Goal: Task Accomplishment & Management: Complete application form

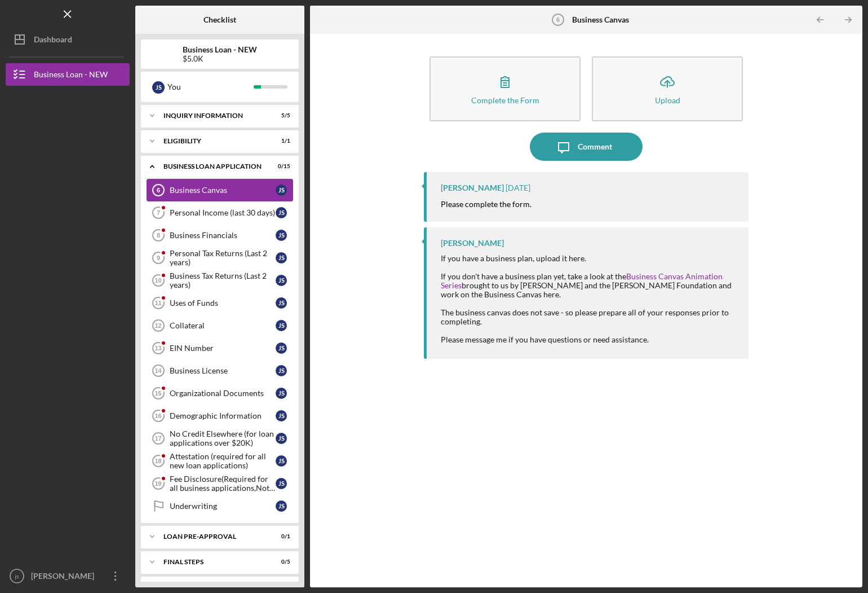
click at [228, 194] on div "Business Canvas" at bounding box center [223, 189] width 106 height 9
click at [219, 192] on div "Business Canvas" at bounding box center [223, 189] width 106 height 9
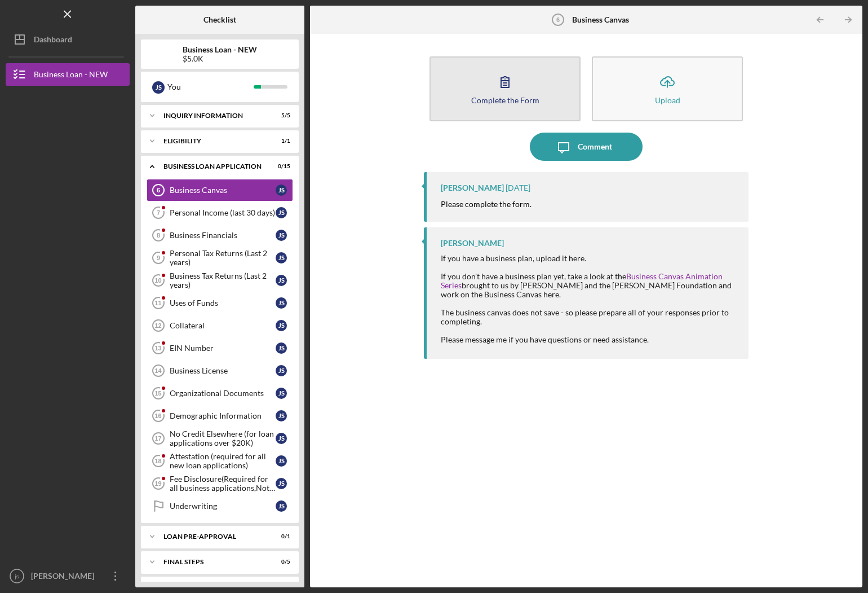
click at [510, 100] on div "Complete the Form" at bounding box center [505, 100] width 68 height 8
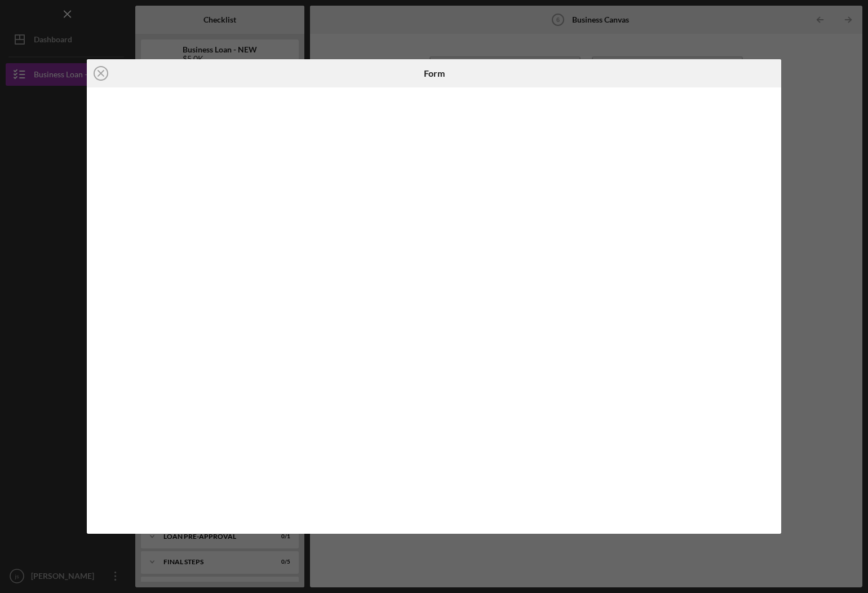
click at [830, 83] on div "Icon/Close Form" at bounding box center [434, 296] width 868 height 593
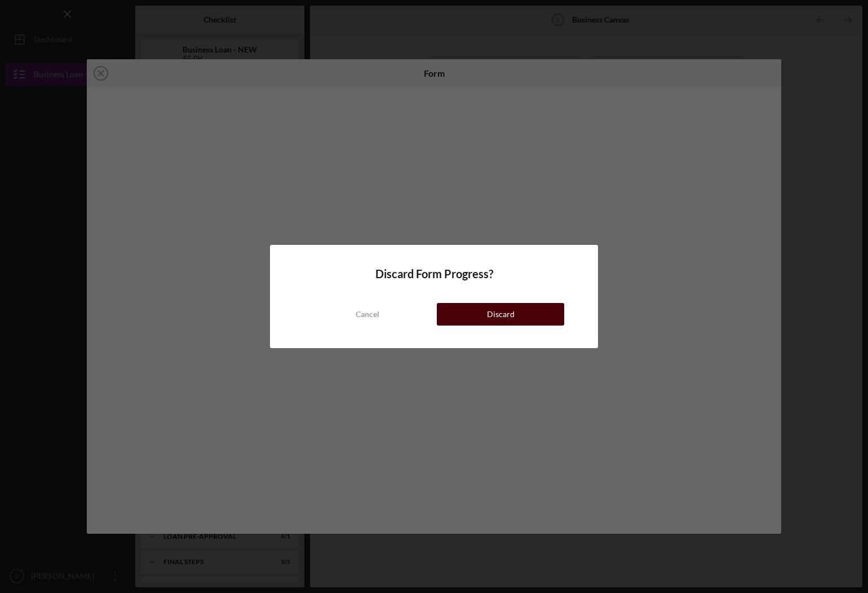
click at [486, 313] on button "Discard" at bounding box center [500, 314] width 127 height 23
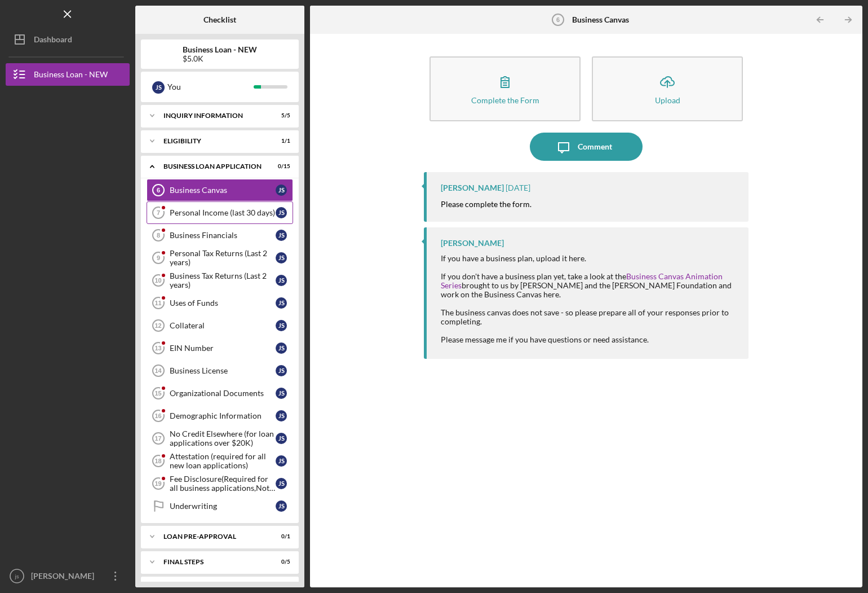
click at [195, 222] on link "Personal Income (last 30 days) 7 Personal Income (last 30 days) j s" at bounding box center [220, 212] width 147 height 23
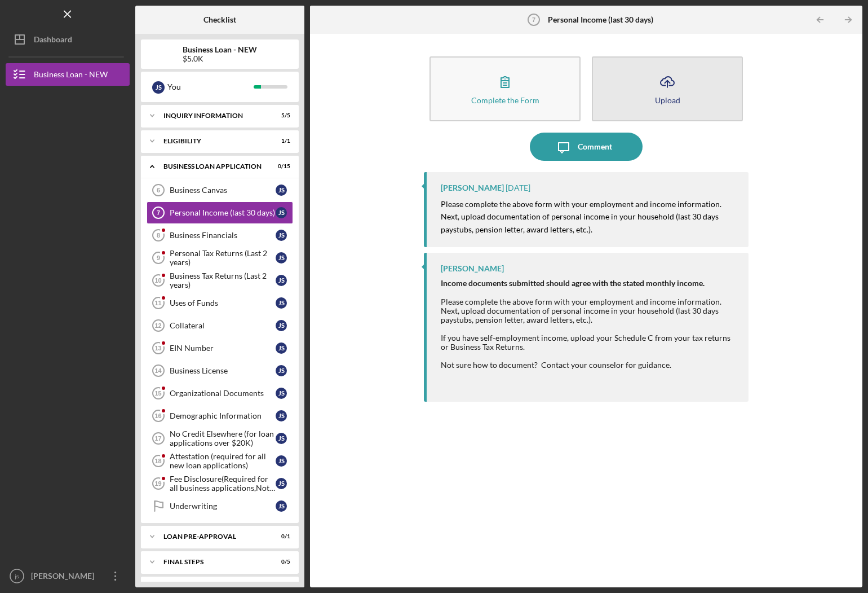
click at [693, 93] on button "Icon/Upload Upload" at bounding box center [667, 88] width 151 height 65
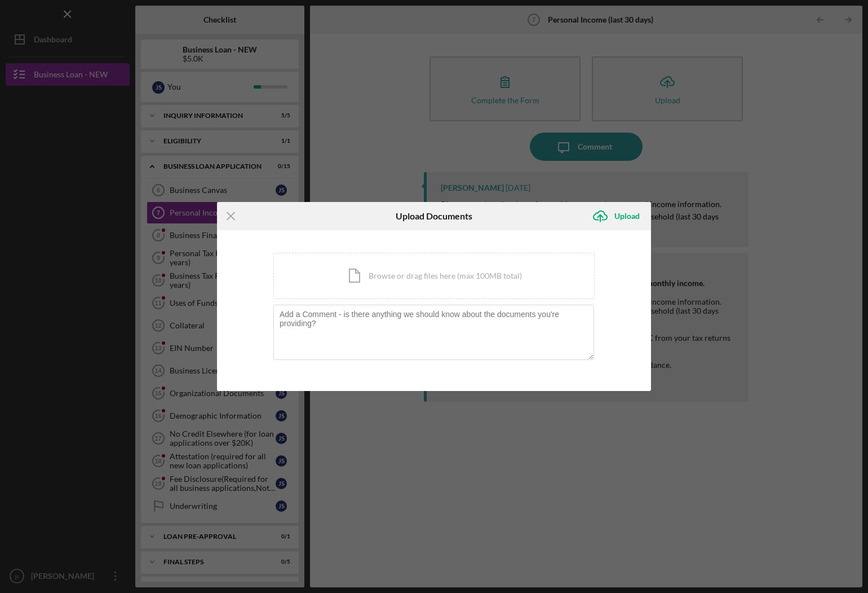
click at [710, 87] on div "Icon/Menu Close Upload Documents Icon/Upload Upload You're uploading documents …" at bounding box center [434, 296] width 868 height 593
click at [502, 94] on div "Icon/Menu Close Upload Documents Icon/Upload Upload You're uploading documents …" at bounding box center [434, 296] width 868 height 593
click at [629, 224] on div "Upload" at bounding box center [627, 216] width 25 height 23
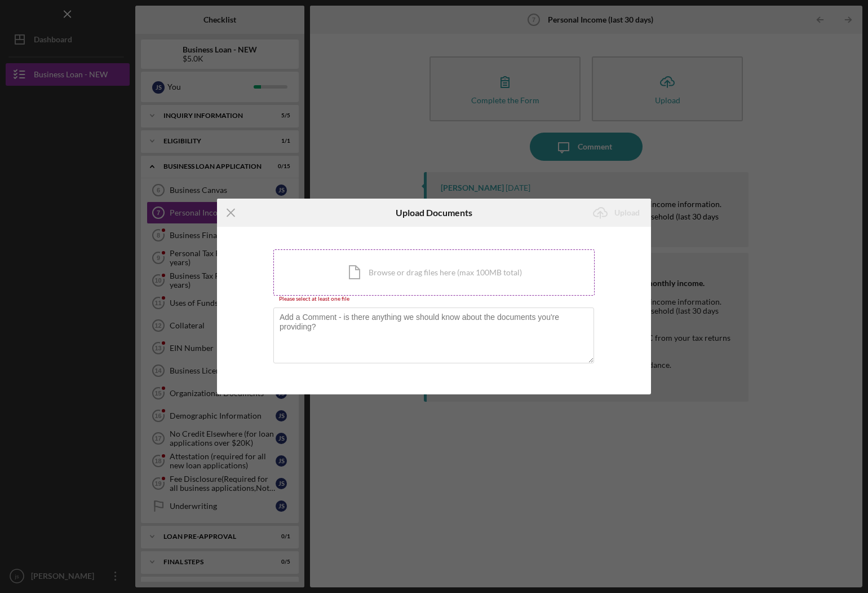
click at [369, 271] on div "Icon/Document Browse or drag files here (max 100MB total) Tap to choose files o…" at bounding box center [433, 272] width 321 height 46
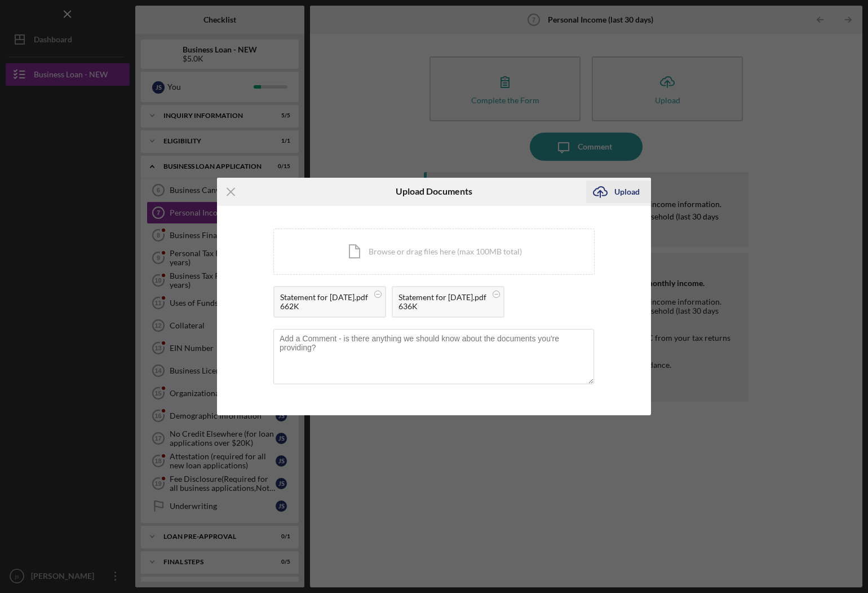
click at [616, 198] on div "Upload" at bounding box center [627, 191] width 25 height 23
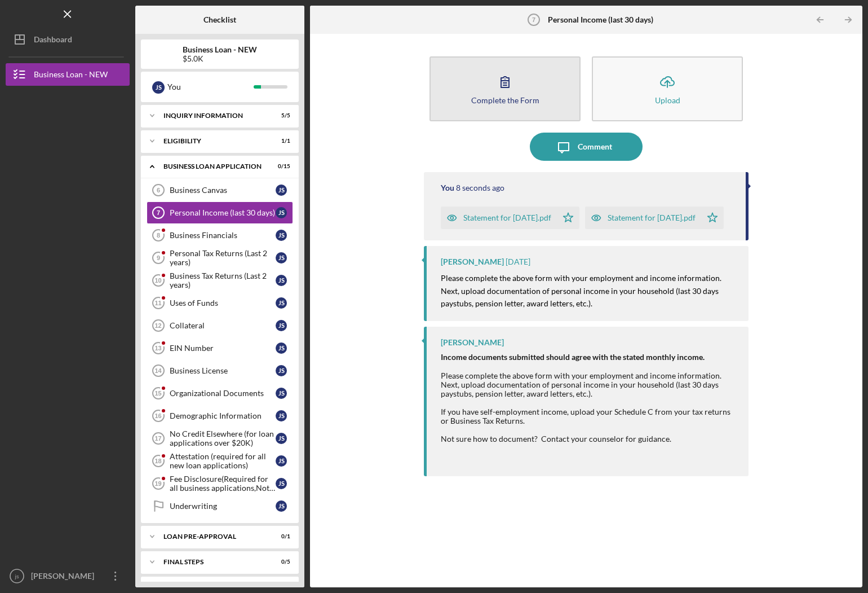
click at [522, 107] on button "Complete the Form Form" at bounding box center [505, 88] width 151 height 65
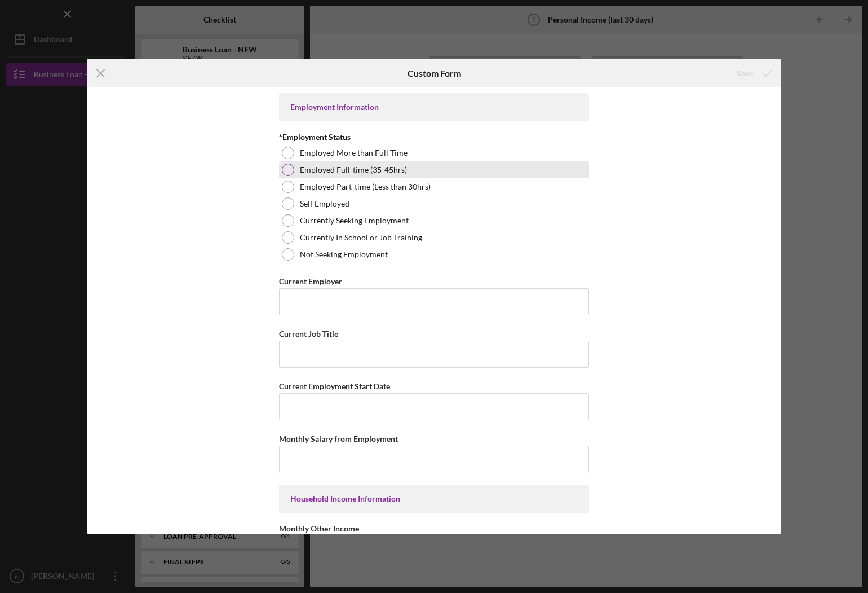
click at [289, 178] on div "Employed Full-time (35-45hrs)" at bounding box center [434, 169] width 310 height 17
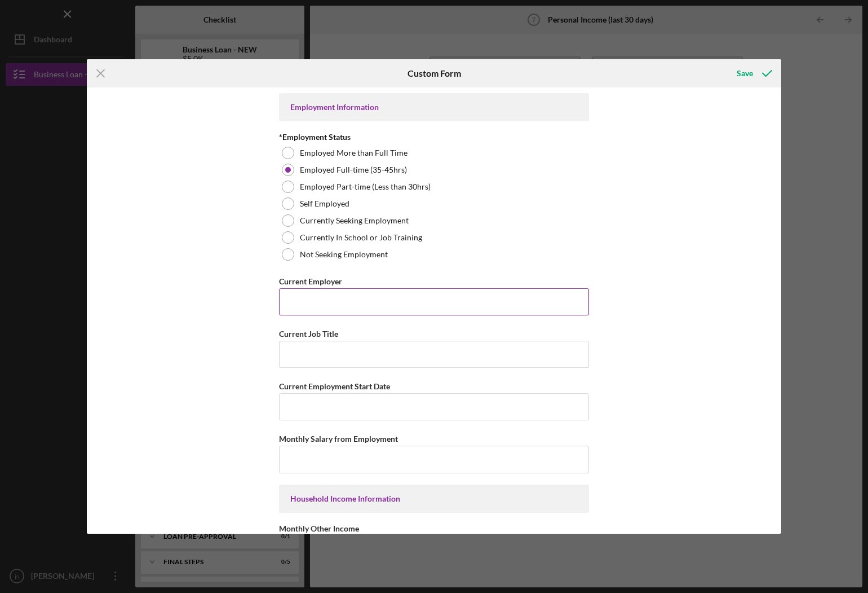
click at [427, 304] on input "Current Employer" at bounding box center [434, 301] width 310 height 27
type input "Sensear"
type input "Regional Sales Manager"
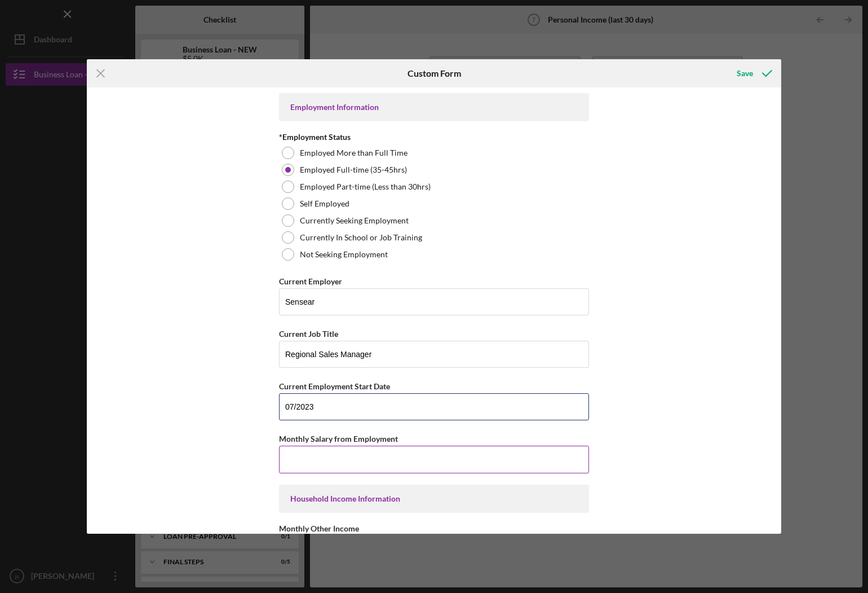
type input "07/2023"
click at [488, 459] on input "Monthly Salary from Employment" at bounding box center [434, 458] width 310 height 27
type input "$4,500"
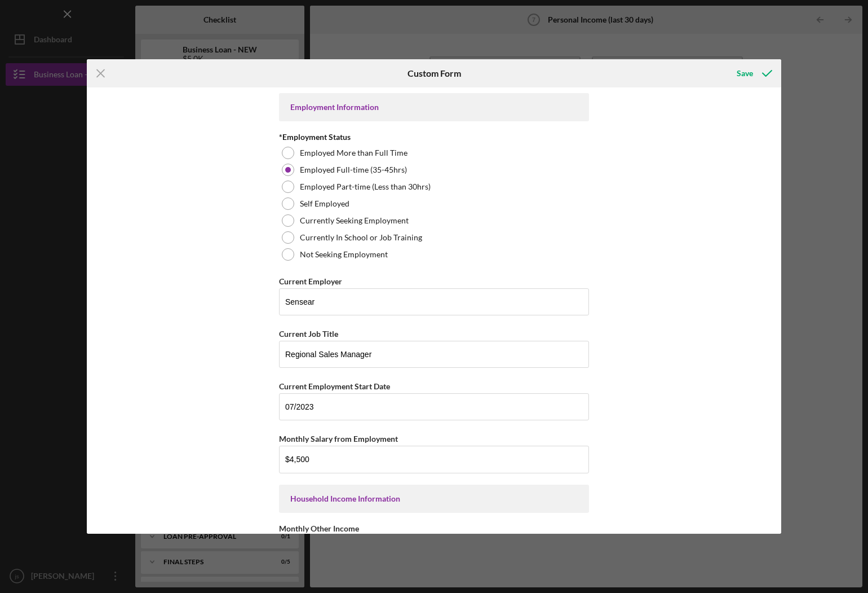
click at [630, 444] on div "Employment Information *Employment Status Employed More than Full Time Employed…" at bounding box center [434, 310] width 695 height 446
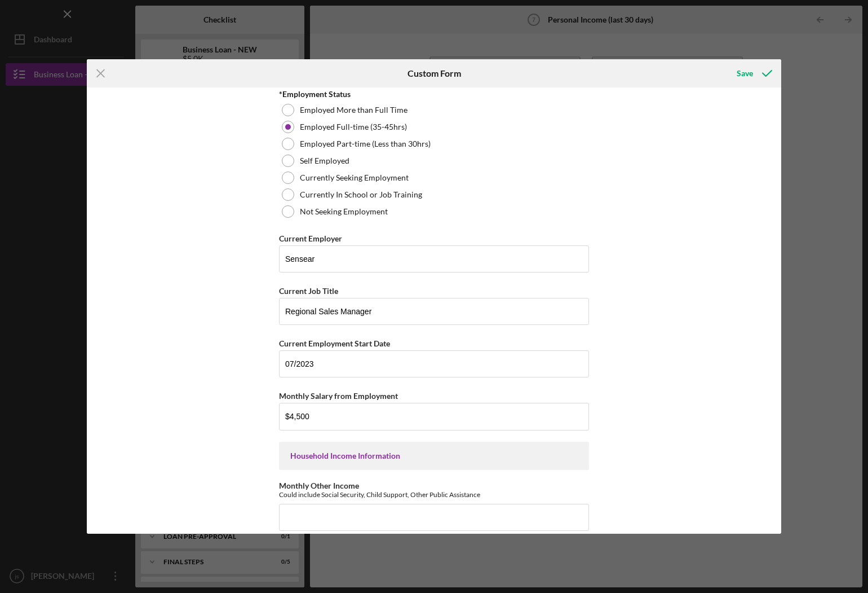
scroll to position [226, 0]
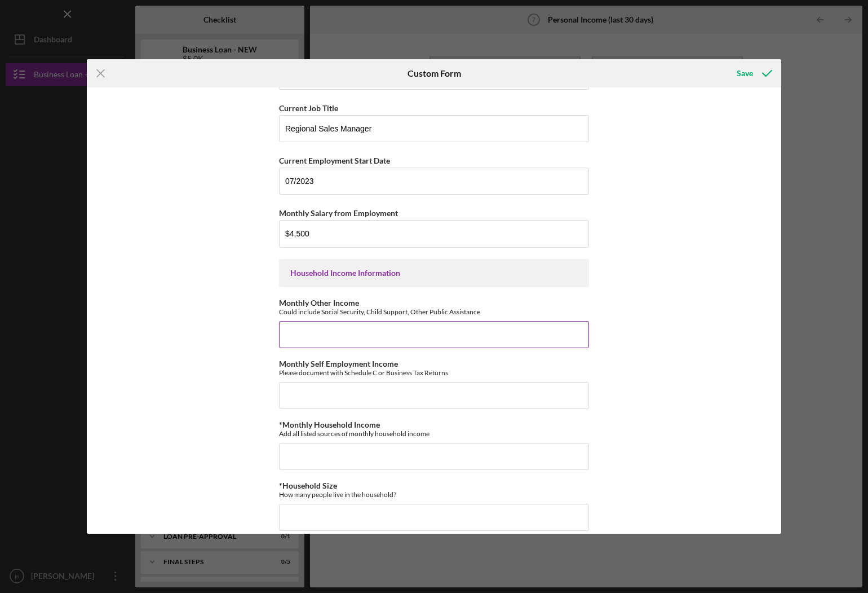
click at [423, 330] on input "Monthly Other Income" at bounding box center [434, 334] width 310 height 27
type input "$150"
click at [426, 394] on input "Monthly Self Employment Income" at bounding box center [434, 395] width 310 height 27
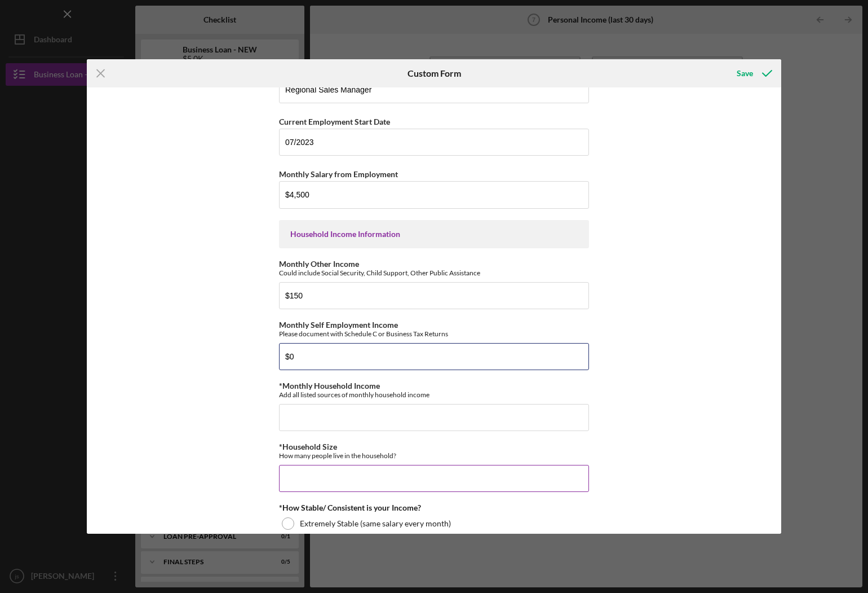
scroll to position [338, 0]
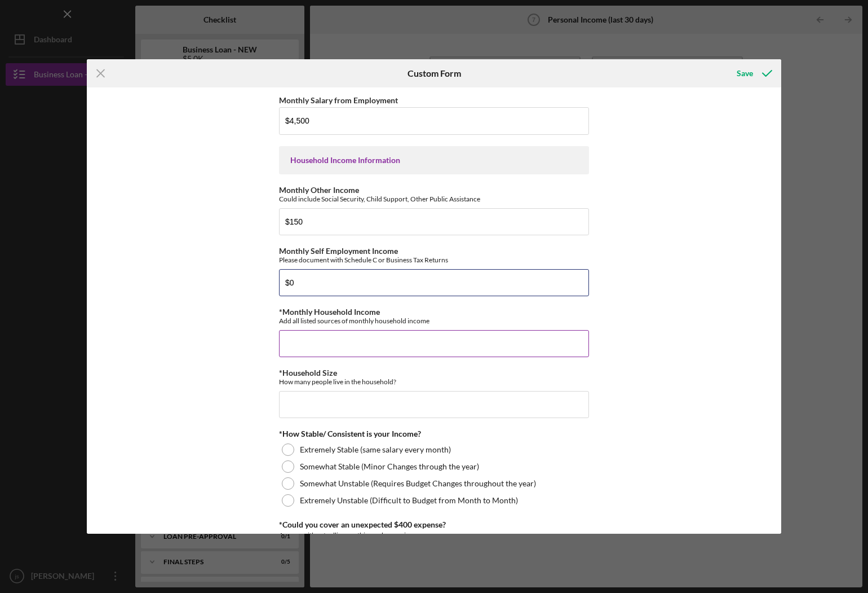
type input "$0"
click at [365, 340] on input "*Monthly Household Income" at bounding box center [434, 343] width 310 height 27
type input "$4"
type input "$4,650"
click at [431, 402] on input "*Household Size" at bounding box center [434, 404] width 310 height 27
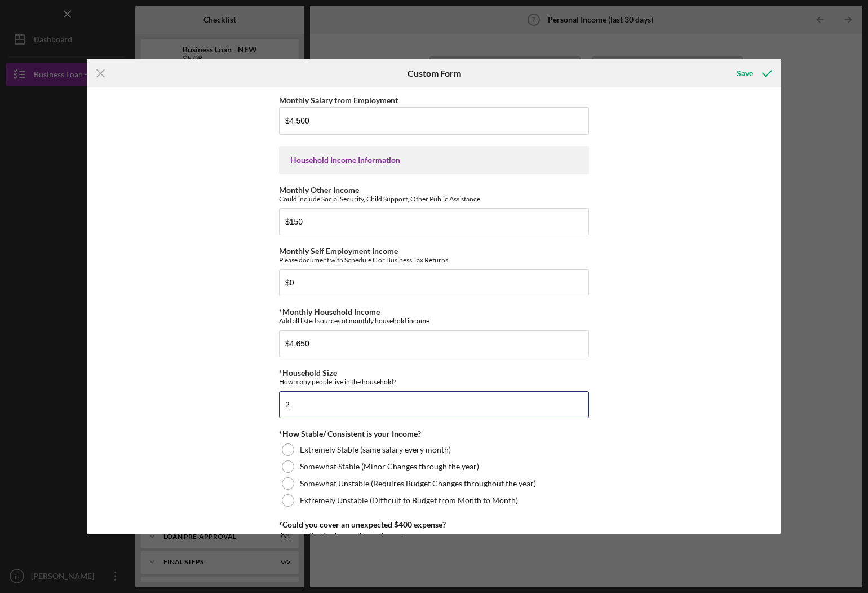
type input "2"
click at [244, 447] on div "Employment Information *Employment Status Employed More than Full Time Employed…" at bounding box center [434, 310] width 695 height 446
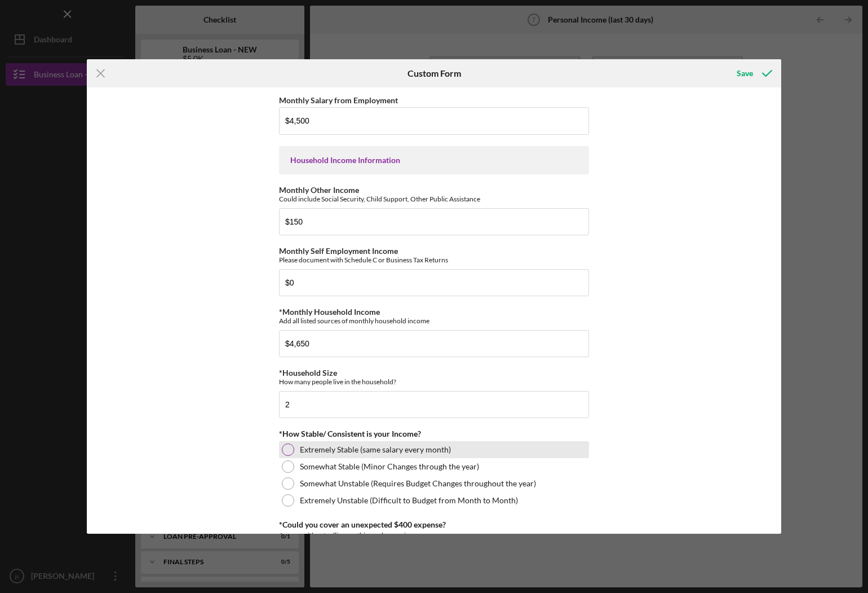
click at [325, 447] on label "Extremely Stable (same salary every month)" at bounding box center [375, 449] width 151 height 9
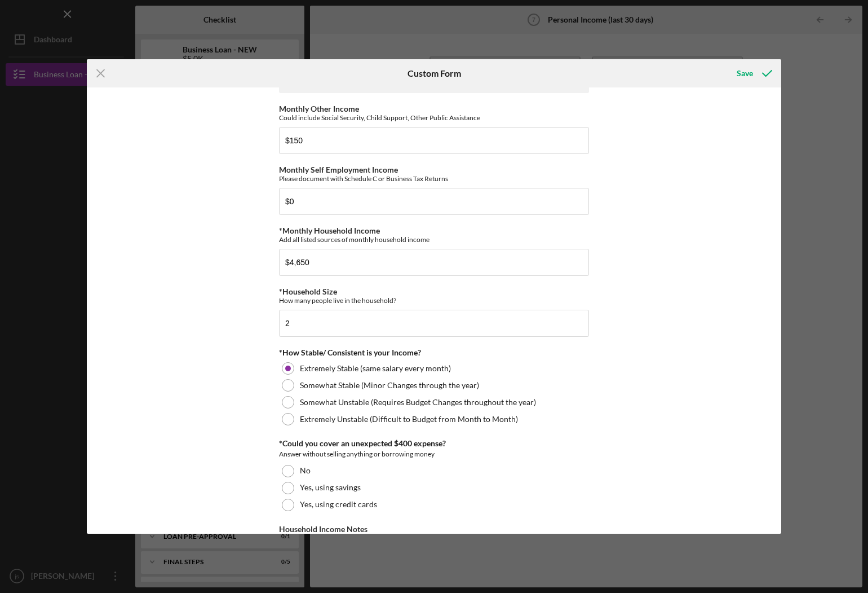
scroll to position [502, 0]
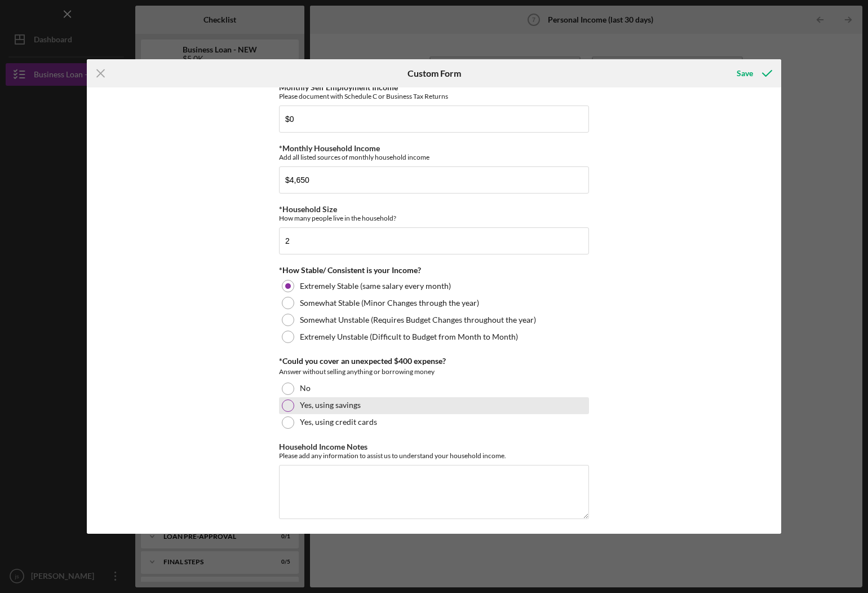
click at [311, 400] on label "Yes, using savings" at bounding box center [330, 404] width 61 height 9
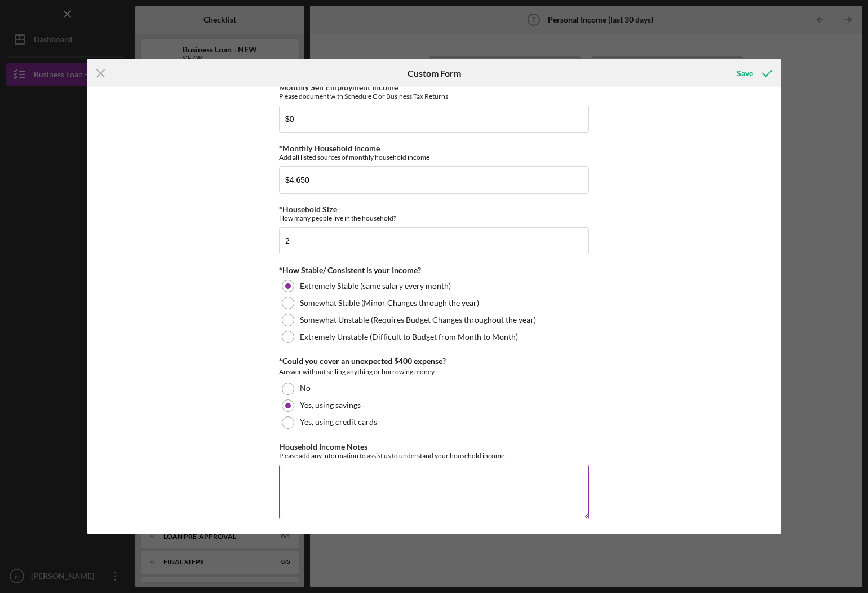
click at [357, 482] on textarea "Household Income Notes" at bounding box center [434, 492] width 310 height 54
click at [763, 77] on icon "submit" at bounding box center [767, 73] width 28 height 28
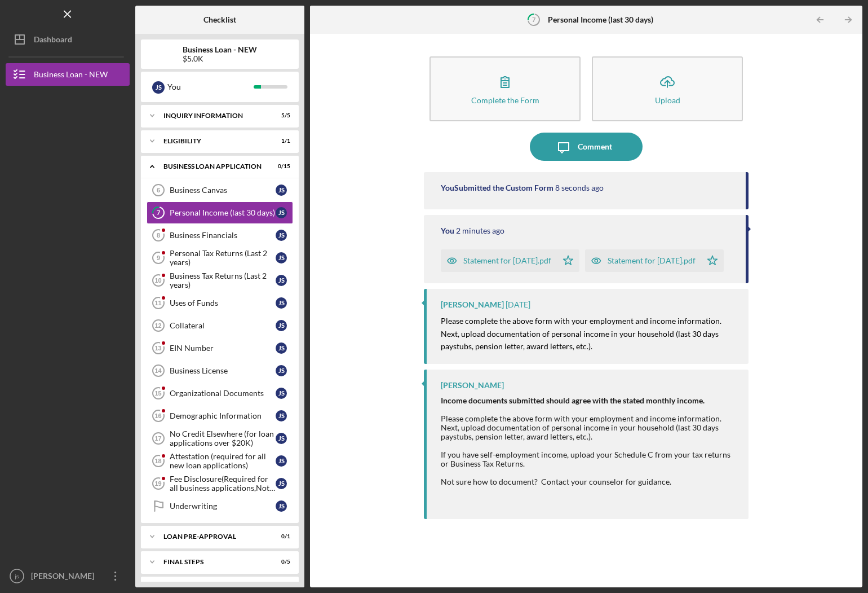
click at [775, 157] on div "Complete the Form Form Icon/Upload Upload Icon/Message Comment You Submitted th…" at bounding box center [586, 310] width 541 height 542
click at [847, 20] on line "button" at bounding box center [849, 20] width 6 height 0
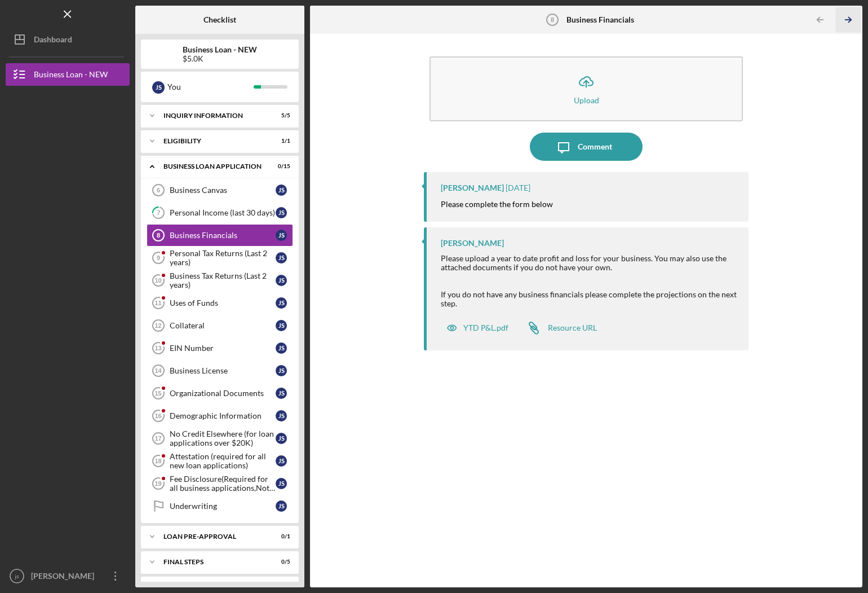
click at [849, 22] on polyline "button" at bounding box center [850, 19] width 3 height 5
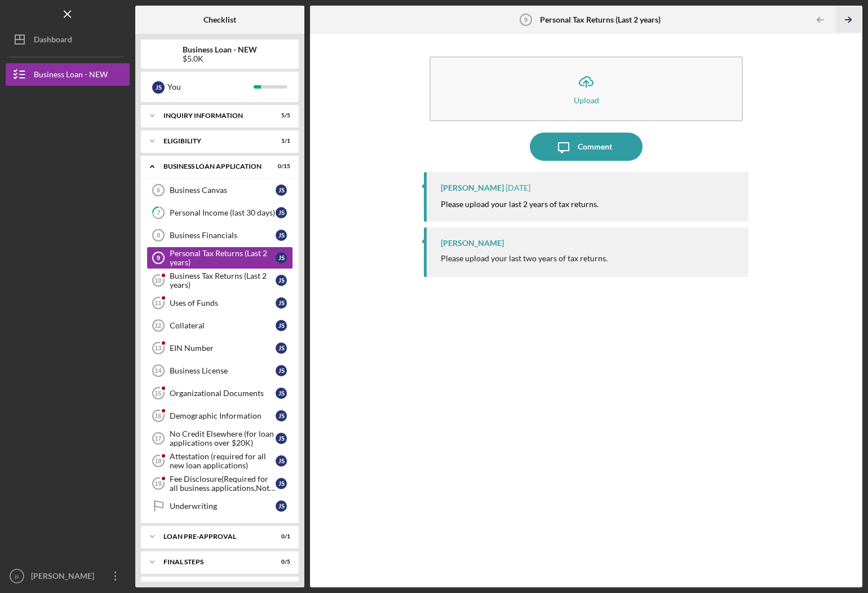
click at [845, 22] on icon "Icon/Table Pagination Arrow" at bounding box center [848, 19] width 25 height 25
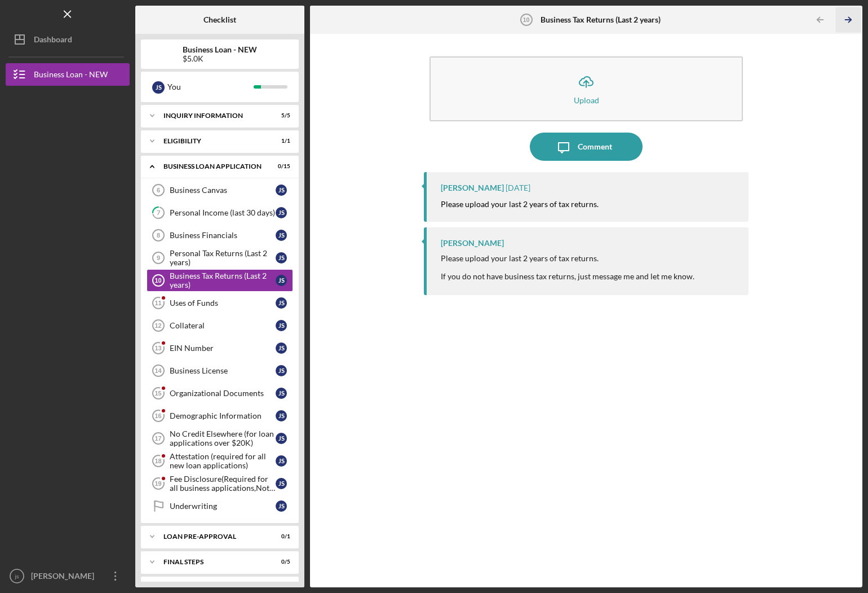
click at [846, 23] on icon "Icon/Table Pagination Arrow" at bounding box center [848, 19] width 25 height 25
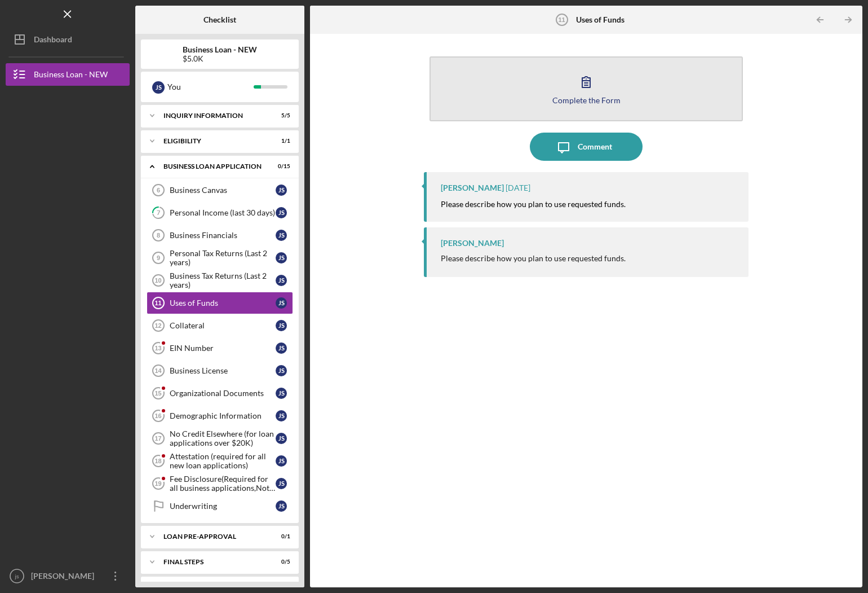
click at [599, 100] on div "Complete the Form" at bounding box center [587, 100] width 68 height 8
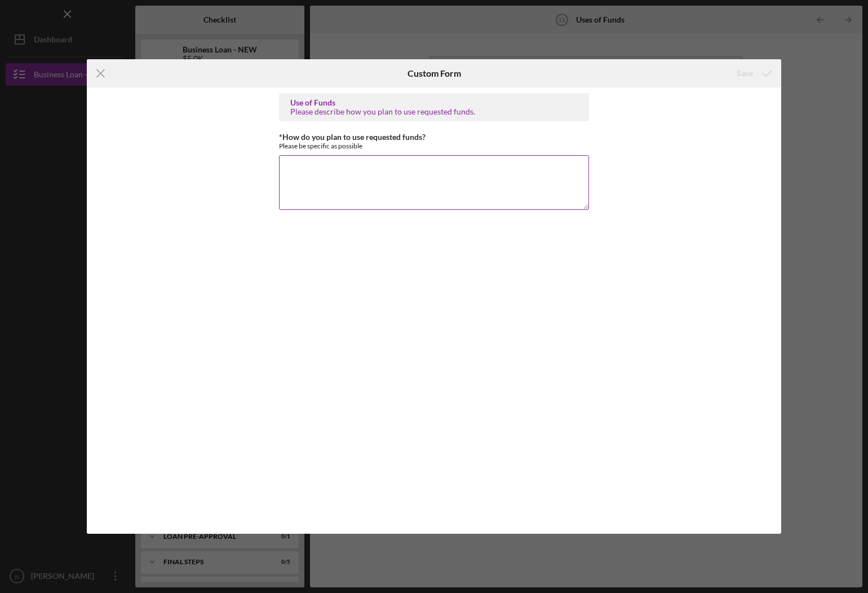
click at [355, 167] on textarea "*How do you plan to use requested funds?" at bounding box center [434, 182] width 310 height 54
paste textarea "As CEO of BizHub Directory, the majority of loan funds will be invested in mark…"
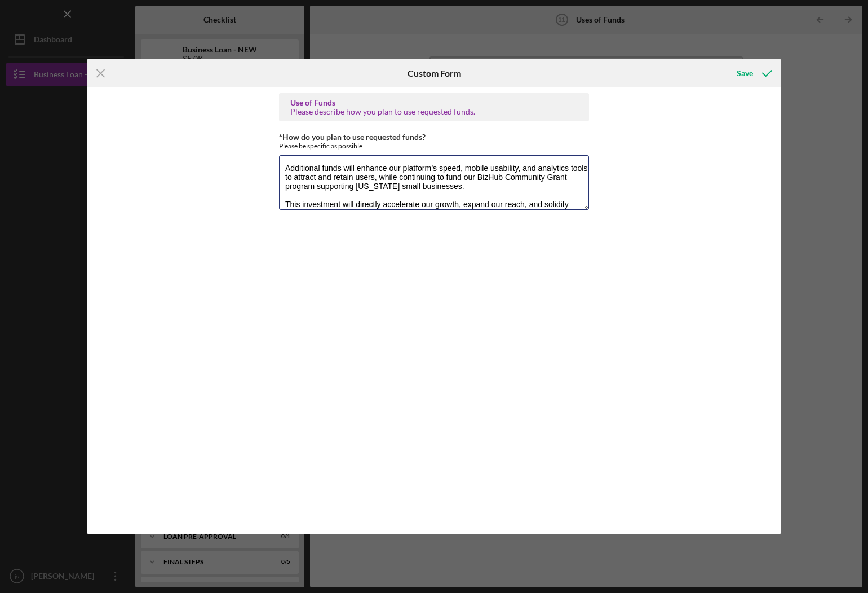
scroll to position [63, 0]
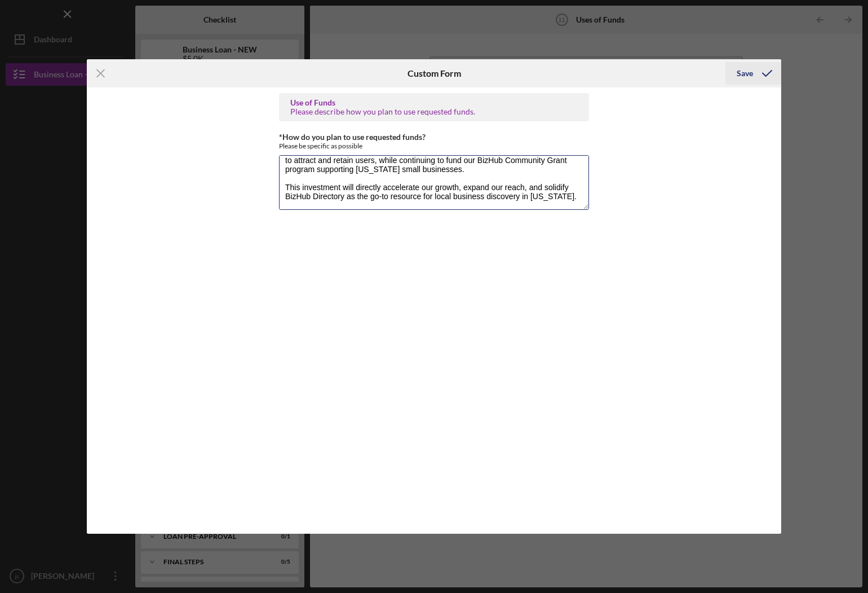
type textarea "As CEO of BizHub Directory, the majority of loan funds will be invested in mark…"
click at [765, 72] on icon "submit" at bounding box center [767, 73] width 28 height 28
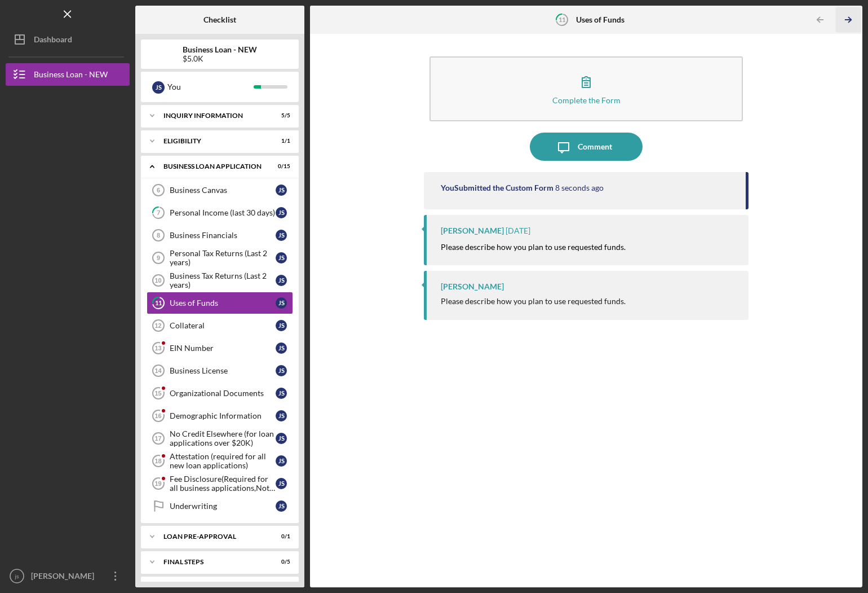
click at [846, 24] on icon "Icon/Table Pagination Arrow" at bounding box center [848, 19] width 25 height 25
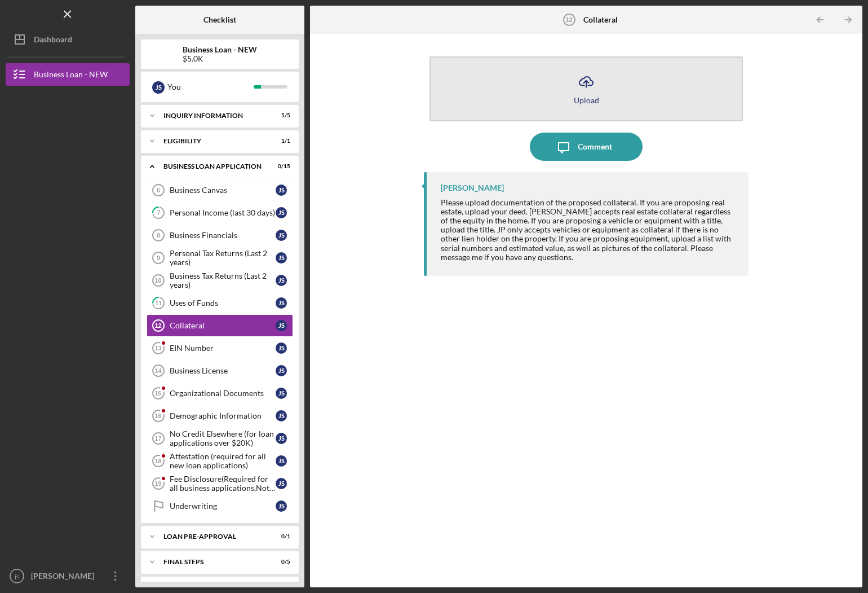
click at [631, 90] on button "Icon/Upload Upload" at bounding box center [586, 88] width 313 height 65
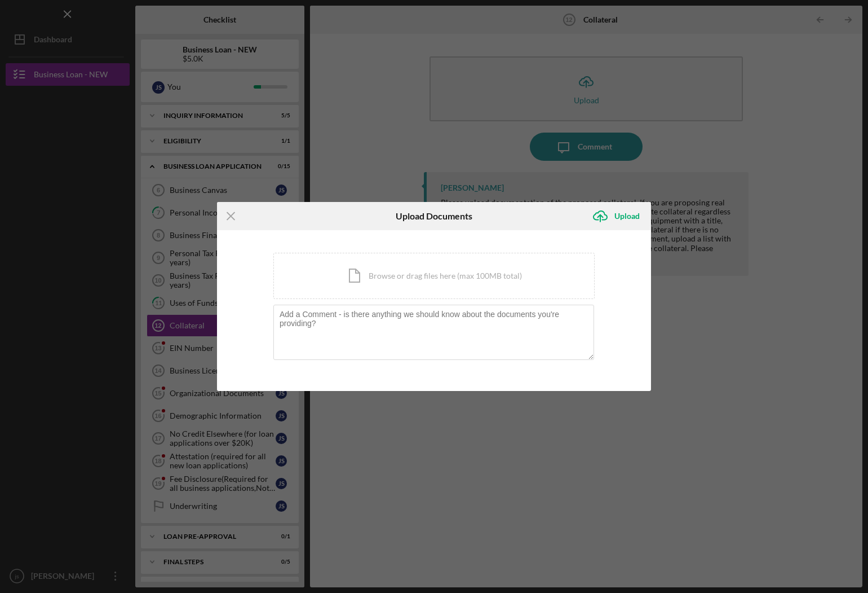
click at [743, 144] on div "Icon/Menu Close Upload Documents Icon/Upload Upload You're uploading documents …" at bounding box center [434, 296] width 868 height 593
click at [485, 382] on div "You're uploading documents related to Collateral . Icon/Document Browse or drag…" at bounding box center [434, 310] width 434 height 161
click at [231, 221] on icon "Icon/Menu Close" at bounding box center [231, 216] width 28 height 28
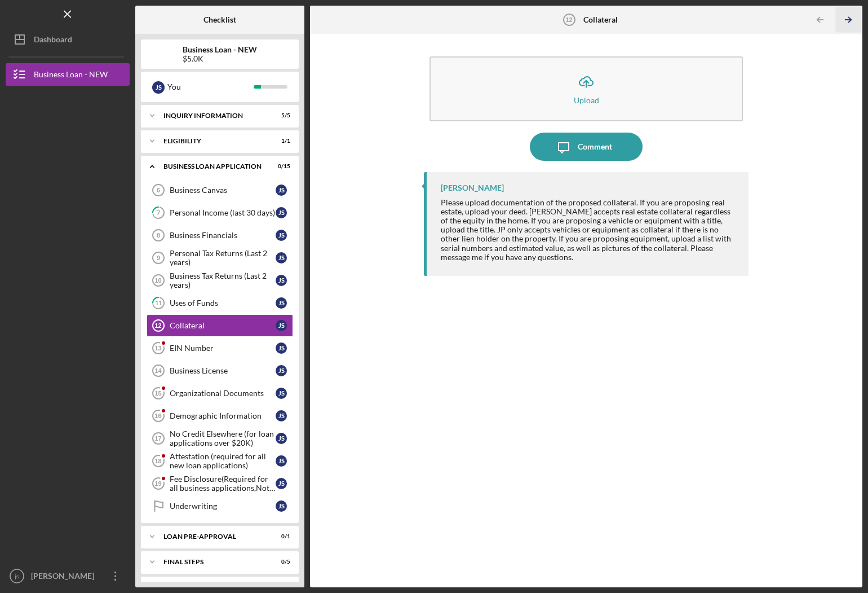
click at [846, 20] on line "button" at bounding box center [849, 20] width 6 height 0
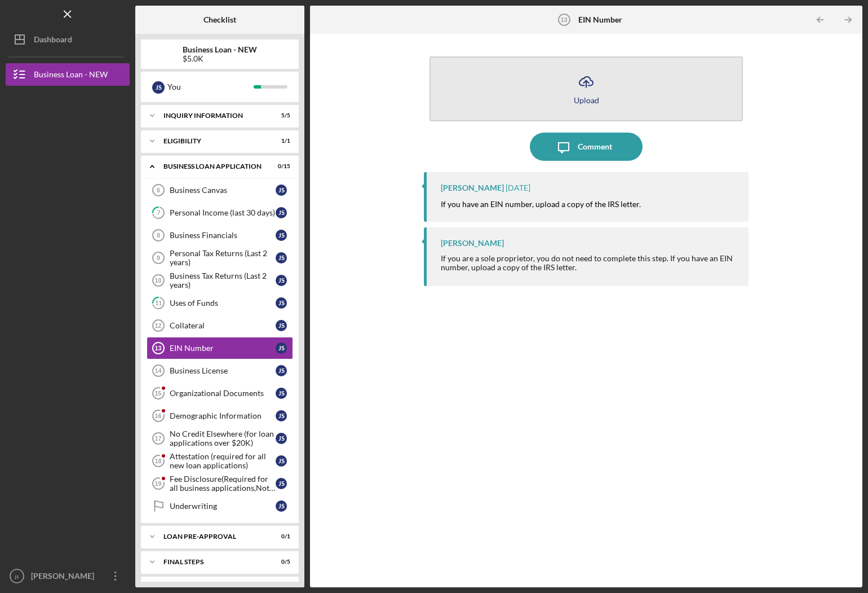
click at [593, 96] on div "Upload" at bounding box center [586, 100] width 25 height 8
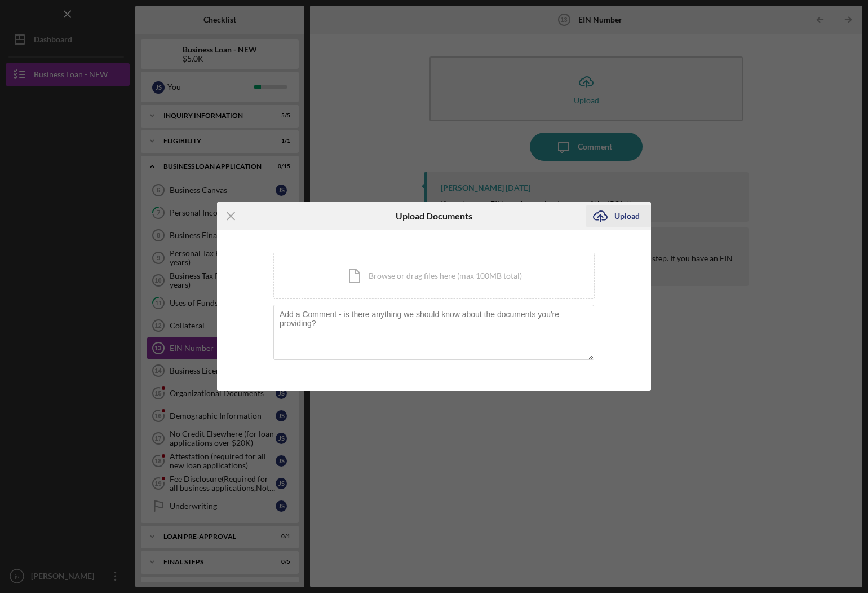
click at [606, 217] on icon "Icon/Upload" at bounding box center [600, 216] width 28 height 28
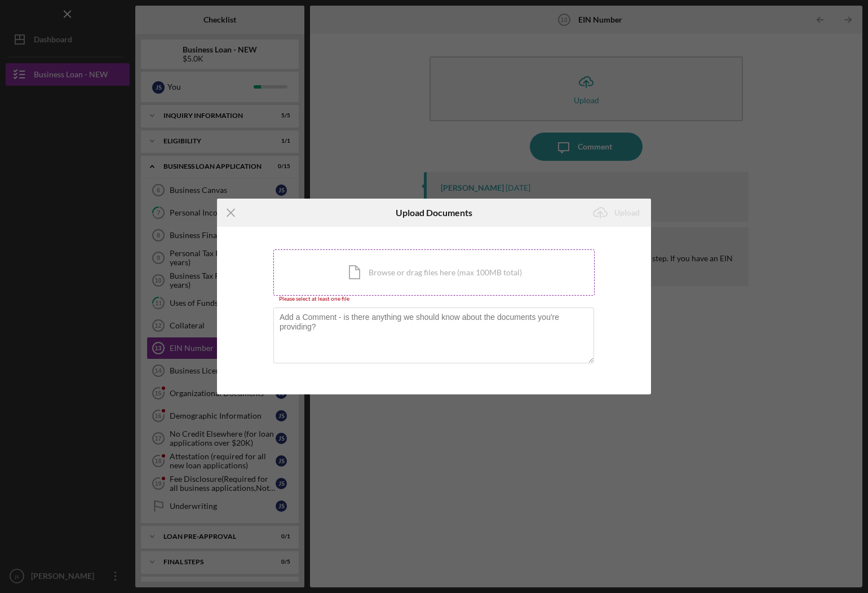
click at [427, 291] on div "Icon/Document Browse or drag files here (max 100MB total) Tap to choose files o…" at bounding box center [433, 272] width 321 height 46
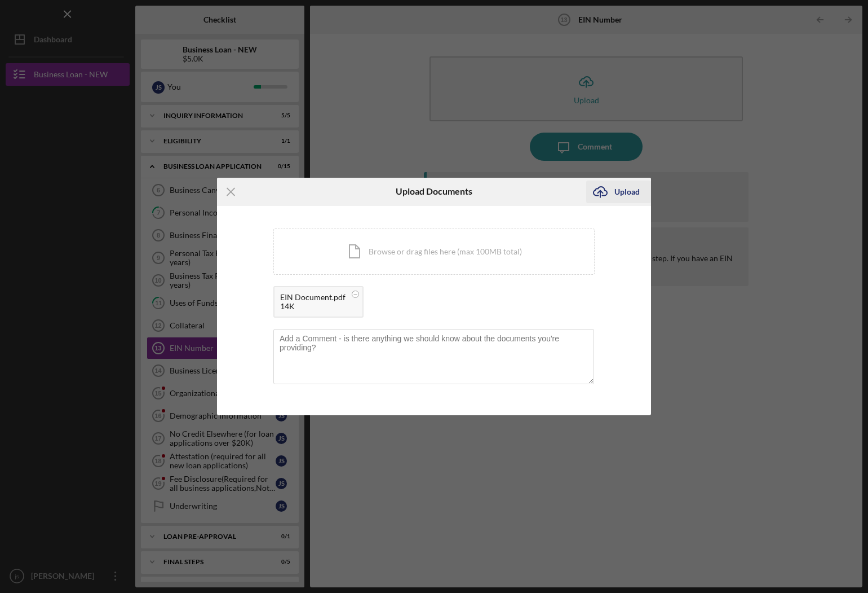
click at [624, 198] on div "Upload" at bounding box center [627, 191] width 25 height 23
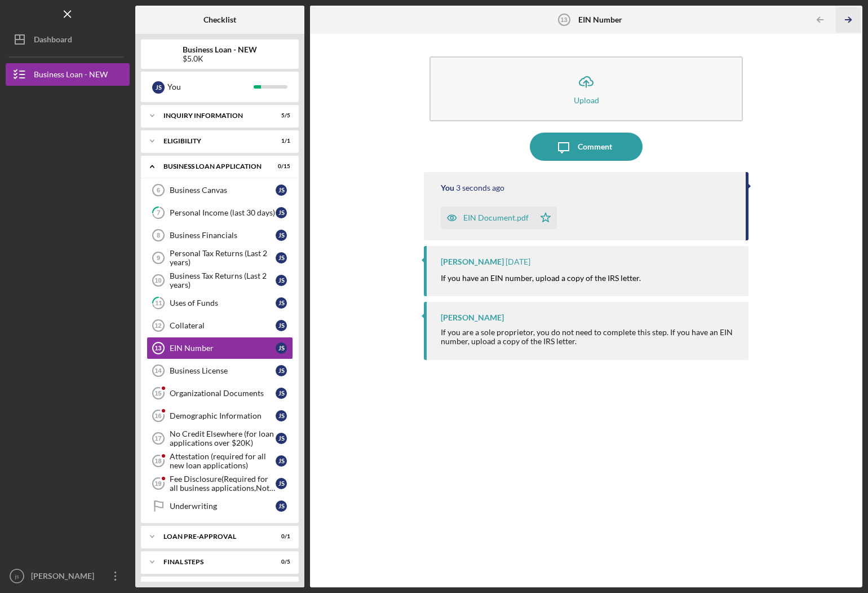
click at [852, 24] on icon "Icon/Table Pagination Arrow" at bounding box center [848, 19] width 25 height 25
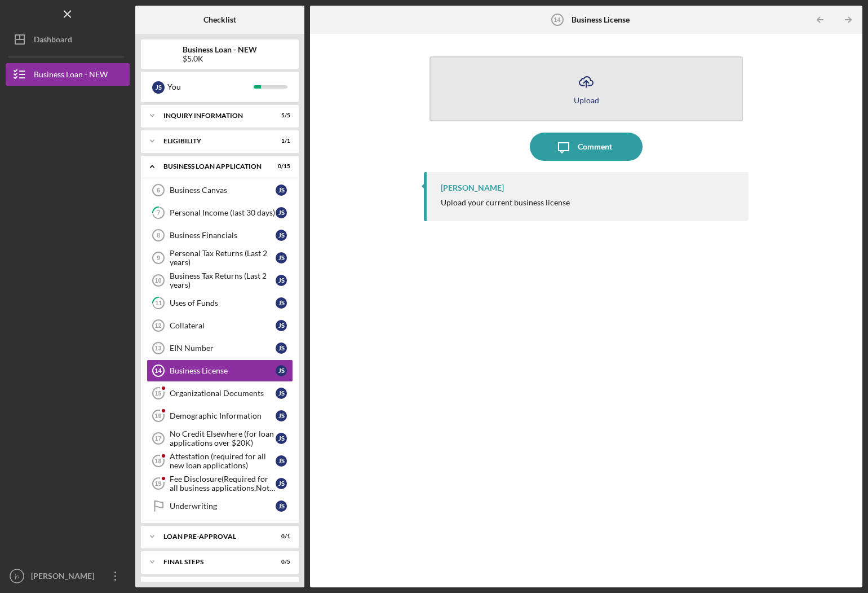
click at [603, 92] on button "Icon/Upload Upload" at bounding box center [586, 88] width 313 height 65
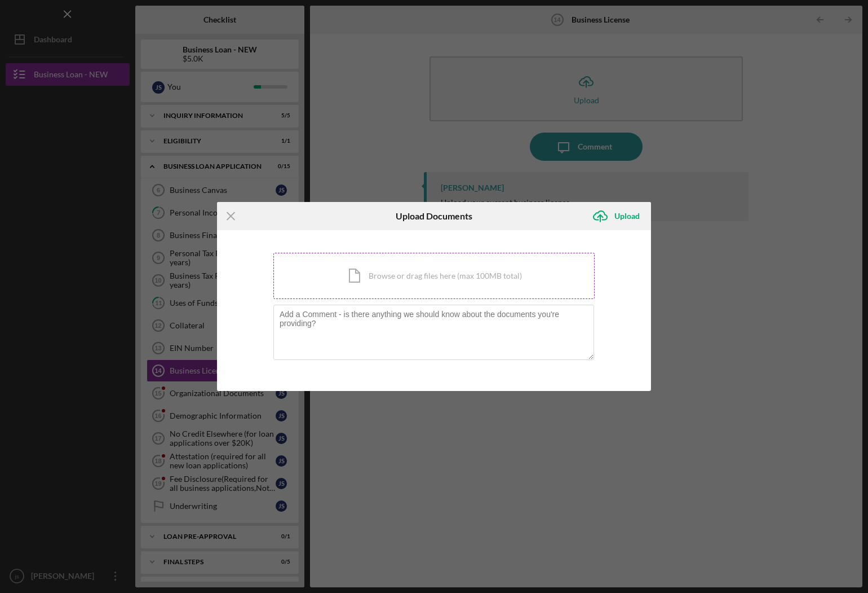
click at [394, 278] on div "Icon/Document Browse or drag files here (max 100MB total) Tap to choose files o…" at bounding box center [433, 276] width 321 height 46
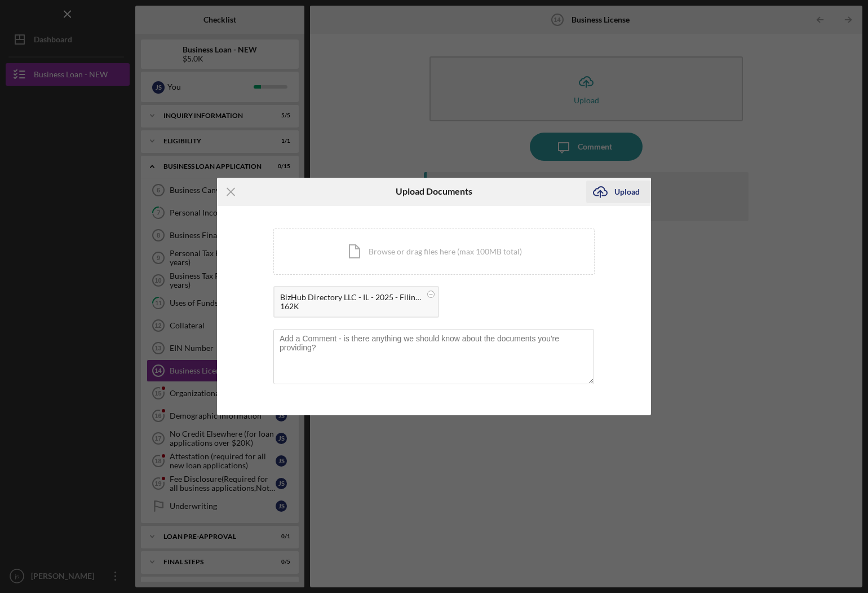
click at [632, 188] on div "Upload" at bounding box center [627, 191] width 25 height 23
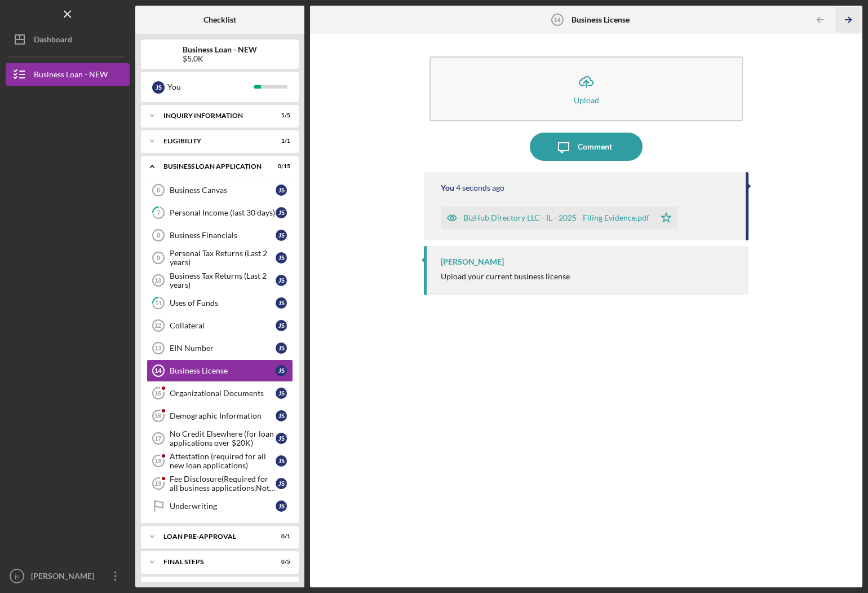
click at [850, 24] on icon "Icon/Table Pagination Arrow" at bounding box center [848, 19] width 25 height 25
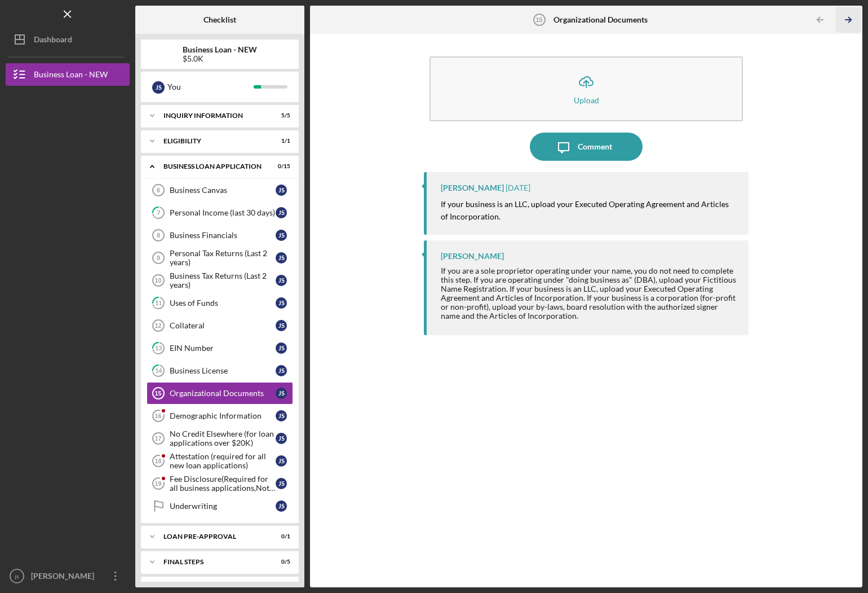
click at [843, 16] on icon "Icon/Table Pagination Arrow" at bounding box center [848, 19] width 25 height 25
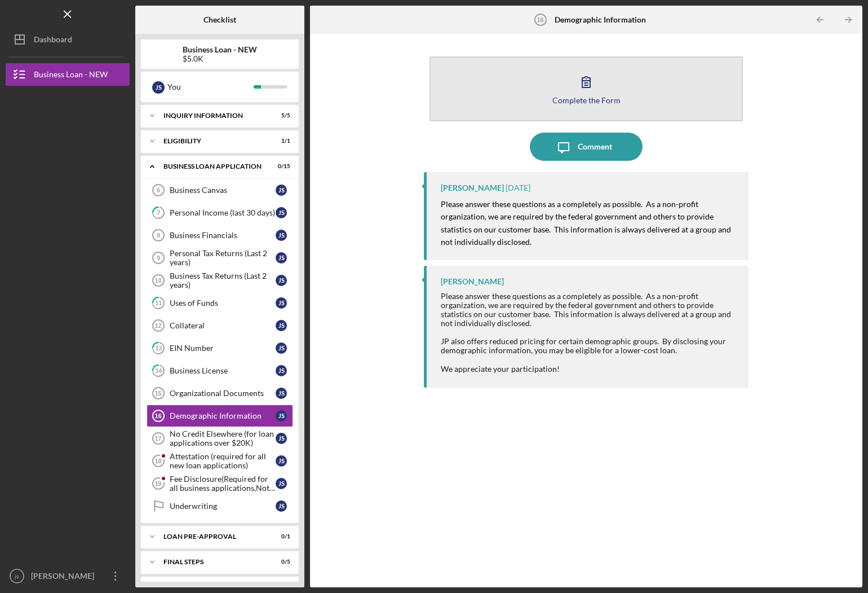
click at [593, 92] on icon "button" at bounding box center [586, 82] width 28 height 28
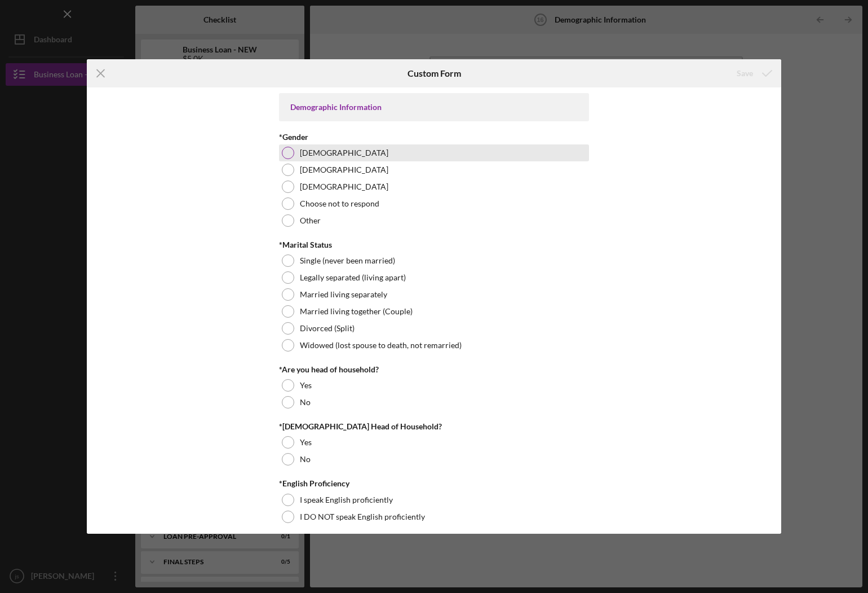
click at [295, 154] on div "[DEMOGRAPHIC_DATA]" at bounding box center [434, 152] width 310 height 17
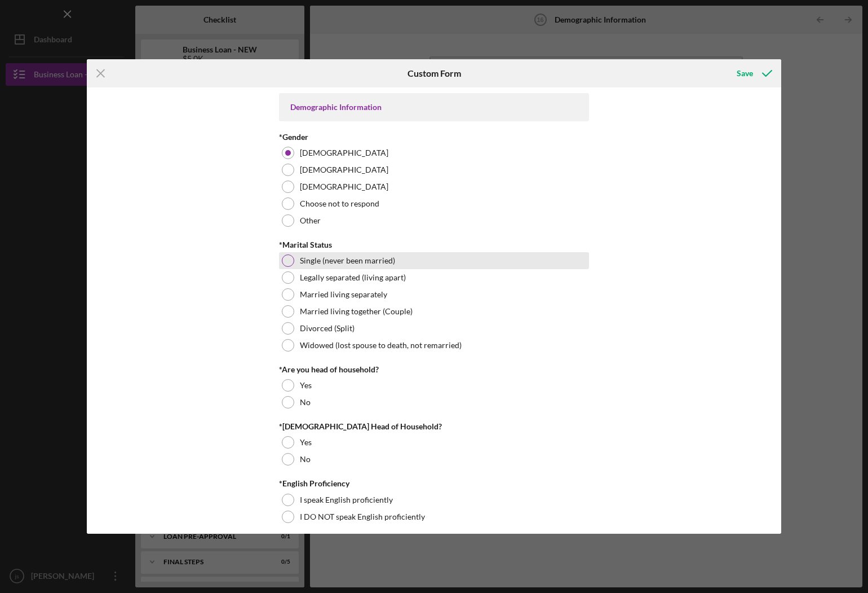
click at [292, 260] on div at bounding box center [288, 260] width 12 height 12
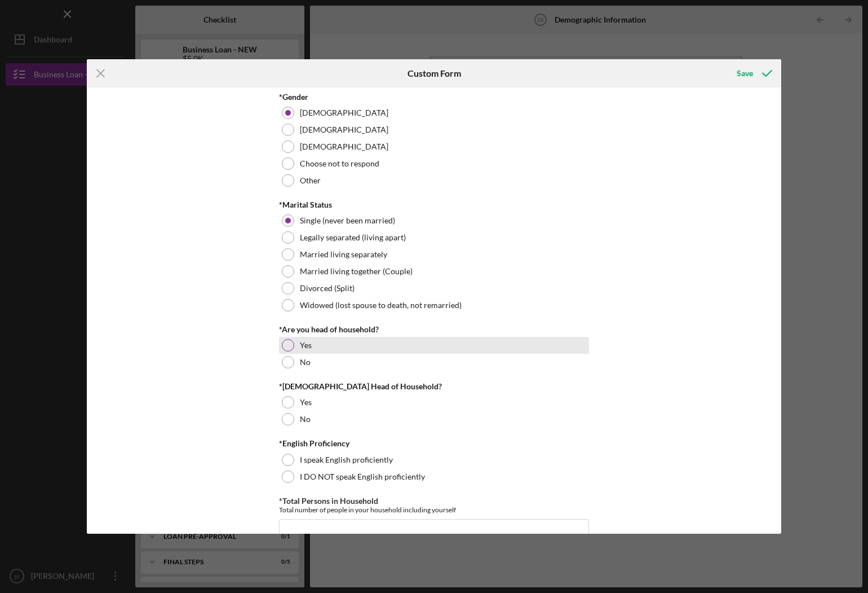
scroll to position [56, 0]
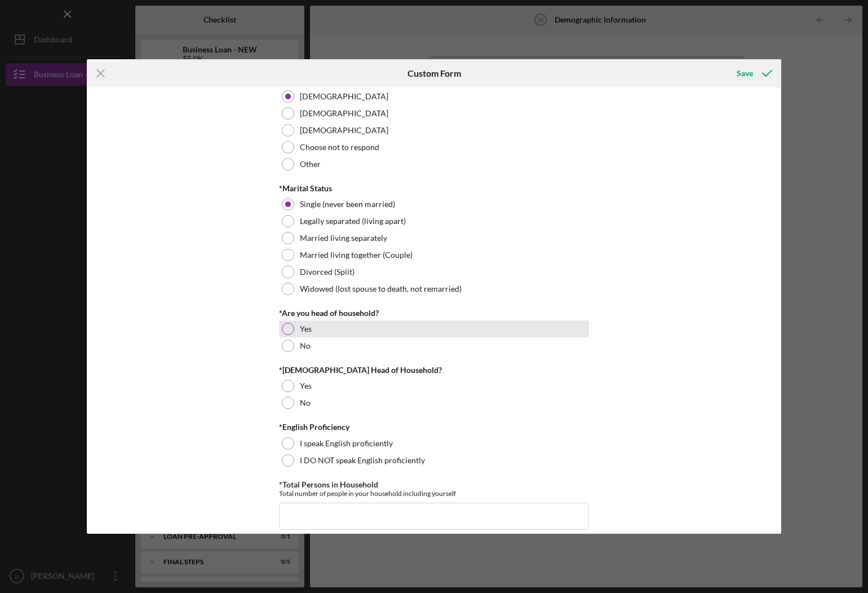
click at [288, 329] on div at bounding box center [288, 328] width 12 height 12
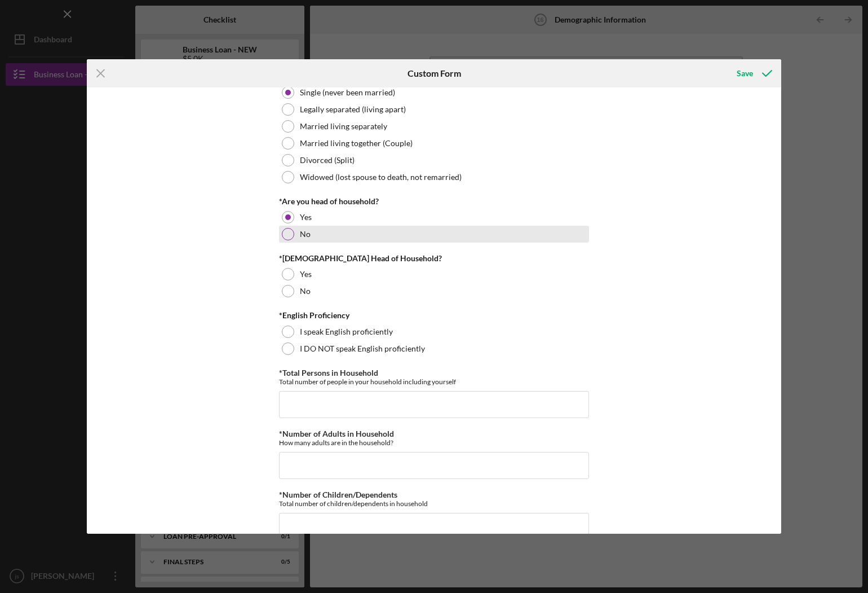
scroll to position [169, 0]
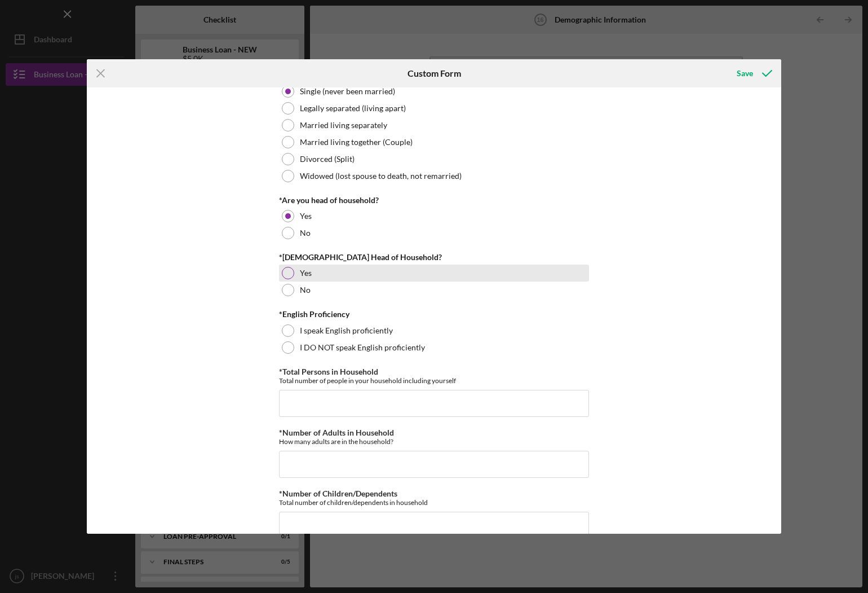
click at [292, 276] on div "Yes" at bounding box center [434, 272] width 310 height 17
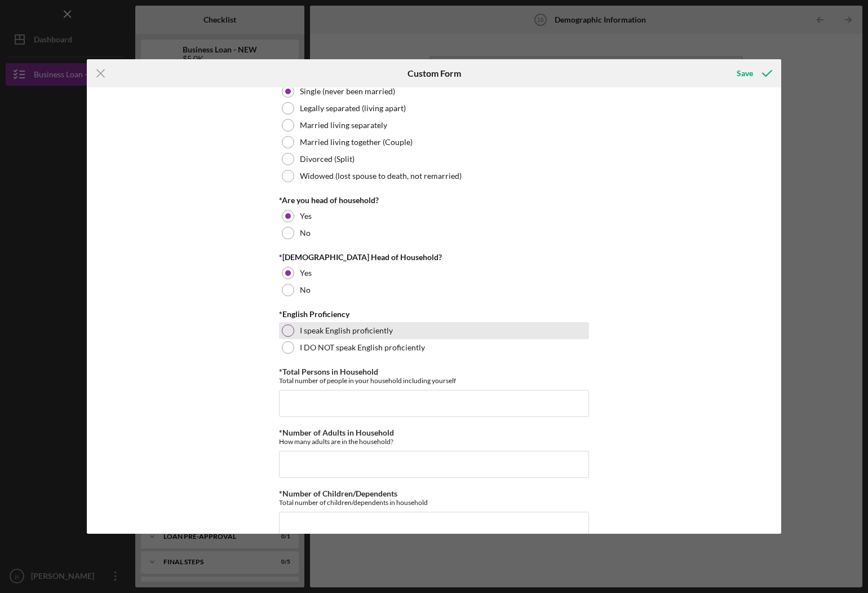
click at [315, 326] on label "I speak English proficiently" at bounding box center [346, 330] width 93 height 9
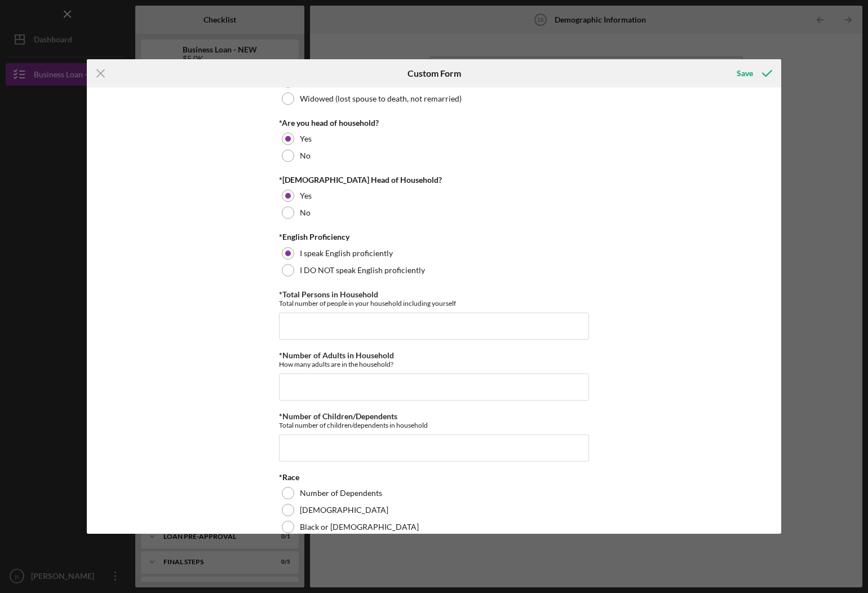
scroll to position [282, 0]
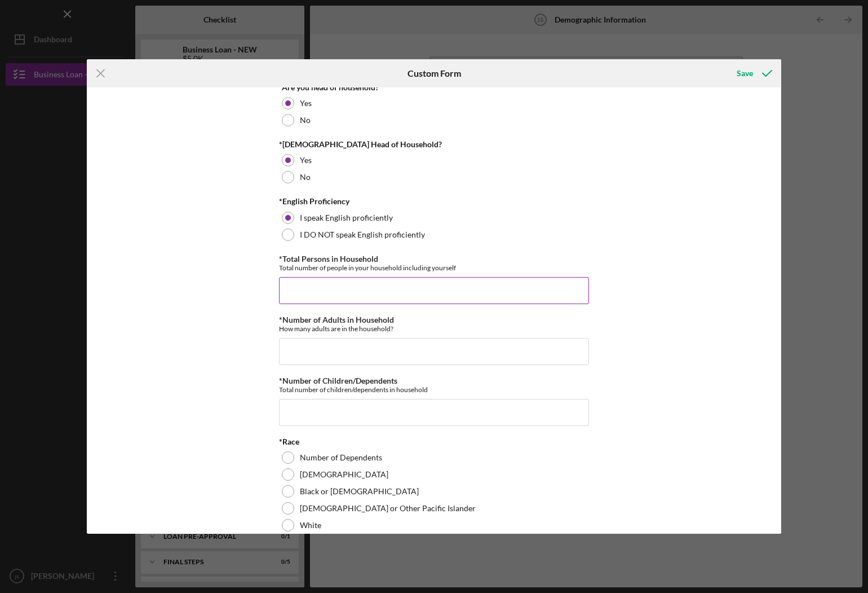
click at [405, 284] on input "*Total Persons in Household" at bounding box center [434, 290] width 310 height 27
type input "2"
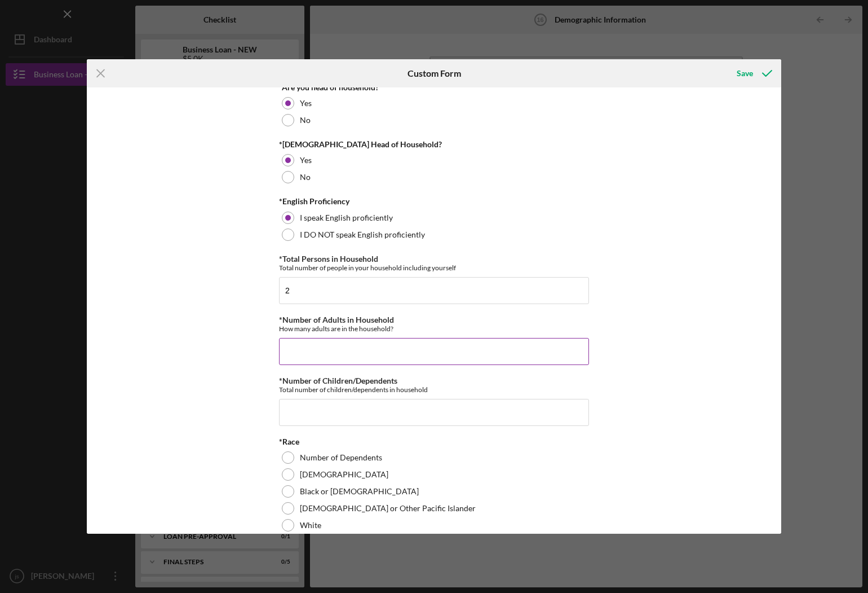
click at [406, 359] on input "*Number of Adults in Household" at bounding box center [434, 351] width 310 height 27
type input "1"
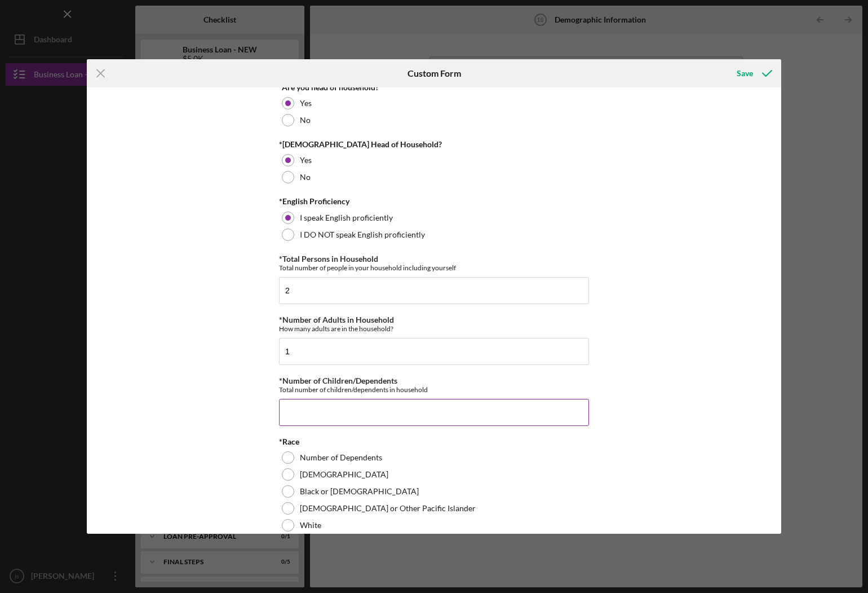
click at [409, 417] on input "*Number of Children/Dependents" at bounding box center [434, 412] width 310 height 27
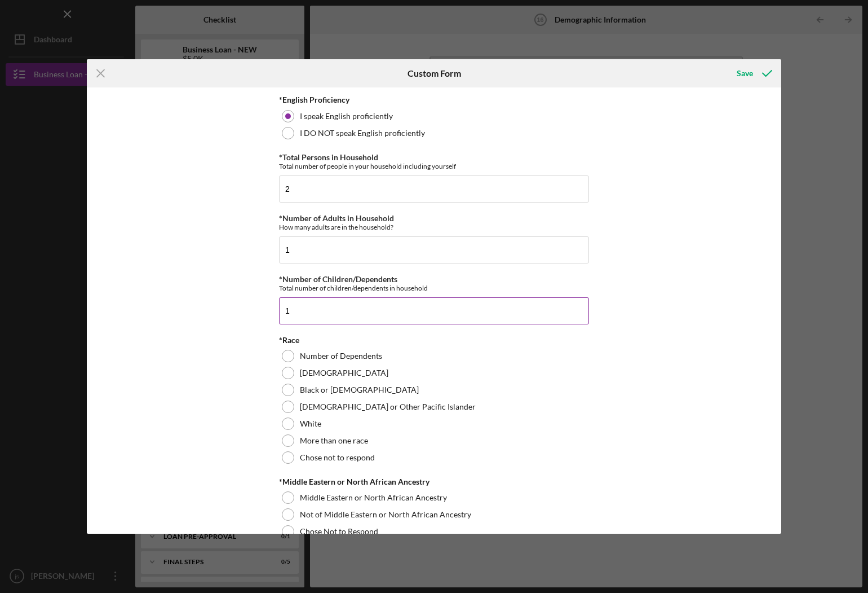
scroll to position [395, 0]
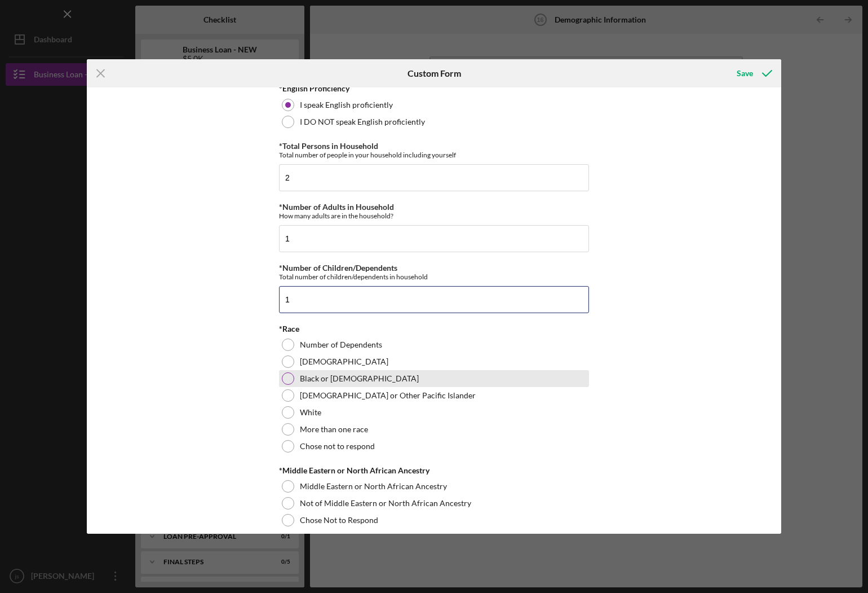
type input "1"
click at [282, 381] on div at bounding box center [288, 378] width 12 height 12
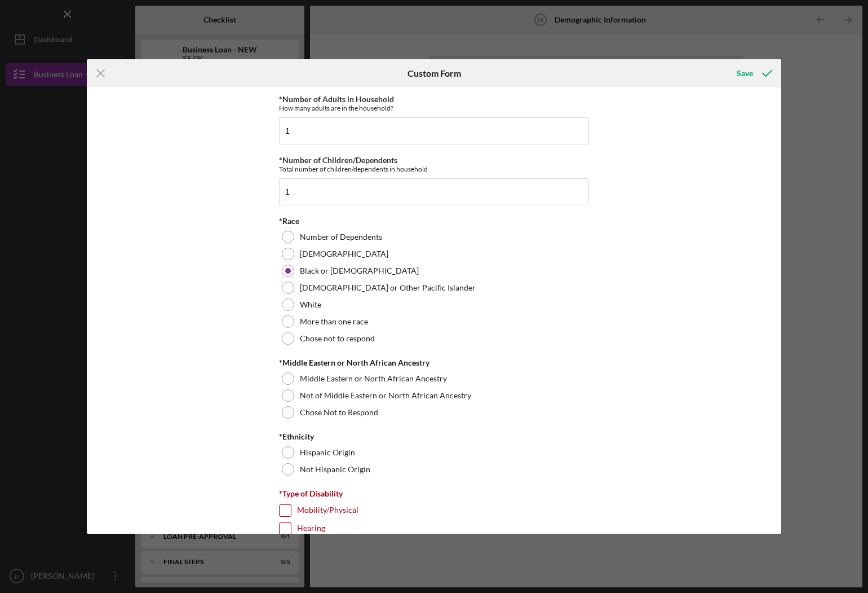
scroll to position [507, 0]
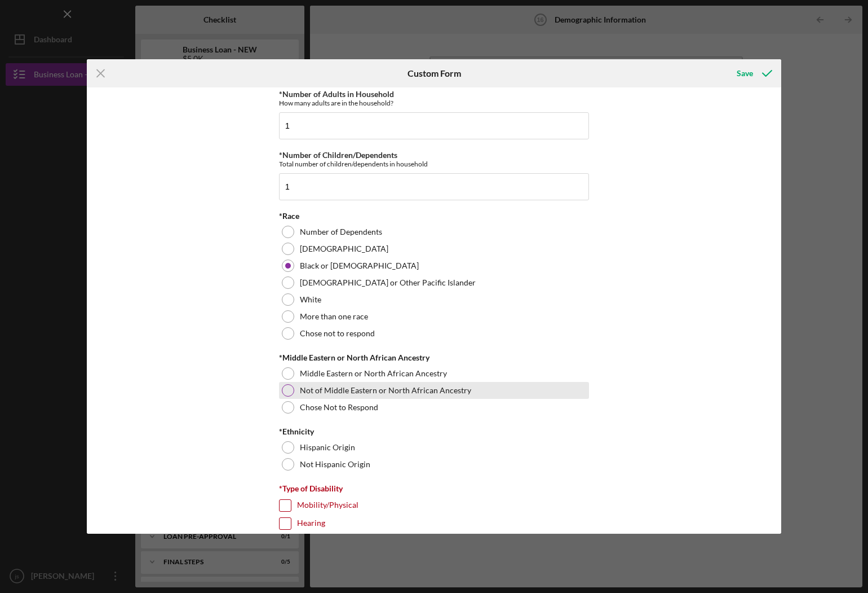
click at [290, 391] on div at bounding box center [288, 390] width 12 height 12
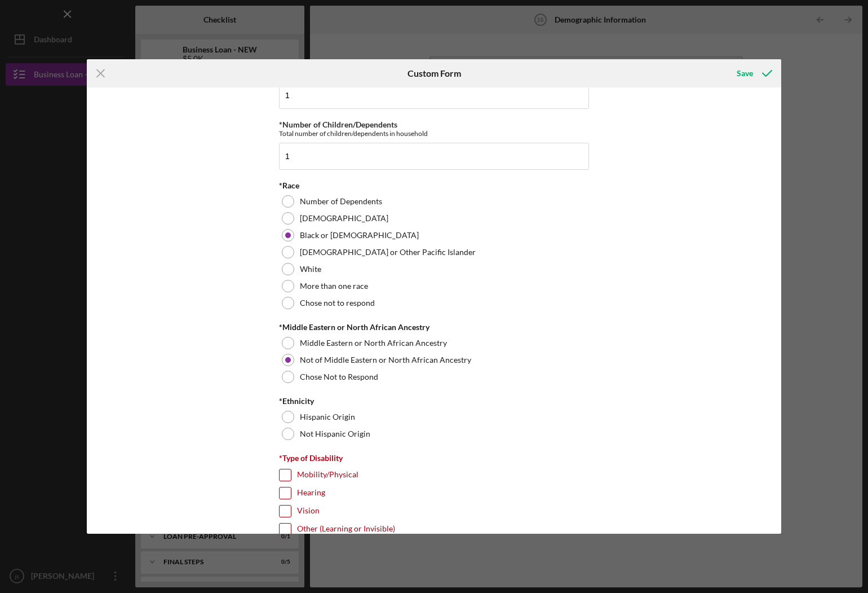
scroll to position [564, 0]
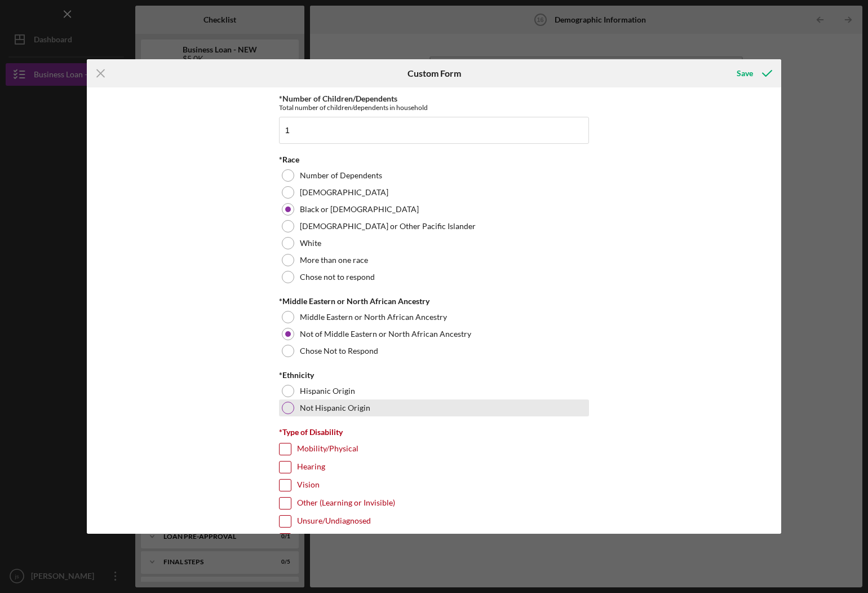
click at [295, 408] on div "Not Hispanic Origin" at bounding box center [434, 407] width 310 height 17
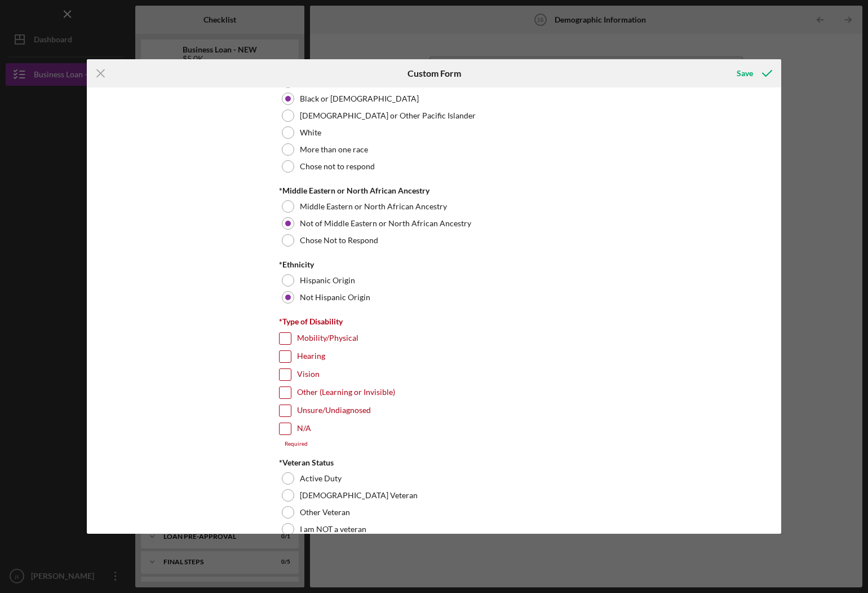
scroll to position [677, 0]
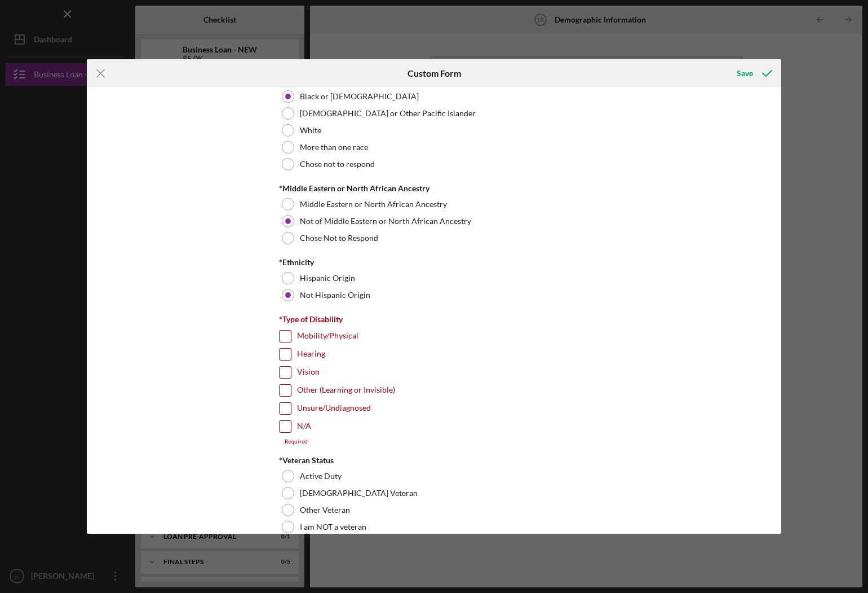
click at [285, 421] on input "N/A" at bounding box center [285, 426] width 11 height 11
checkbox input "true"
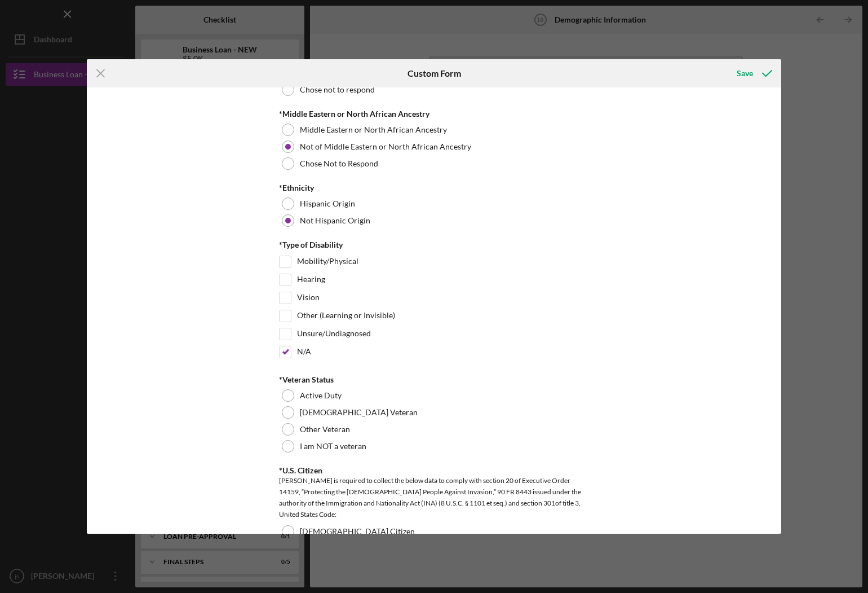
scroll to position [789, 0]
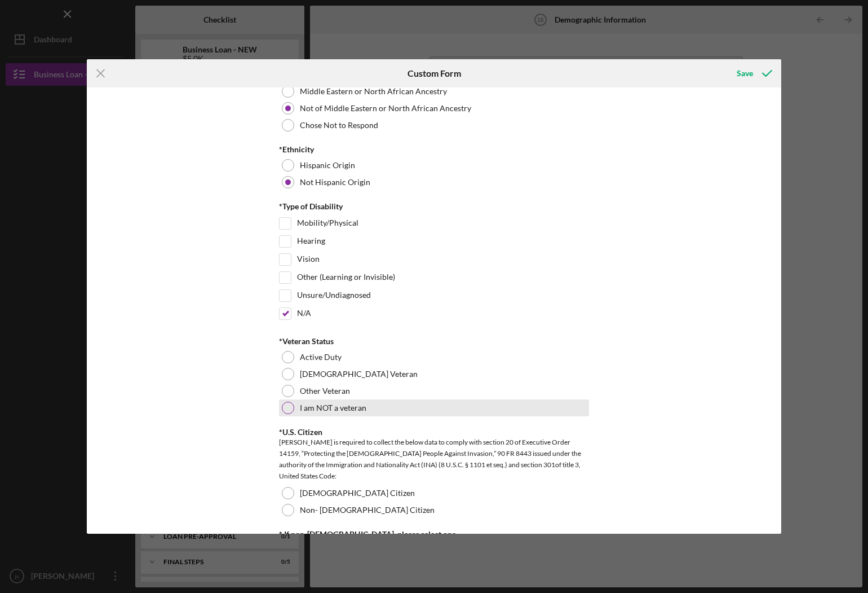
click at [285, 404] on div at bounding box center [288, 407] width 12 height 12
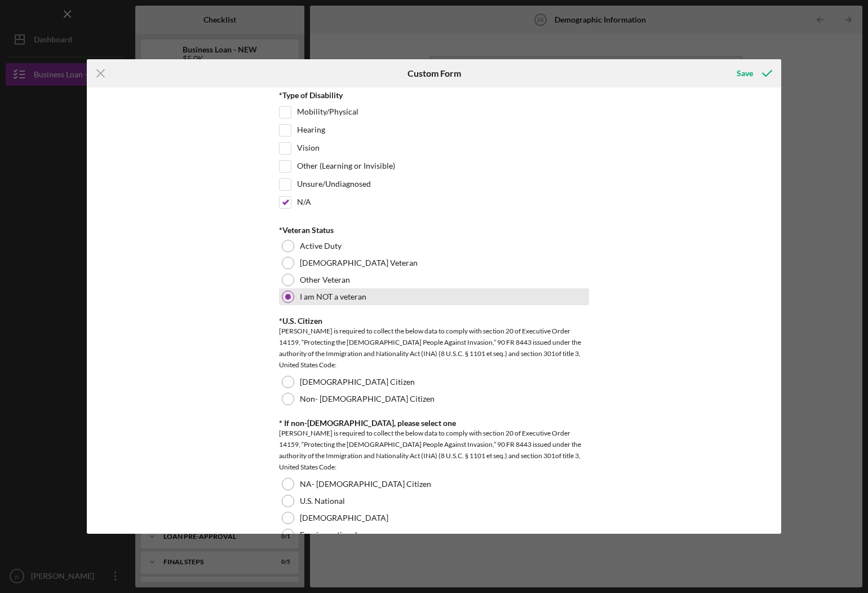
scroll to position [902, 0]
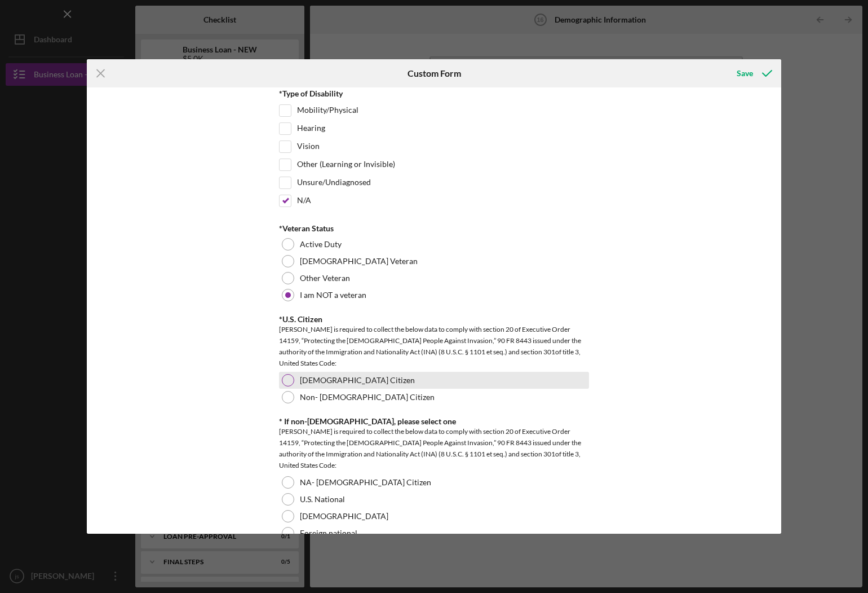
click at [288, 377] on div at bounding box center [288, 380] width 12 height 12
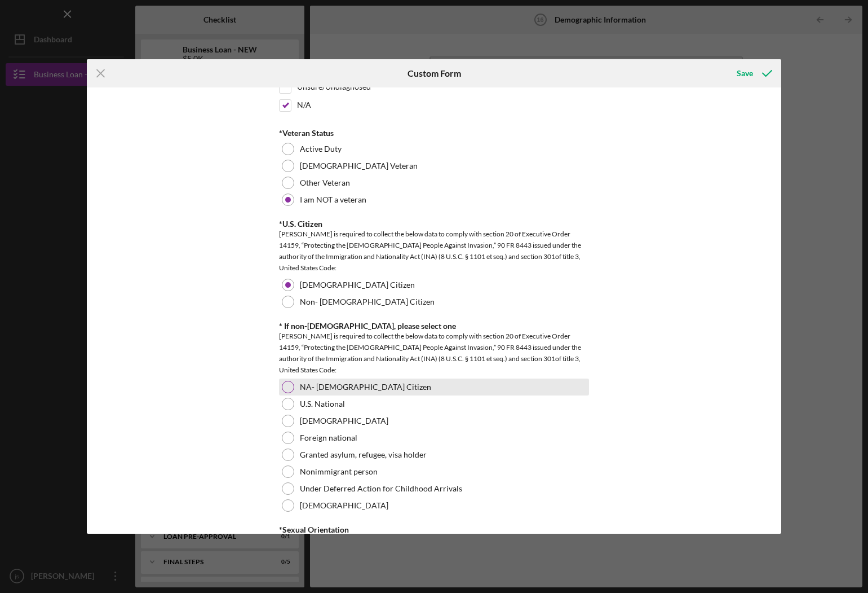
scroll to position [1015, 0]
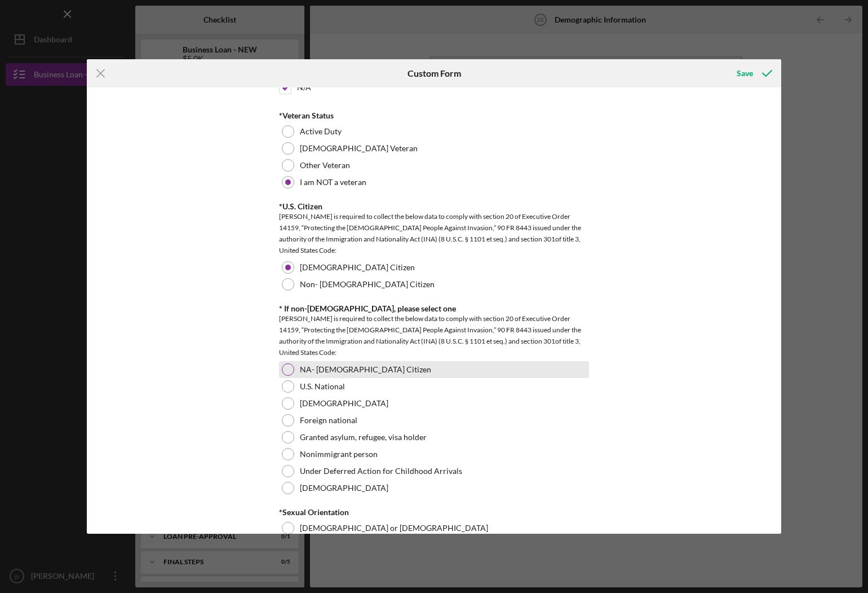
click at [286, 364] on div at bounding box center [288, 369] width 12 height 12
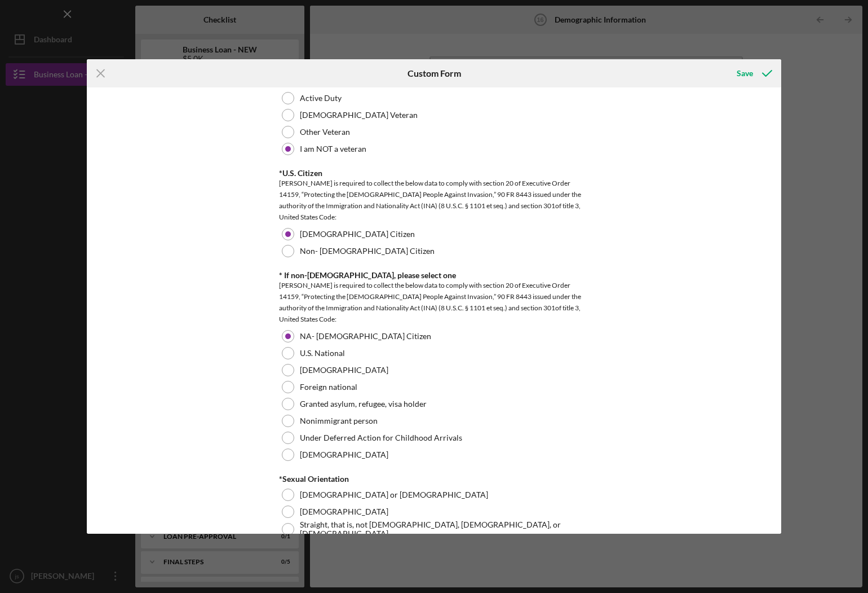
scroll to position [1128, 0]
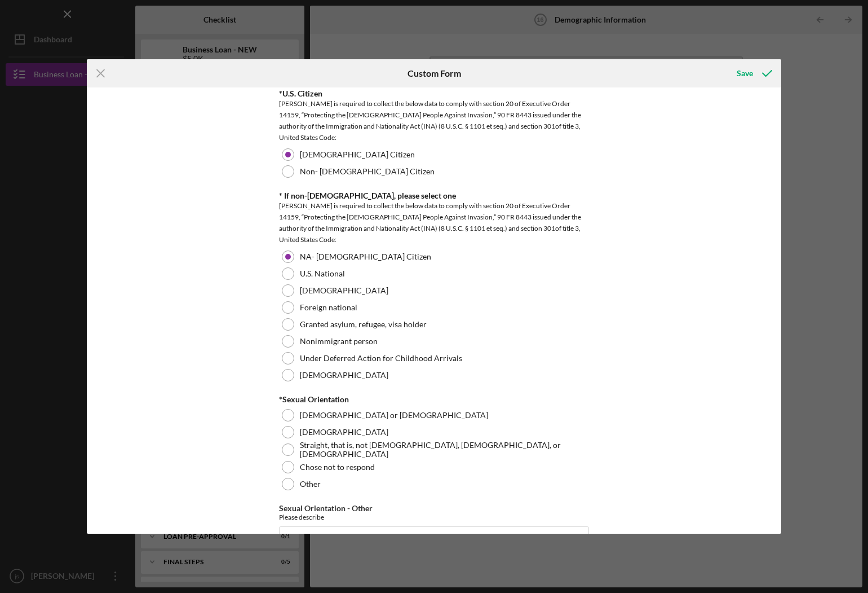
click at [276, 449] on div "Demographic Information *Gender [DEMOGRAPHIC_DATA] [DEMOGRAPHIC_DATA] [DEMOGRAP…" at bounding box center [434, 310] width 695 height 446
click at [288, 447] on div at bounding box center [288, 449] width 12 height 12
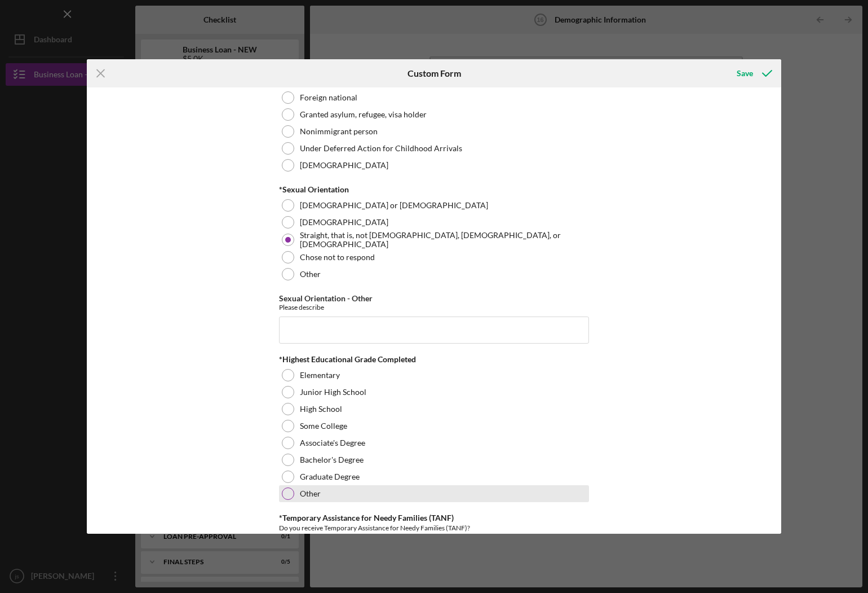
scroll to position [1353, 0]
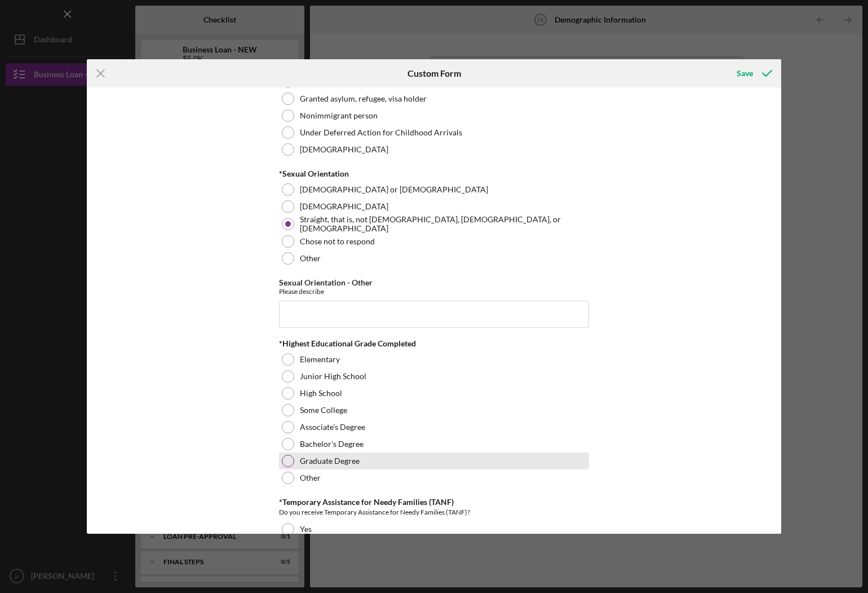
click at [283, 456] on div at bounding box center [288, 460] width 12 height 12
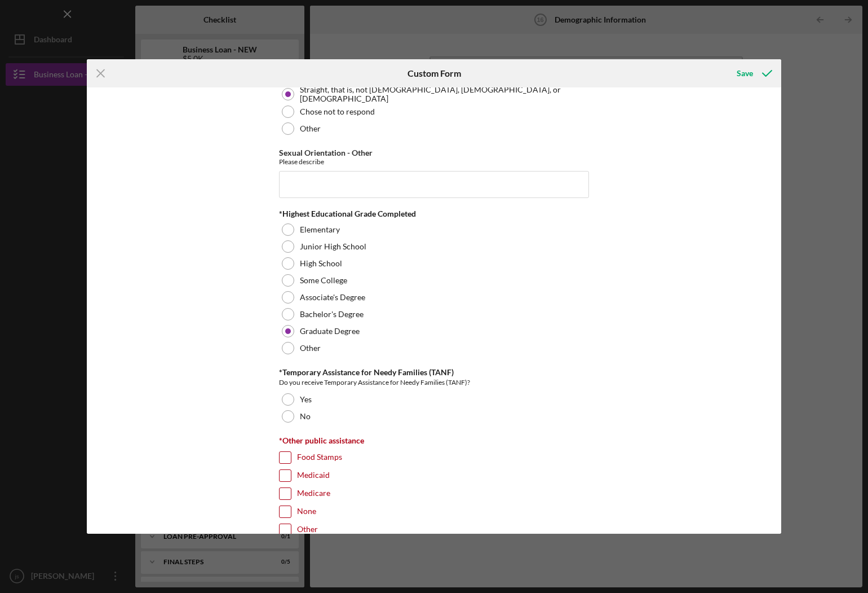
scroll to position [1466, 0]
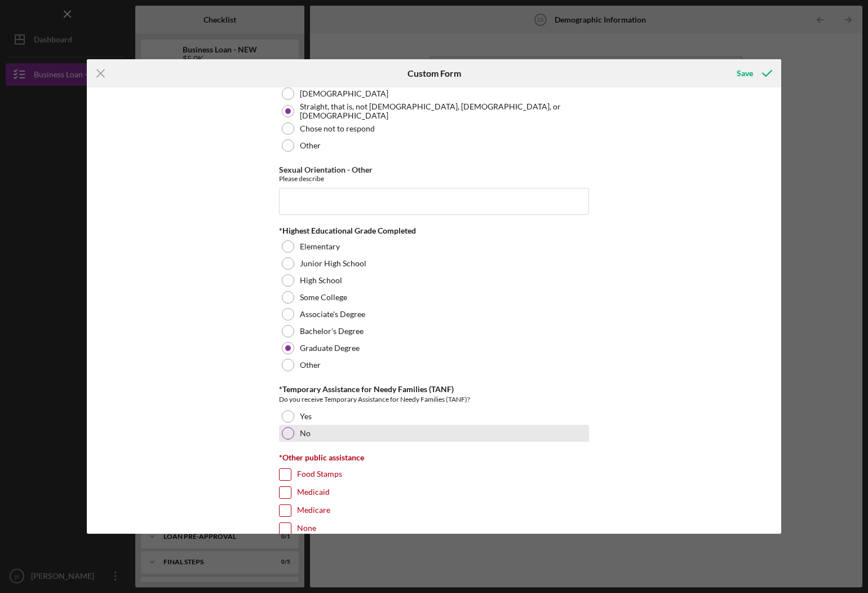
click at [290, 434] on div "No" at bounding box center [434, 433] width 310 height 17
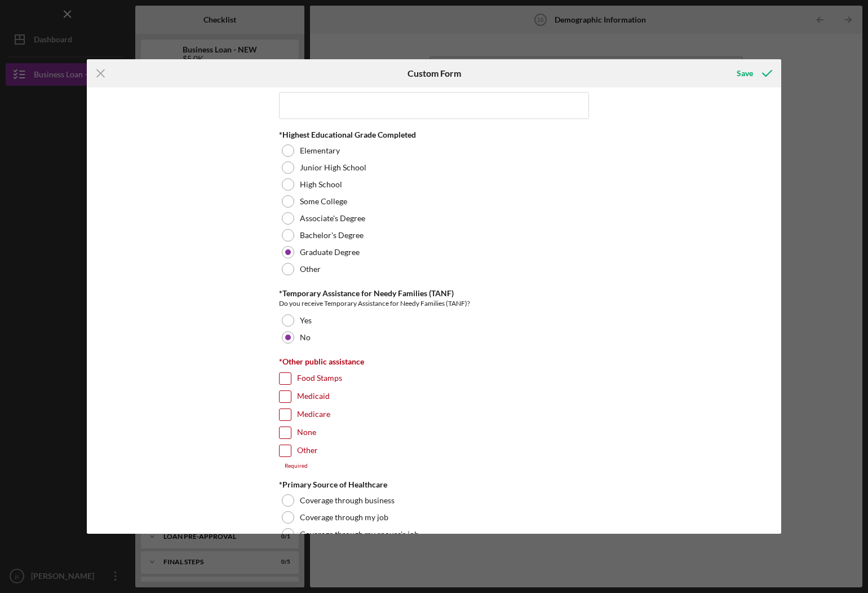
scroll to position [1579, 0]
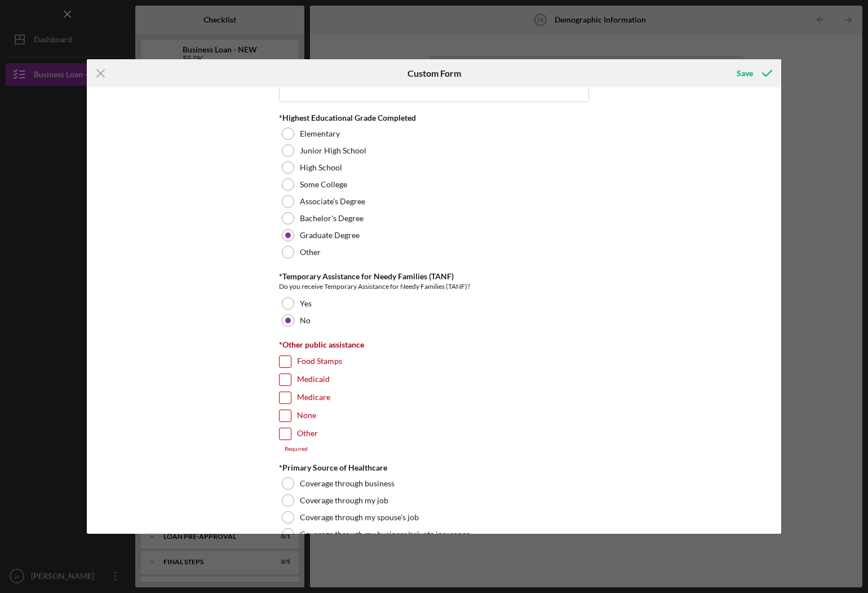
click at [283, 413] on input "None" at bounding box center [285, 415] width 11 height 11
checkbox input "true"
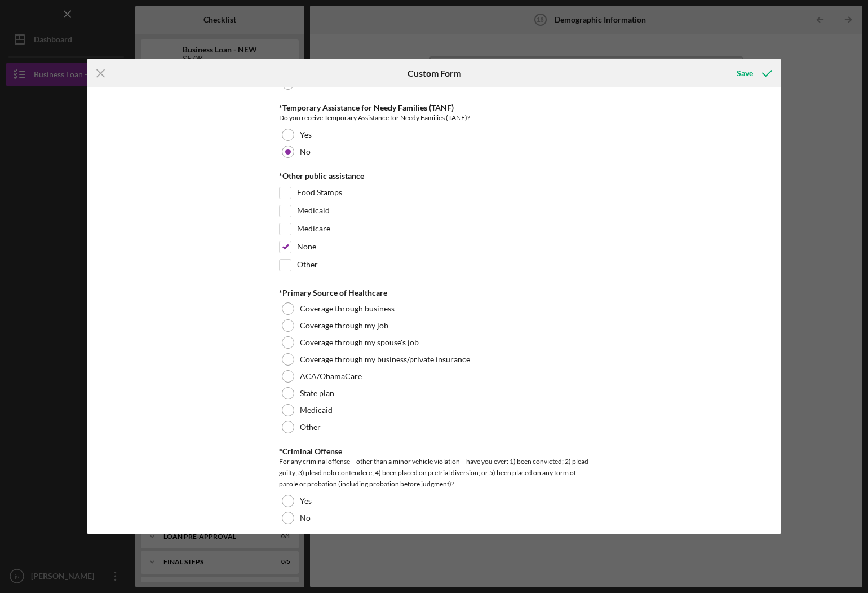
scroll to position [1748, 0]
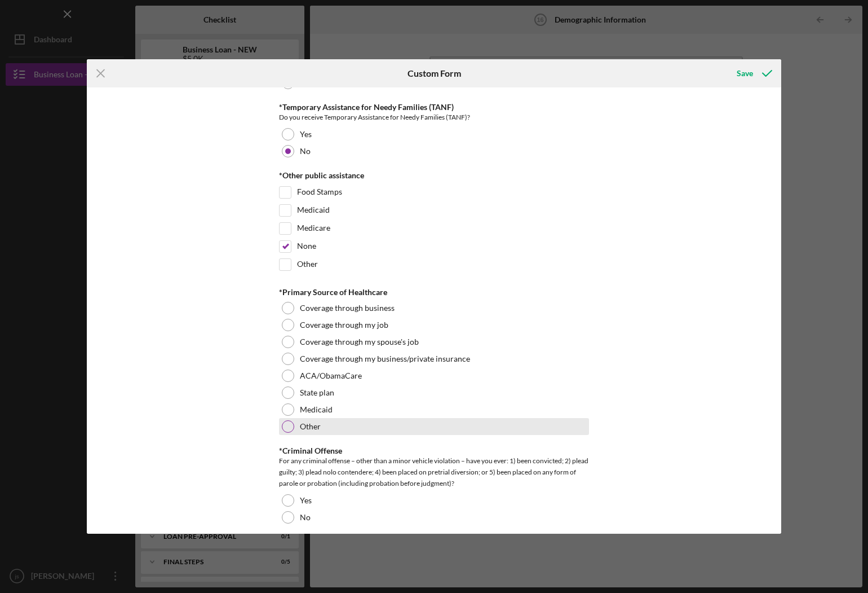
click at [381, 423] on div "Other" at bounding box center [434, 426] width 310 height 17
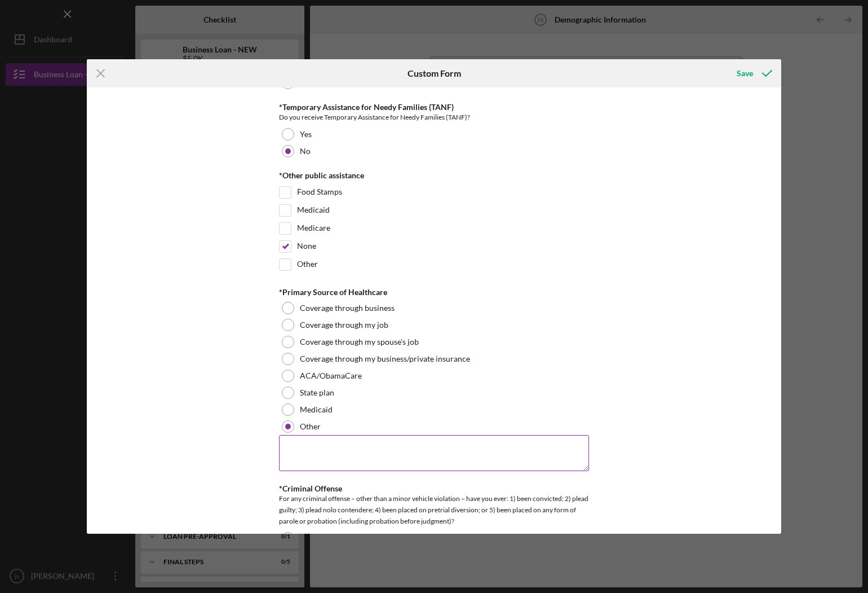
click at [329, 443] on textarea at bounding box center [434, 453] width 310 height 36
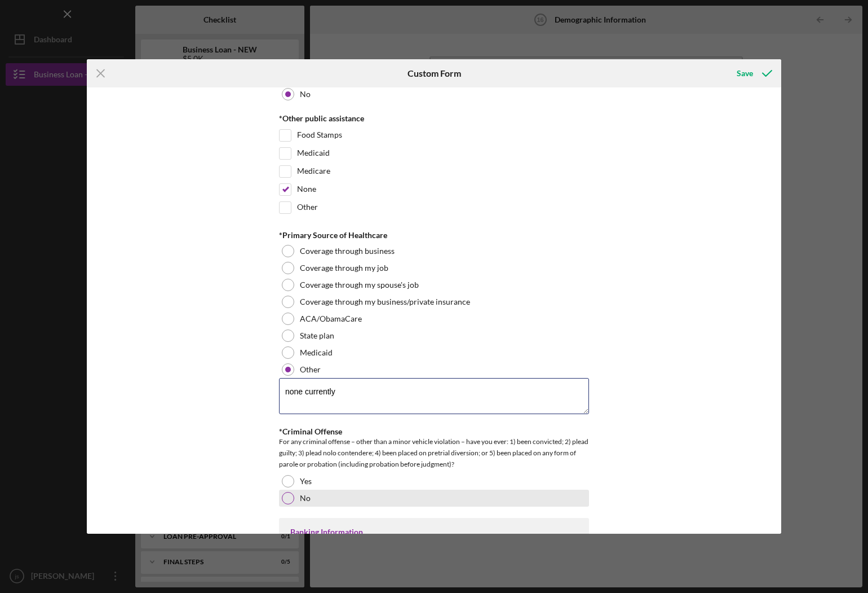
scroll to position [1917, 0]
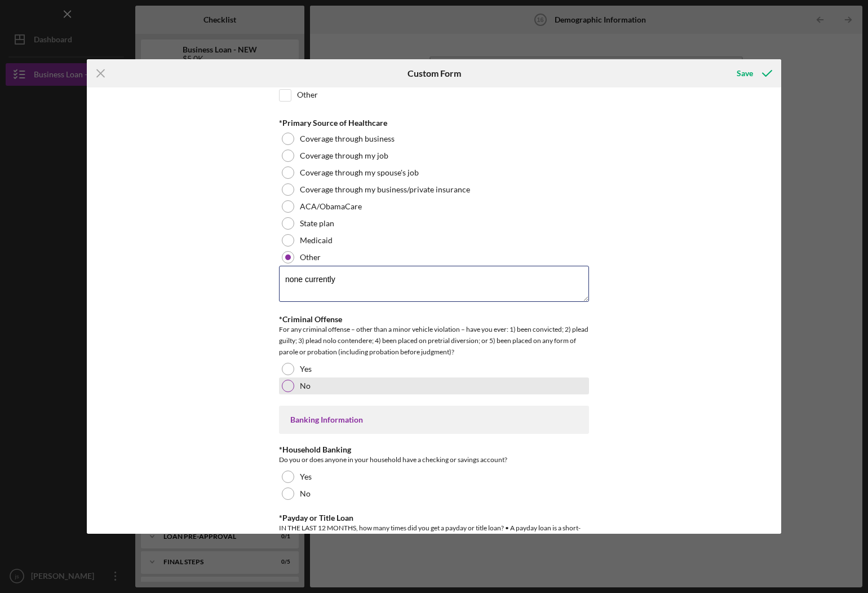
type textarea "none currently"
click at [289, 380] on div at bounding box center [288, 385] width 12 height 12
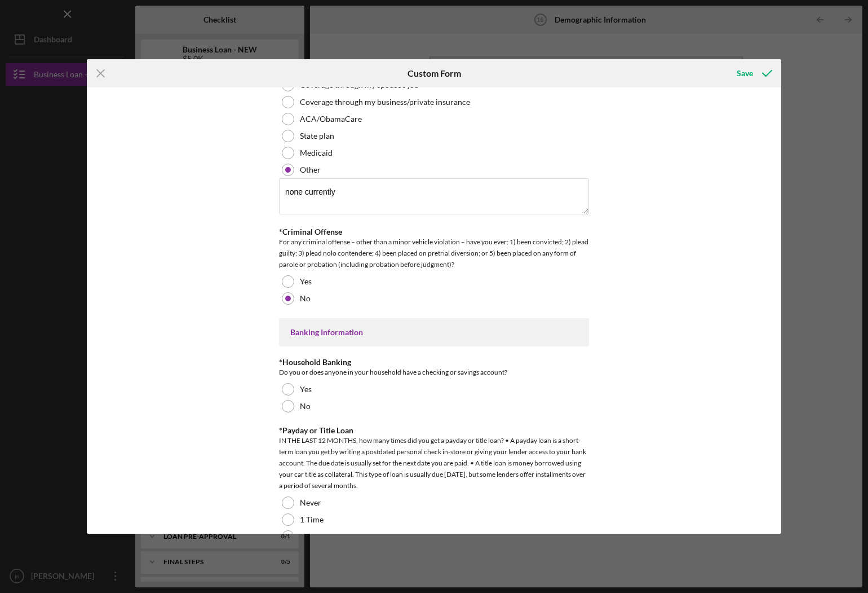
scroll to position [2030, 0]
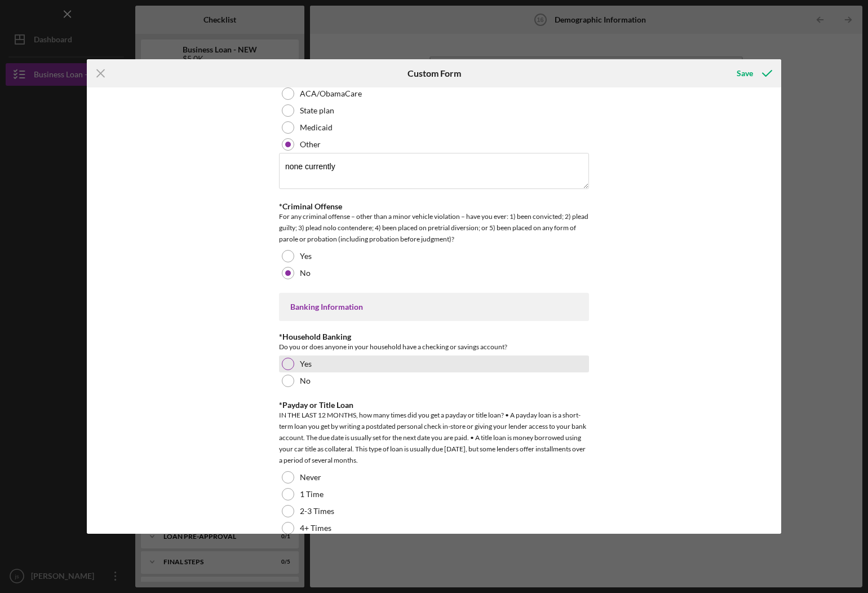
click at [384, 362] on div "Yes" at bounding box center [434, 363] width 310 height 17
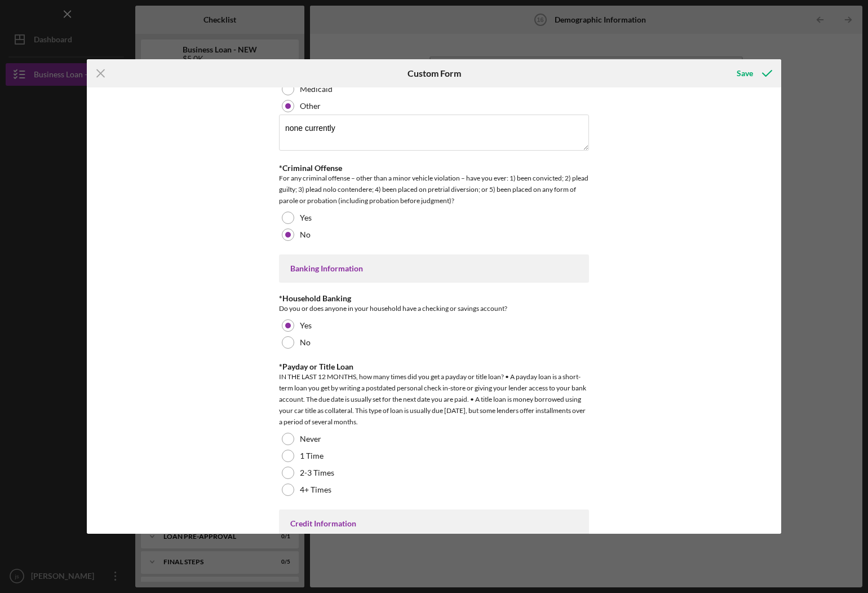
scroll to position [2086, 0]
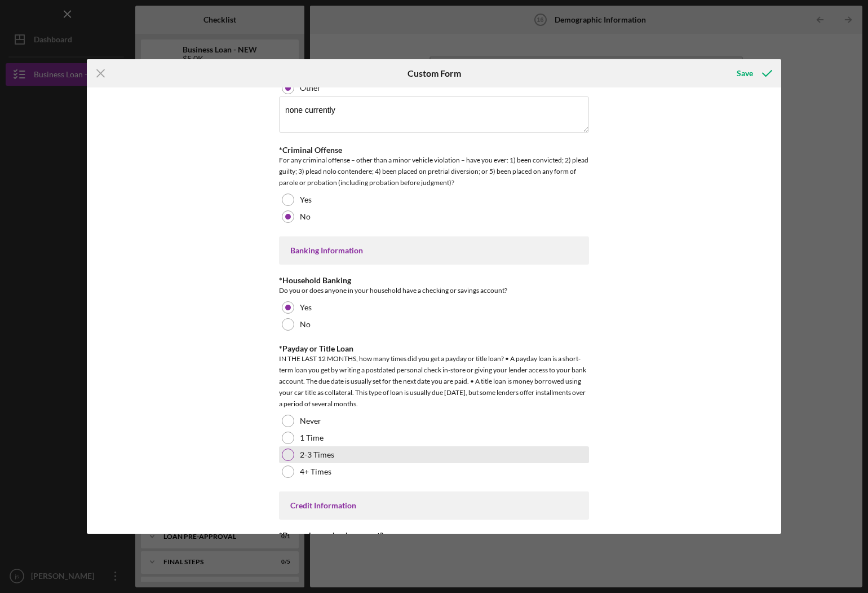
click at [412, 446] on div "2-3 Times" at bounding box center [434, 454] width 310 height 17
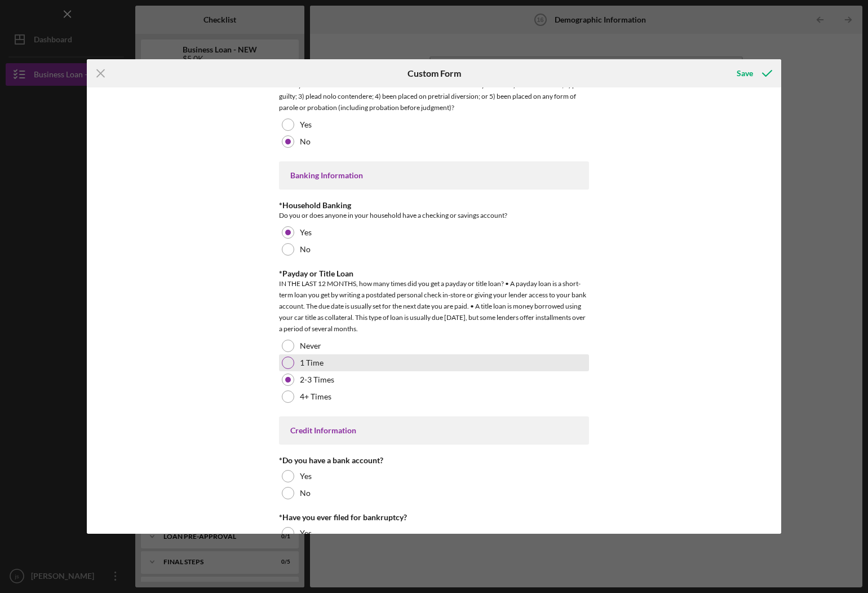
scroll to position [2195, 0]
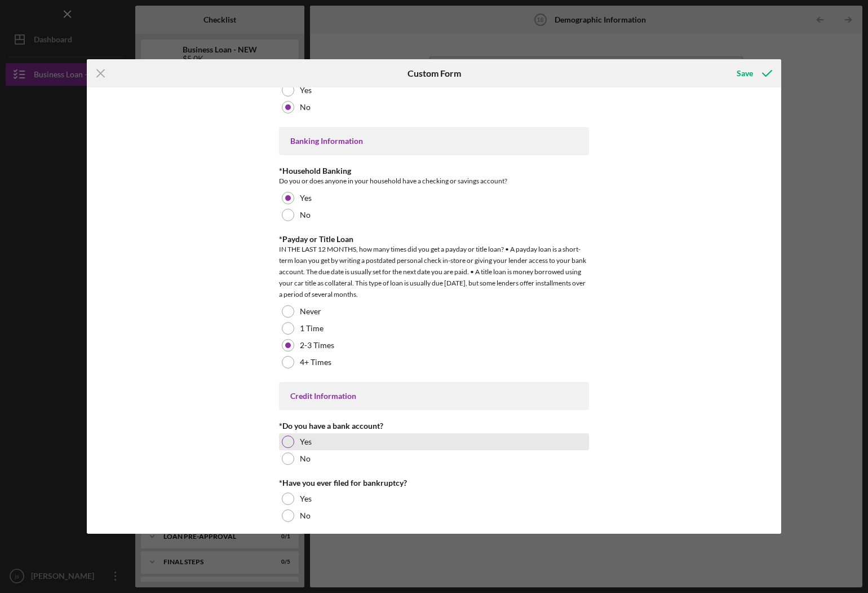
click at [287, 436] on div at bounding box center [288, 441] width 12 height 12
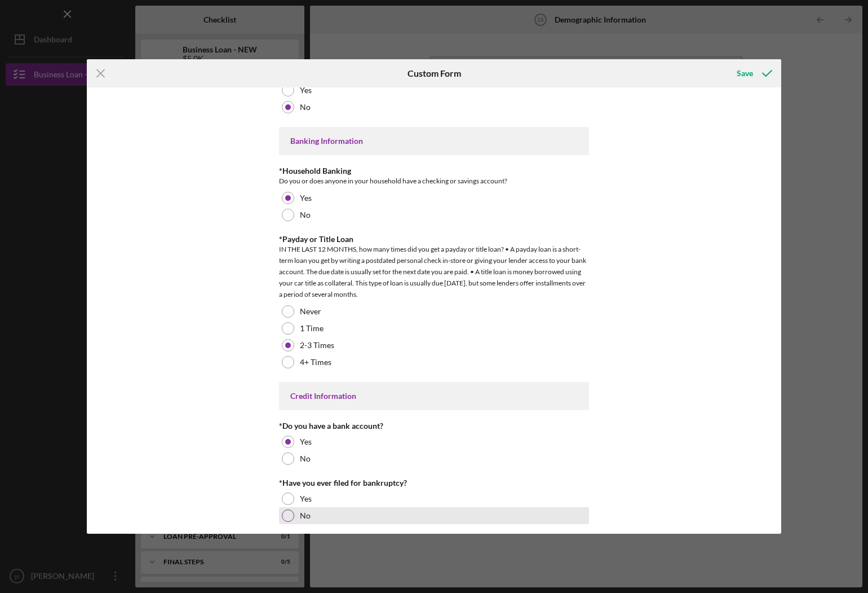
click at [303, 511] on label "No" at bounding box center [305, 515] width 11 height 9
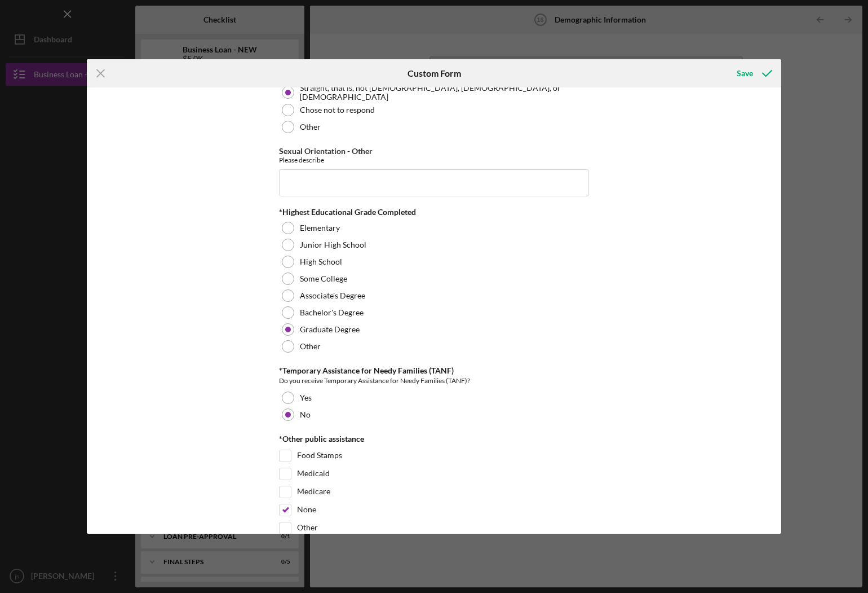
scroll to position [1237, 0]
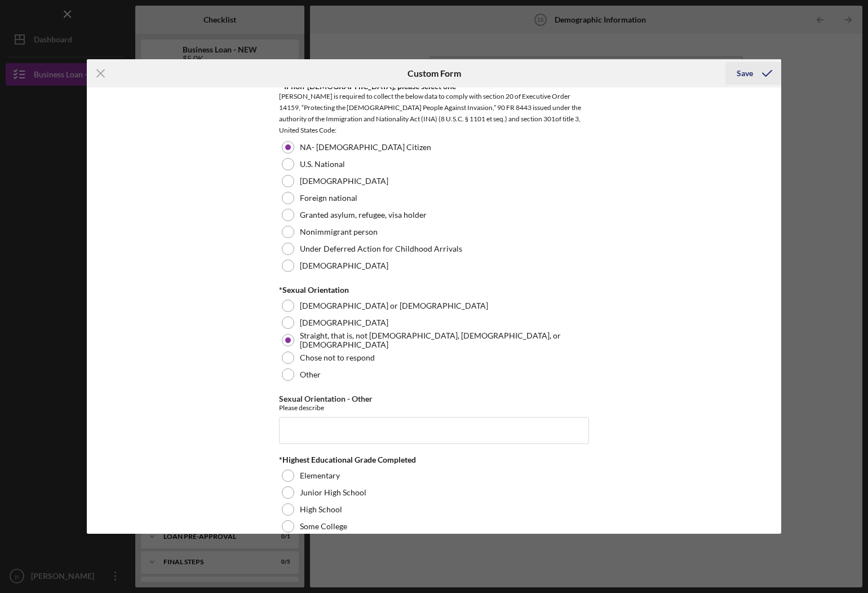
click at [740, 78] on div "Save" at bounding box center [745, 73] width 16 height 23
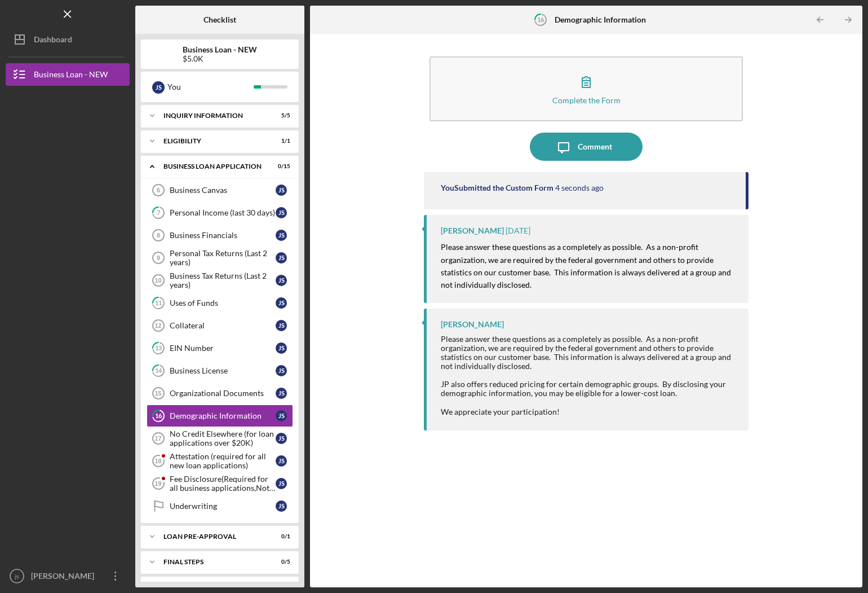
drag, startPoint x: 811, startPoint y: 189, endPoint x: 818, endPoint y: 163, distance: 27.3
click at [811, 189] on div "Complete the Form Form Icon/Message Comment You Submitted the Custom Form 4 sec…" at bounding box center [586, 310] width 541 height 542
click at [852, 21] on icon "Icon/Table Pagination Arrow" at bounding box center [848, 19] width 25 height 25
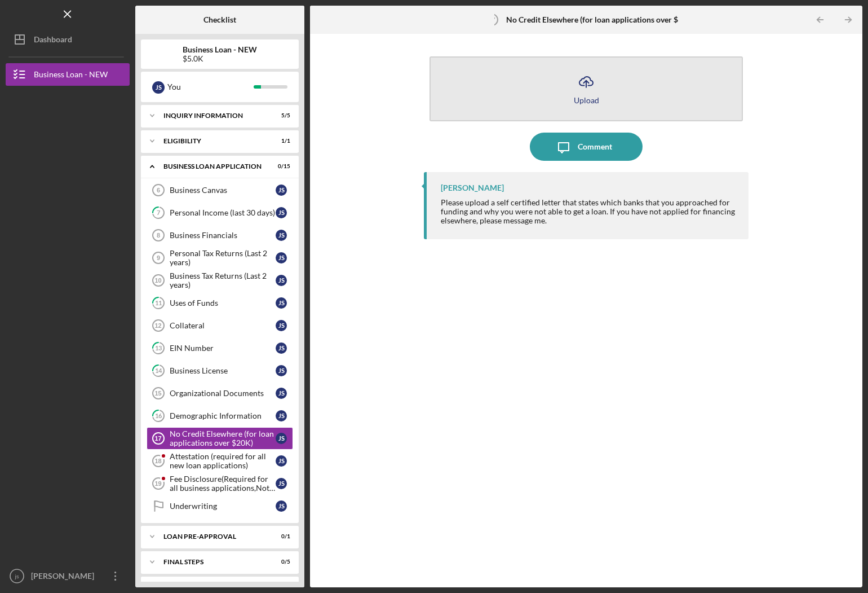
click at [583, 83] on icon "Icon/Upload" at bounding box center [586, 82] width 28 height 28
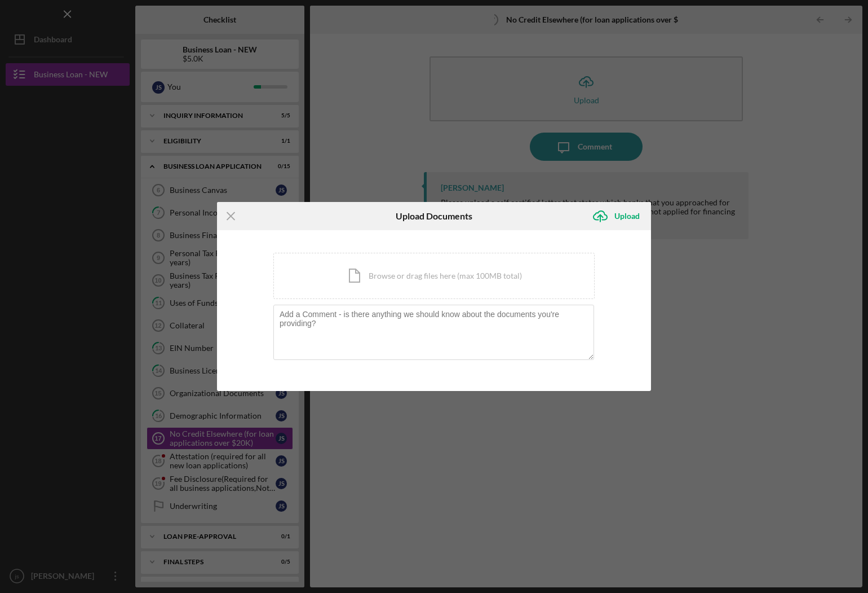
click at [724, 99] on div "Icon/Menu Close Upload Documents Icon/Upload Upload You're uploading documents …" at bounding box center [434, 296] width 868 height 593
click at [760, 157] on div "Icon/Menu Close Upload Documents Icon/Upload Upload You're uploading documents …" at bounding box center [434, 296] width 868 height 593
drag, startPoint x: 727, startPoint y: 227, endPoint x: 742, endPoint y: 254, distance: 30.8
click at [737, 237] on div "Icon/Menu Close Upload Documents Icon/Upload Upload You're uploading documents …" at bounding box center [434, 296] width 868 height 593
click at [232, 213] on icon "Icon/Menu Close" at bounding box center [231, 216] width 28 height 28
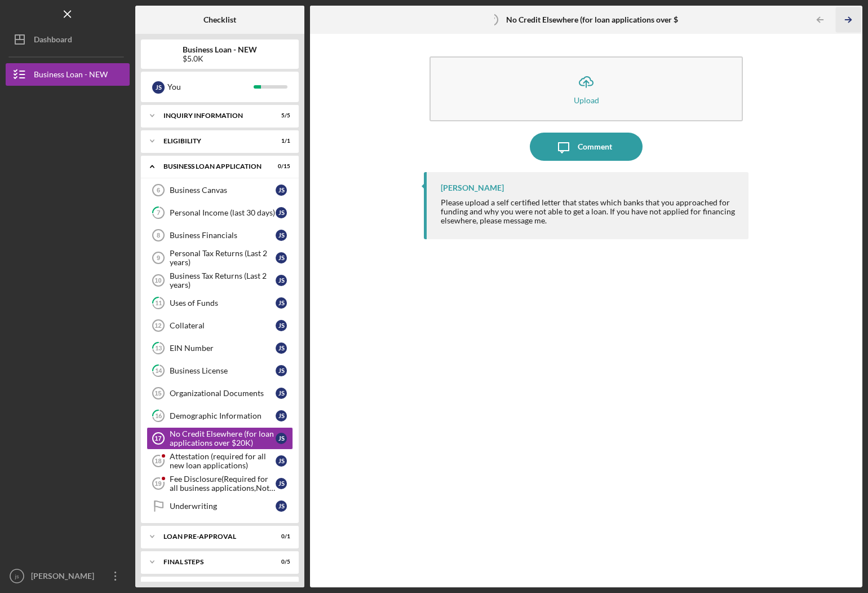
click at [847, 24] on icon "Icon/Table Pagination Arrow" at bounding box center [848, 19] width 25 height 25
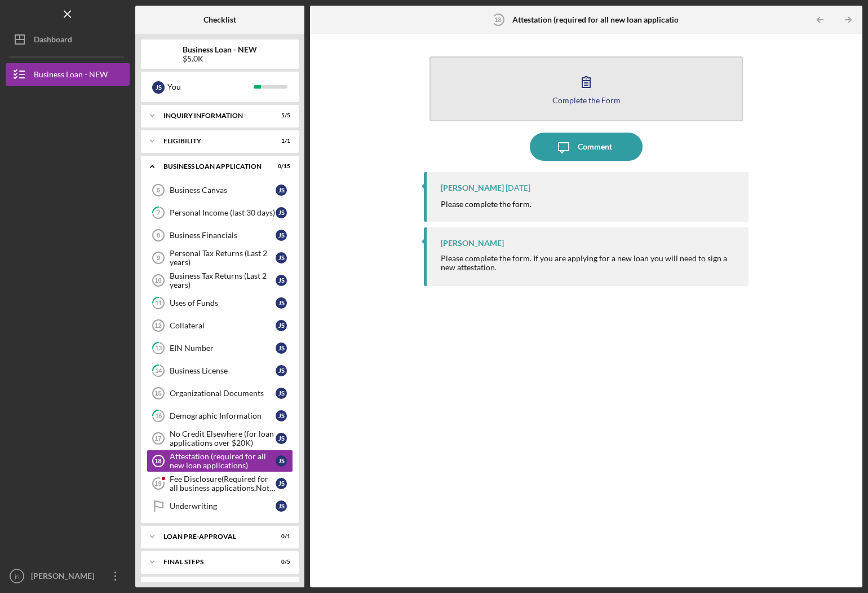
click at [600, 97] on div "Complete the Form" at bounding box center [587, 100] width 68 height 8
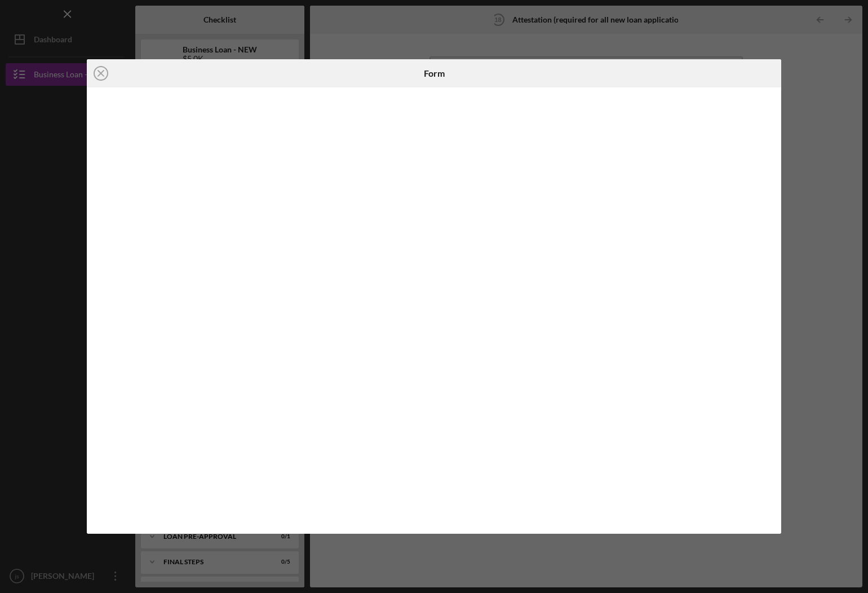
drag, startPoint x: 828, startPoint y: 128, endPoint x: 830, endPoint y: 122, distance: 6.4
click at [830, 122] on div "Icon/Close Form" at bounding box center [434, 296] width 868 height 593
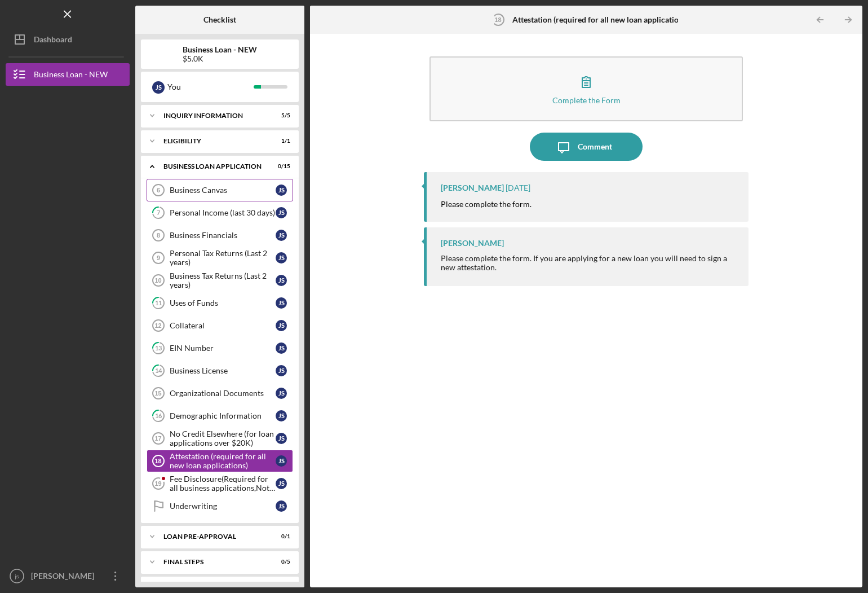
click at [237, 191] on div "Business Canvas" at bounding box center [223, 189] width 106 height 9
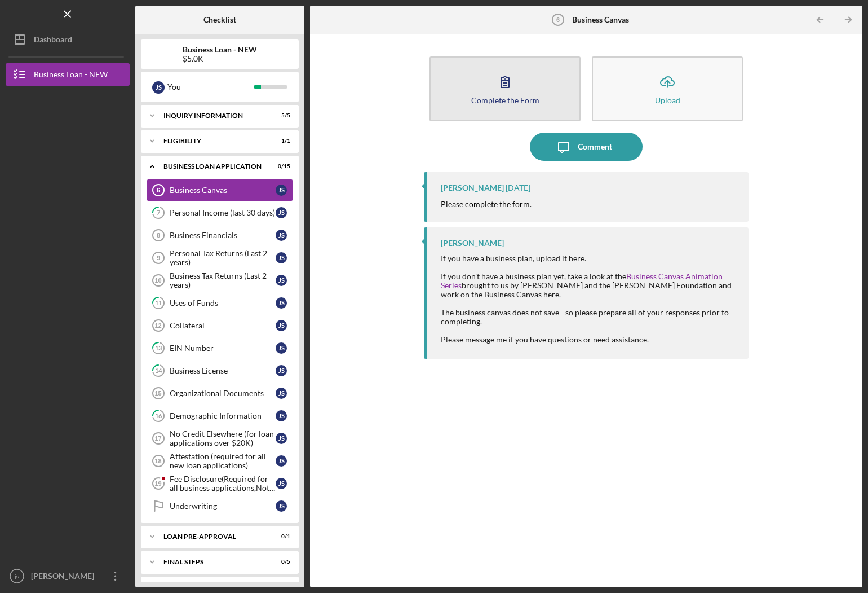
click at [512, 83] on icon "button" at bounding box center [505, 82] width 28 height 28
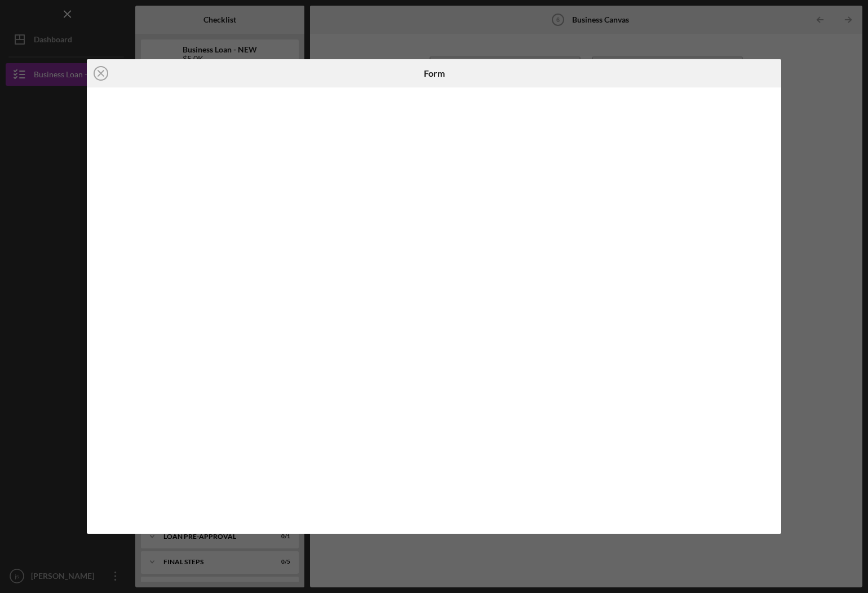
click at [830, 65] on div "Icon/Close Form" at bounding box center [434, 296] width 868 height 593
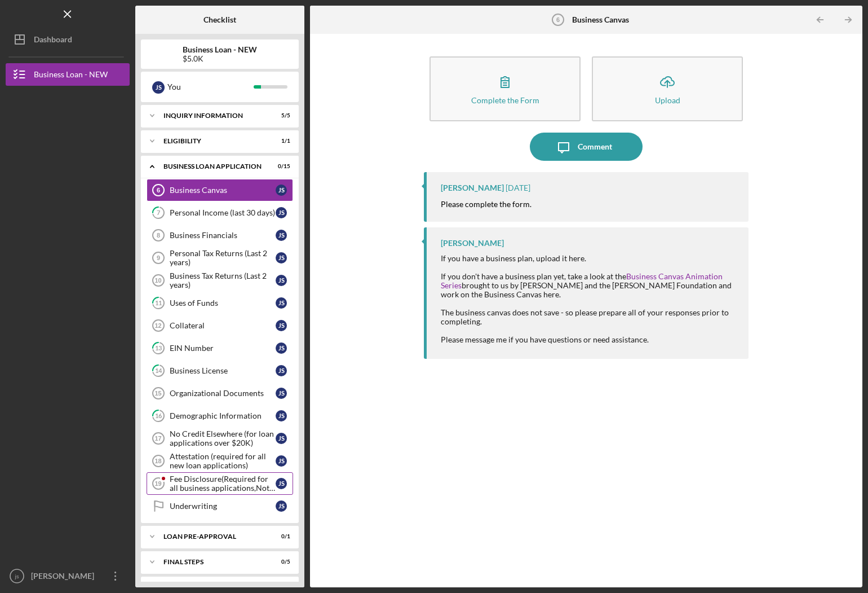
click at [216, 487] on div "Fee Disclosure(Required for all business applications,Not needed for Contractor…" at bounding box center [223, 483] width 106 height 18
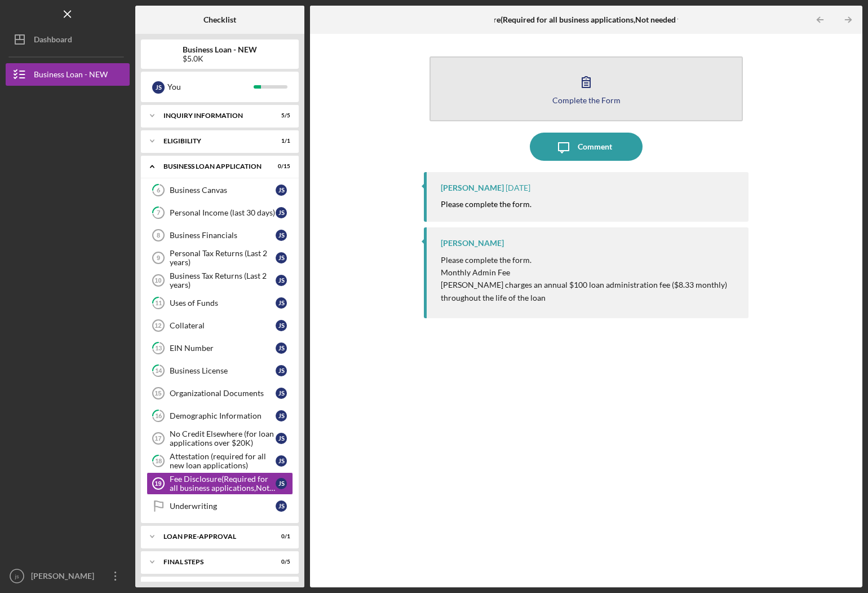
click at [576, 103] on div "Complete the Form" at bounding box center [587, 100] width 68 height 8
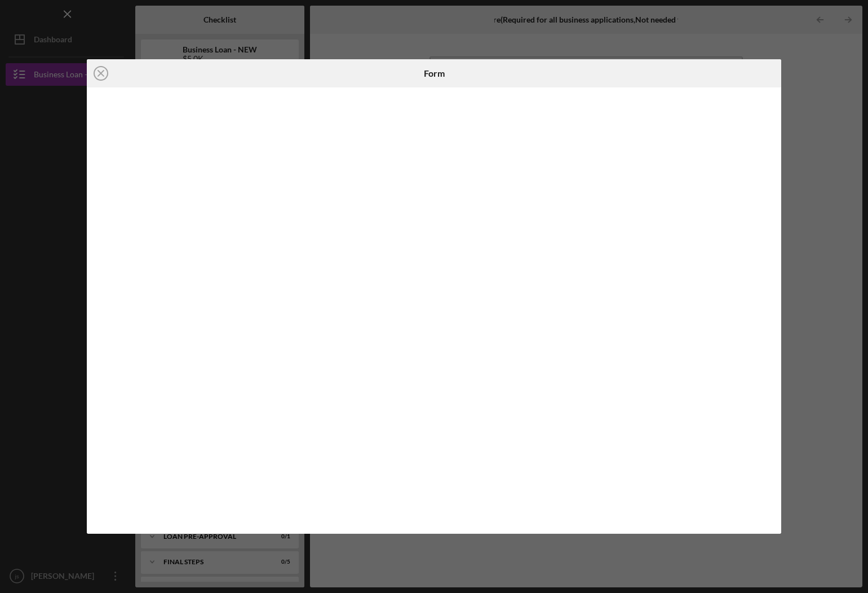
click at [840, 150] on div "Icon/Close Form" at bounding box center [434, 296] width 868 height 593
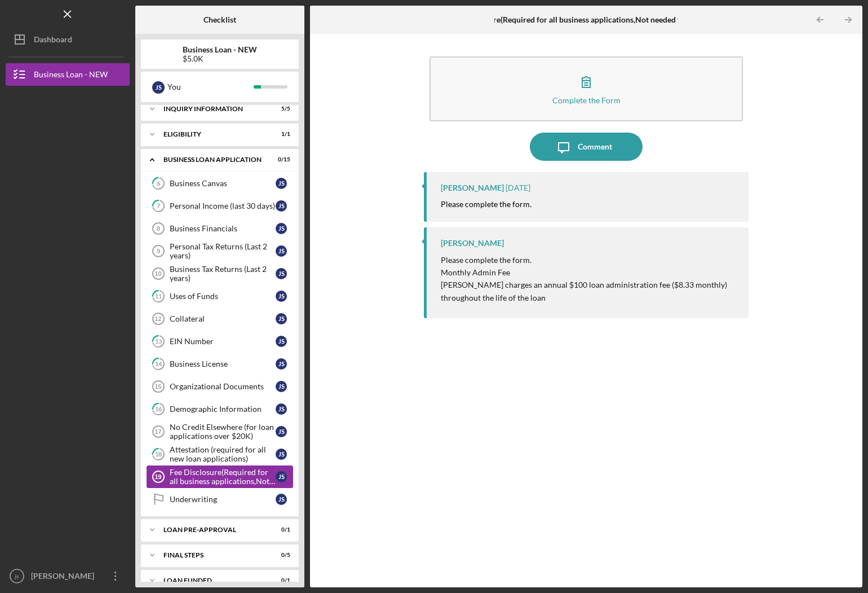
scroll to position [17, 0]
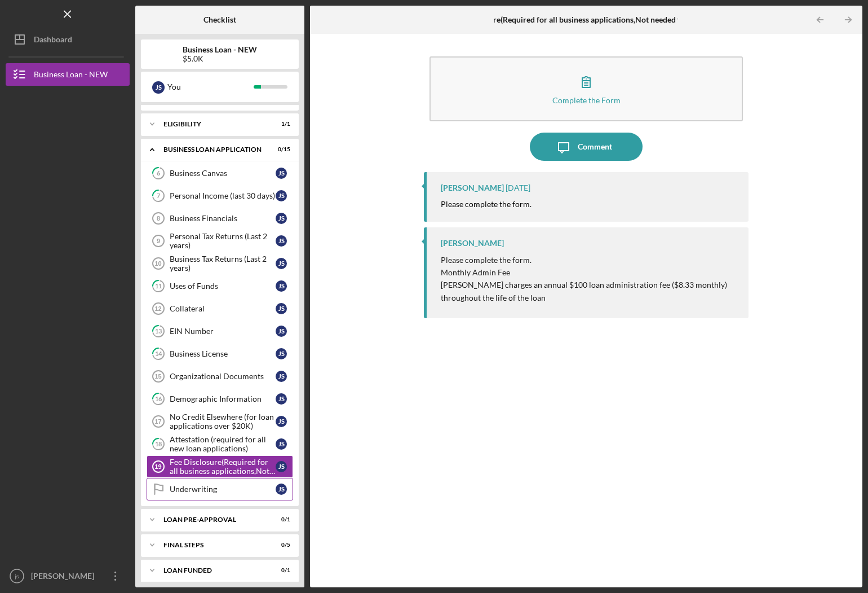
click at [230, 484] on div "Underwriting" at bounding box center [223, 488] width 106 height 9
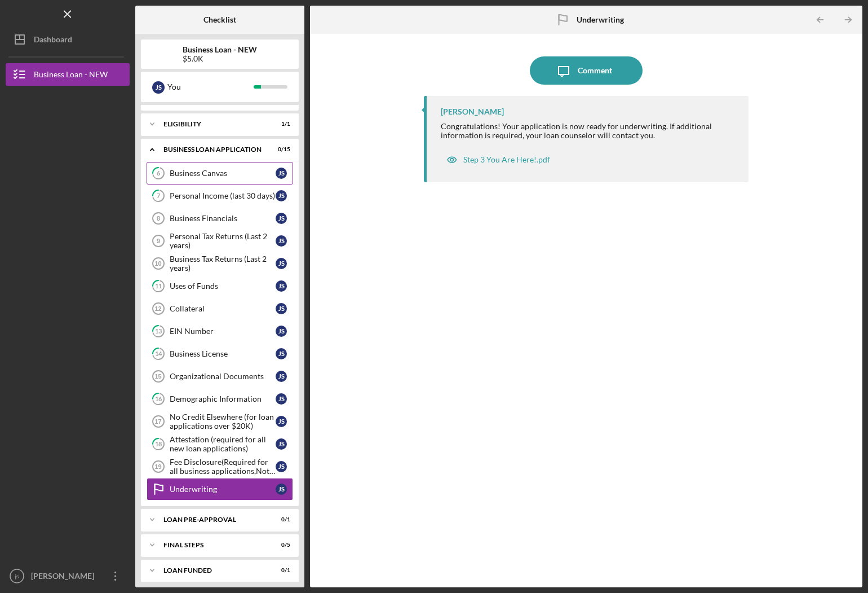
click at [221, 178] on link "6 Business Canvas j s" at bounding box center [220, 173] width 147 height 23
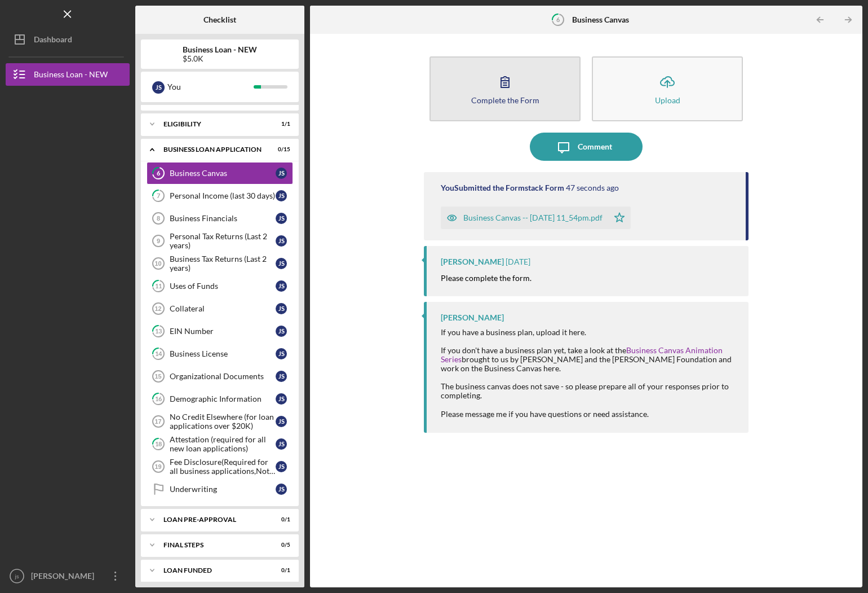
click at [523, 103] on div "Complete the Form" at bounding box center [505, 100] width 68 height 8
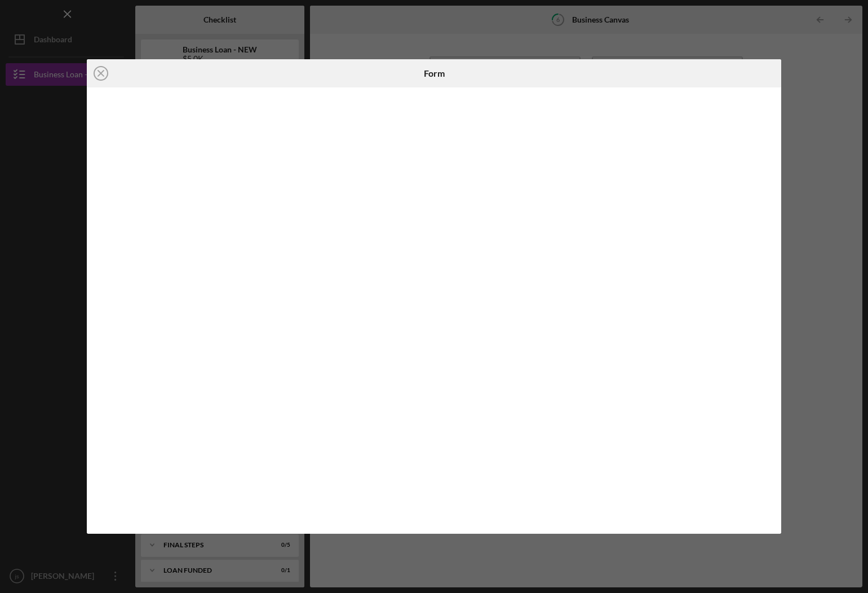
click at [836, 175] on div "Icon/Close Form" at bounding box center [434, 296] width 868 height 593
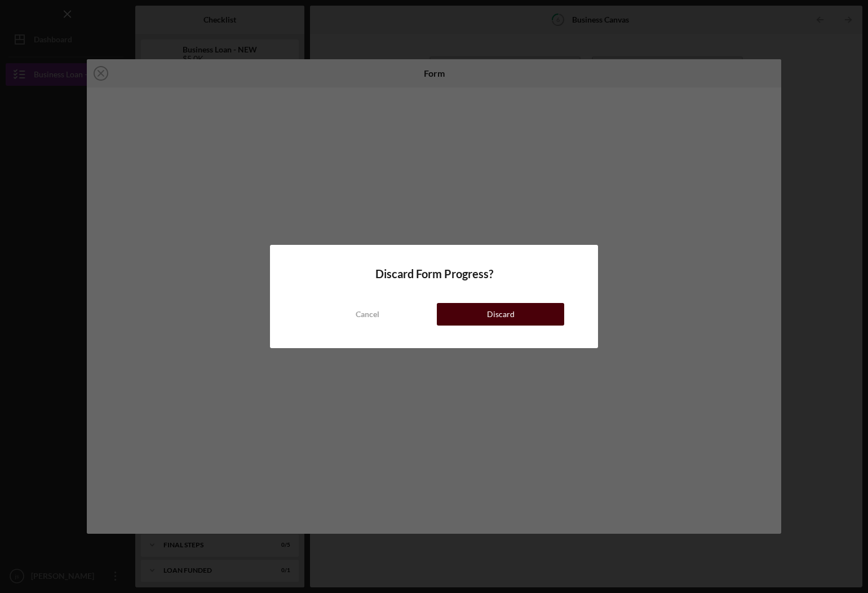
drag, startPoint x: 529, startPoint y: 326, endPoint x: 530, endPoint y: 316, distance: 10.2
click at [529, 324] on div "Discard Form Progress? Cancel Discard" at bounding box center [434, 296] width 328 height 103
click at [530, 315] on button "Discard" at bounding box center [500, 314] width 127 height 23
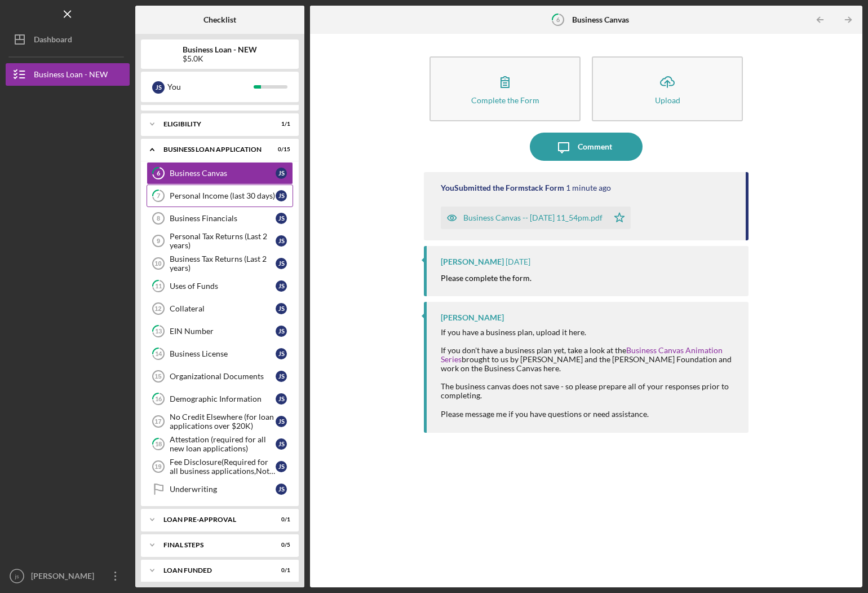
click at [196, 195] on div "Personal Income (last 30 days)" at bounding box center [223, 195] width 106 height 9
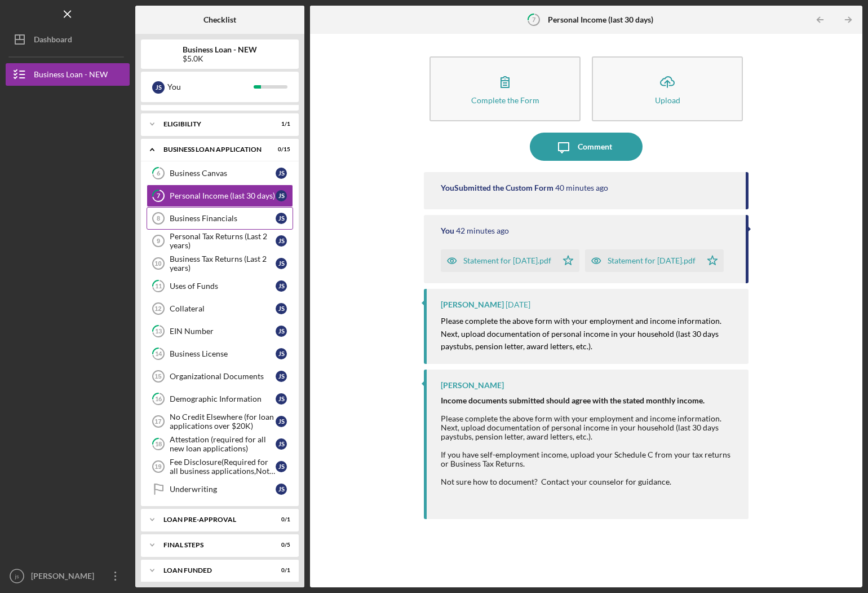
click at [198, 220] on div "Business Financials" at bounding box center [223, 218] width 106 height 9
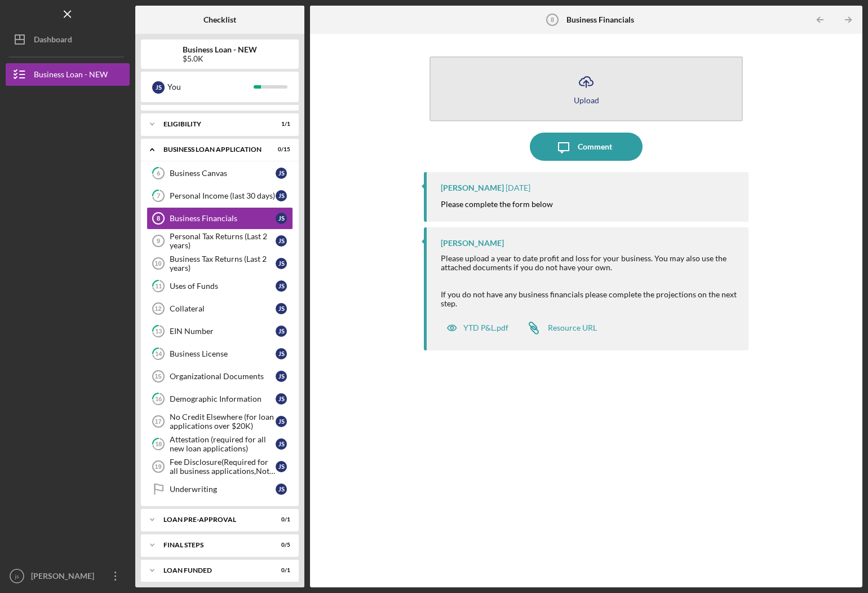
click at [598, 87] on icon "Icon/Upload" at bounding box center [586, 82] width 28 height 28
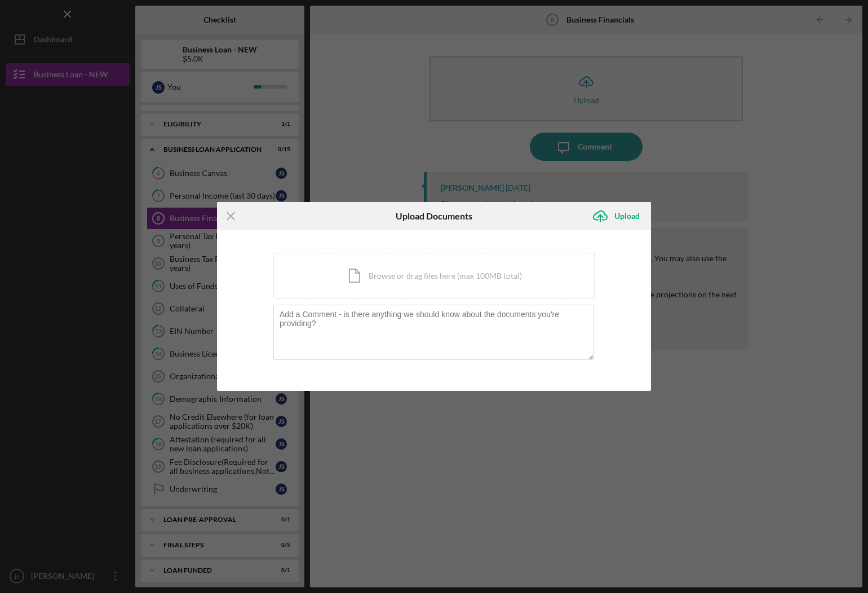
click at [799, 213] on div "Icon/Menu Close Upload Documents Icon/Upload Upload You're uploading documents …" at bounding box center [434, 296] width 868 height 593
click at [743, 144] on div "Icon/Menu Close Upload Documents Icon/Upload Upload You're uploading documents …" at bounding box center [434, 296] width 868 height 593
click at [236, 215] on icon "Icon/Menu Close" at bounding box center [231, 216] width 28 height 28
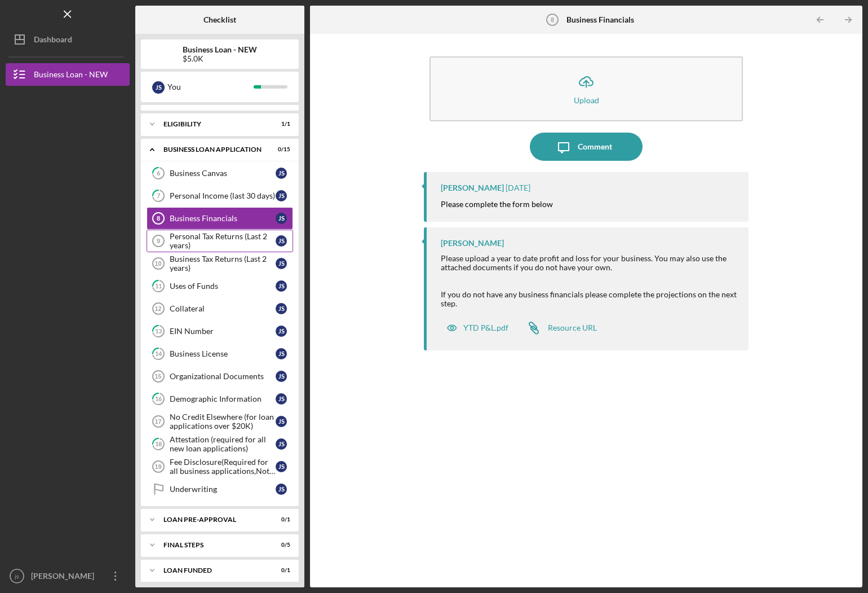
click at [202, 241] on div "Personal Tax Returns (Last 2 years)" at bounding box center [223, 241] width 106 height 18
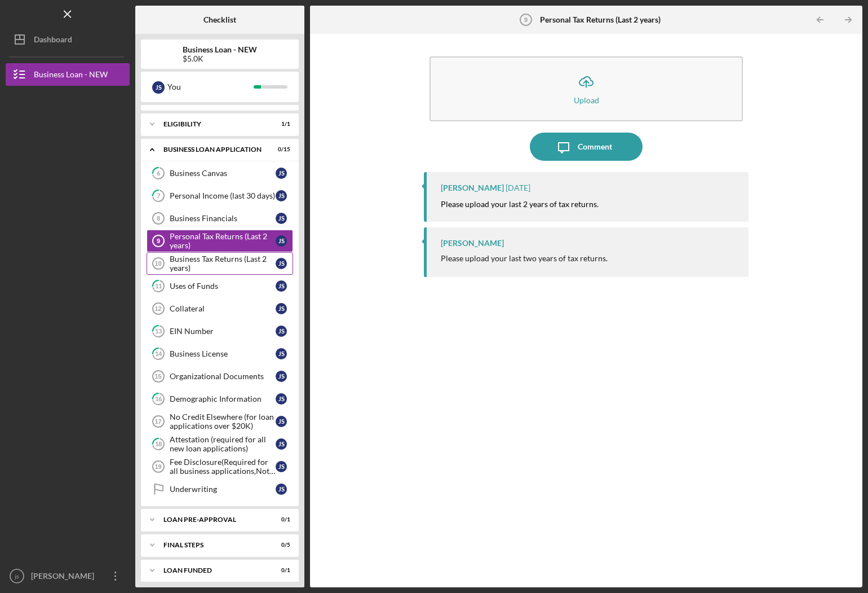
click at [215, 270] on link "Business Tax Returns (Last 2 years) 10 Business Tax Returns (Last 2 years) j s" at bounding box center [220, 263] width 147 height 23
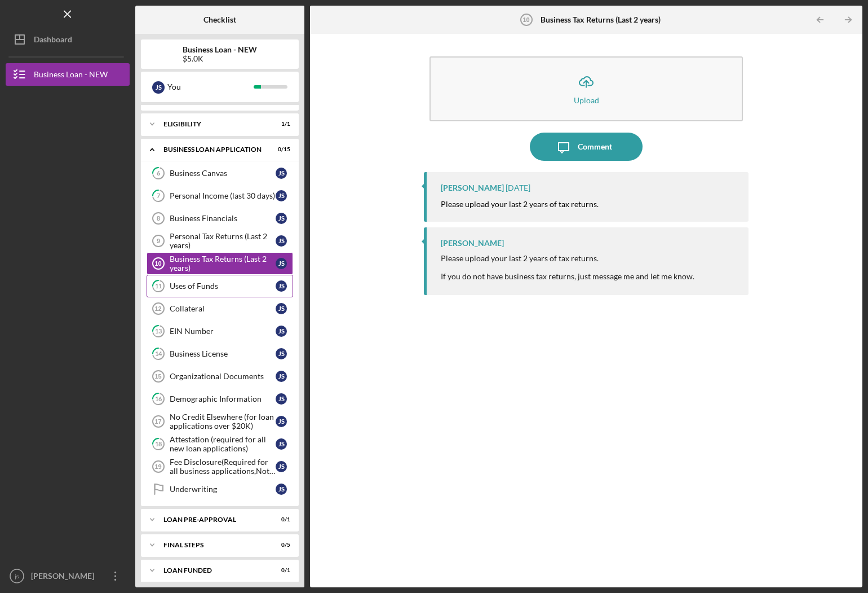
click at [225, 291] on link "11 Uses of Funds j s" at bounding box center [220, 286] width 147 height 23
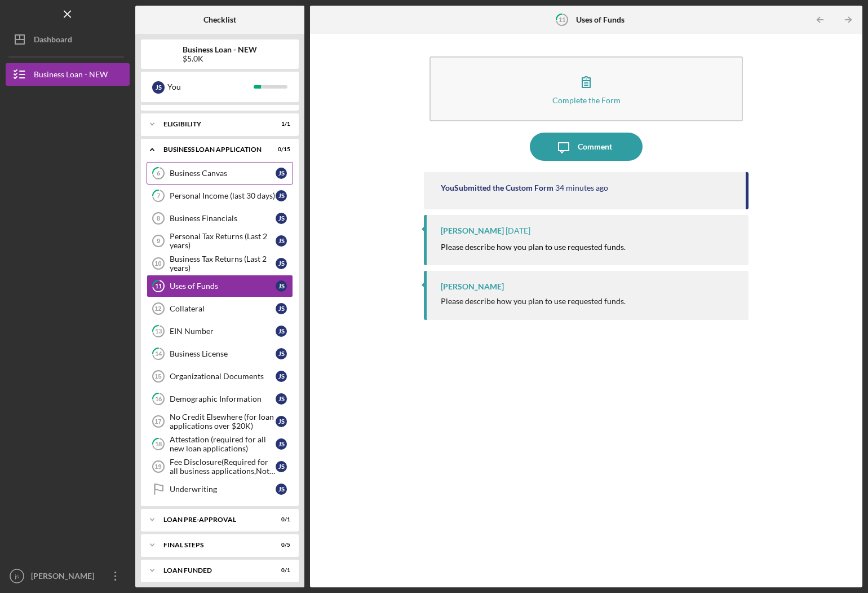
click at [241, 175] on div "Business Canvas" at bounding box center [223, 173] width 106 height 9
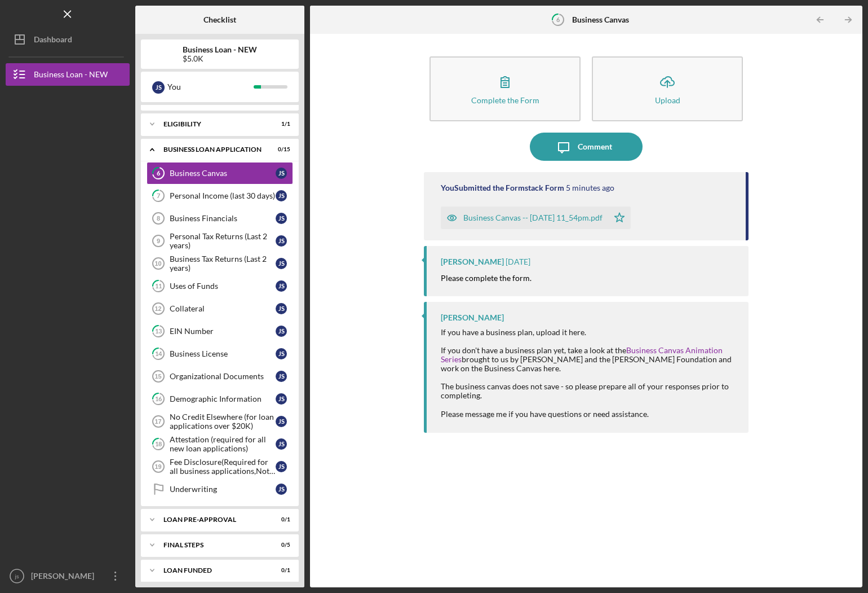
click at [810, 121] on div "Complete the Form Form Icon/Upload Upload Icon/Message Comment You Submitted th…" at bounding box center [586, 310] width 541 height 542
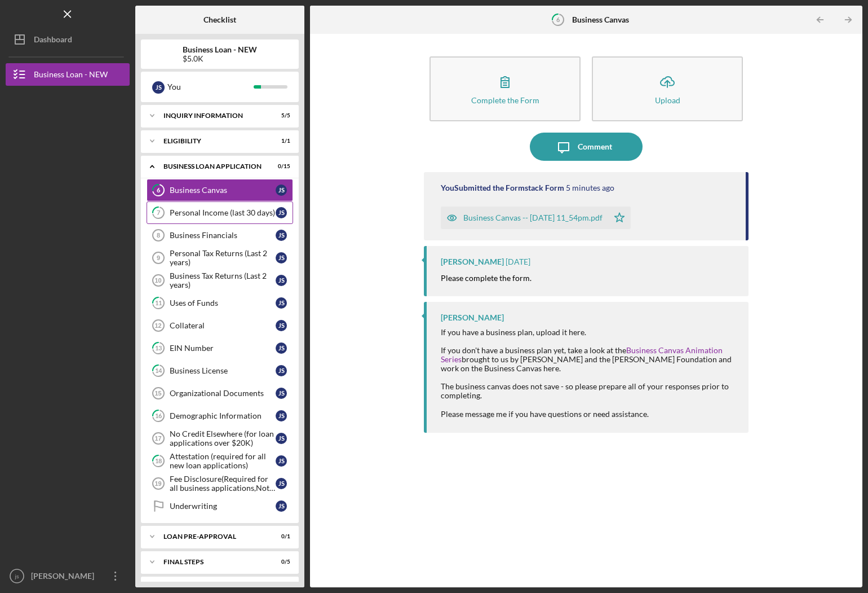
click at [214, 216] on div "Personal Income (last 30 days)" at bounding box center [223, 212] width 106 height 9
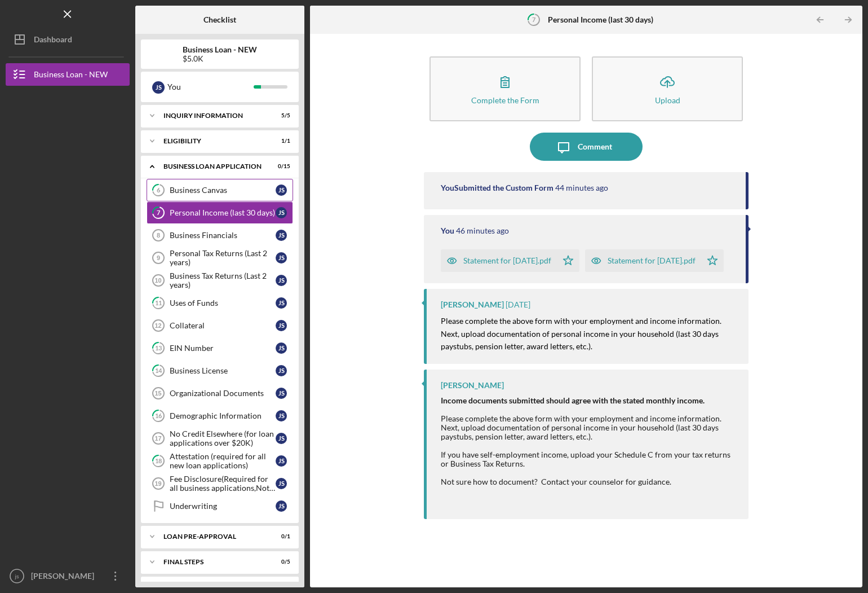
click at [216, 197] on link "6 Business Canvas j s" at bounding box center [220, 190] width 147 height 23
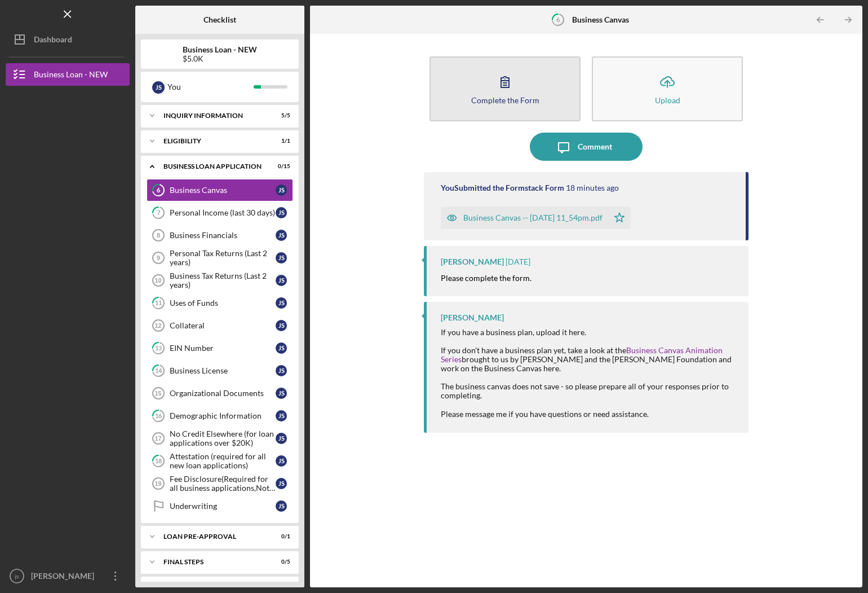
click at [502, 92] on icon "button" at bounding box center [505, 82] width 28 height 28
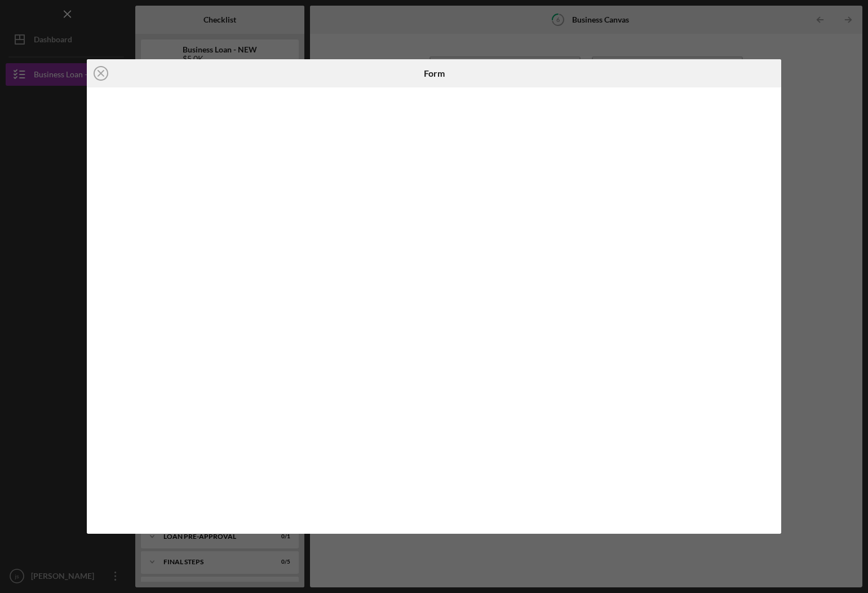
click at [808, 72] on div "Icon/Close Form" at bounding box center [434, 296] width 868 height 593
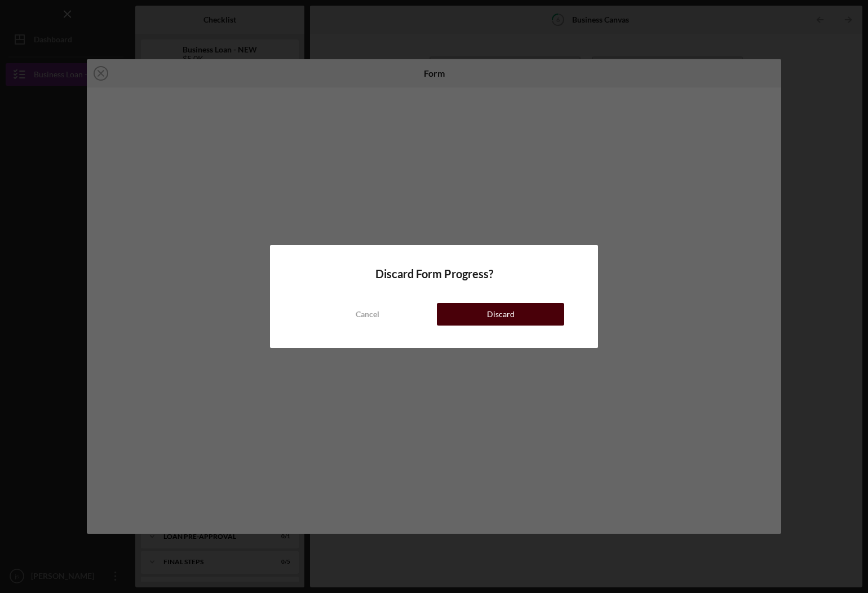
click at [516, 316] on button "Discard" at bounding box center [500, 314] width 127 height 23
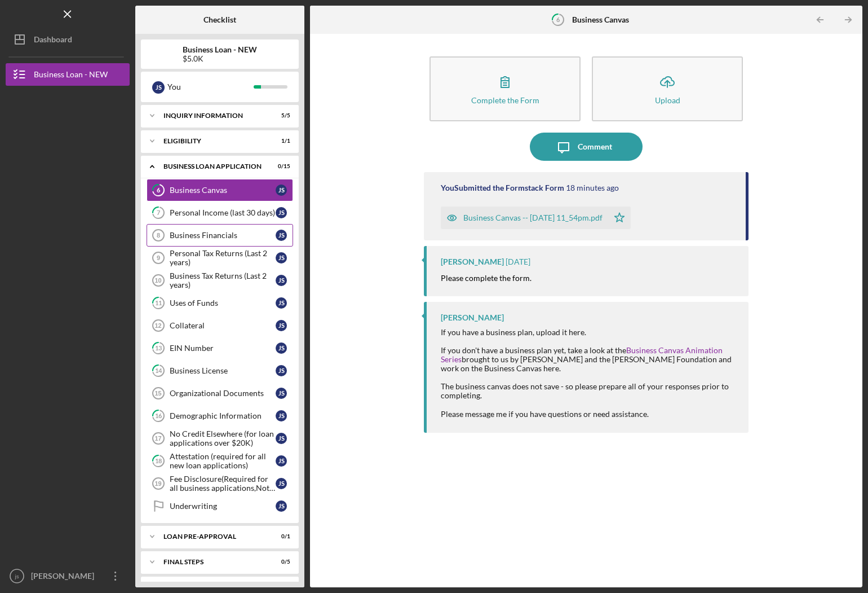
click at [187, 233] on div "Business Financials" at bounding box center [223, 235] width 106 height 9
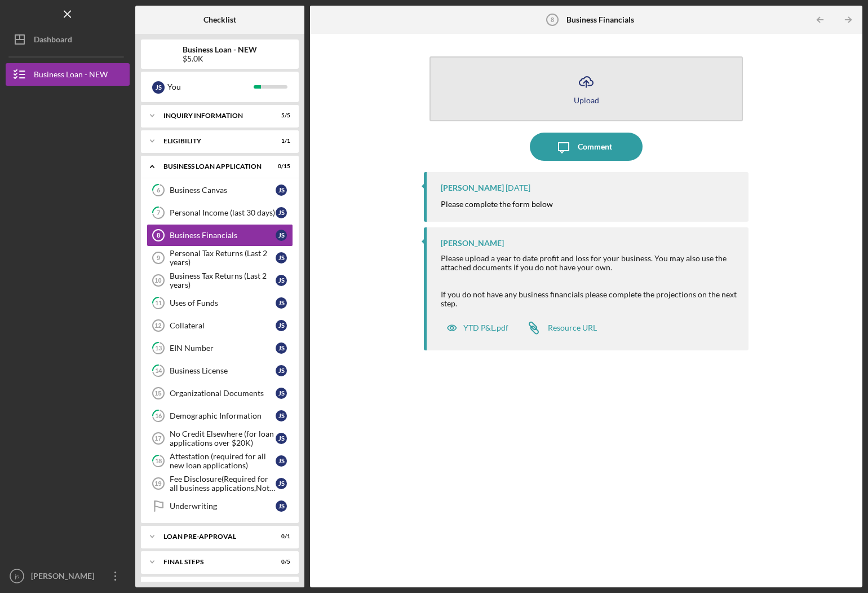
click at [611, 96] on button "Icon/Upload Upload" at bounding box center [586, 88] width 313 height 65
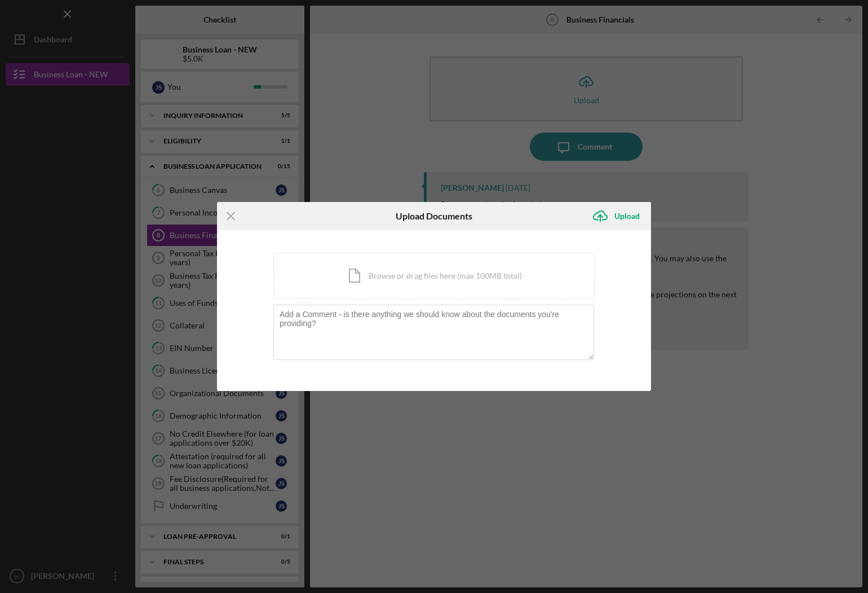
click at [599, 94] on div "Icon/Menu Close Upload Documents Icon/Upload Upload You're uploading documents …" at bounding box center [434, 296] width 868 height 593
drag, startPoint x: 741, startPoint y: 116, endPoint x: 759, endPoint y: 128, distance: 21.9
click at [745, 117] on div "Icon/Menu Close Upload Documents Icon/Upload Upload You're uploading documents …" at bounding box center [434, 296] width 868 height 593
click at [761, 215] on div "Icon/Menu Close Upload Documents Icon/Upload Upload You're uploading documents …" at bounding box center [434, 296] width 868 height 593
click at [454, 197] on div "Icon/Menu Close Upload Documents Icon/Upload Upload You're uploading documents …" at bounding box center [434, 296] width 868 height 593
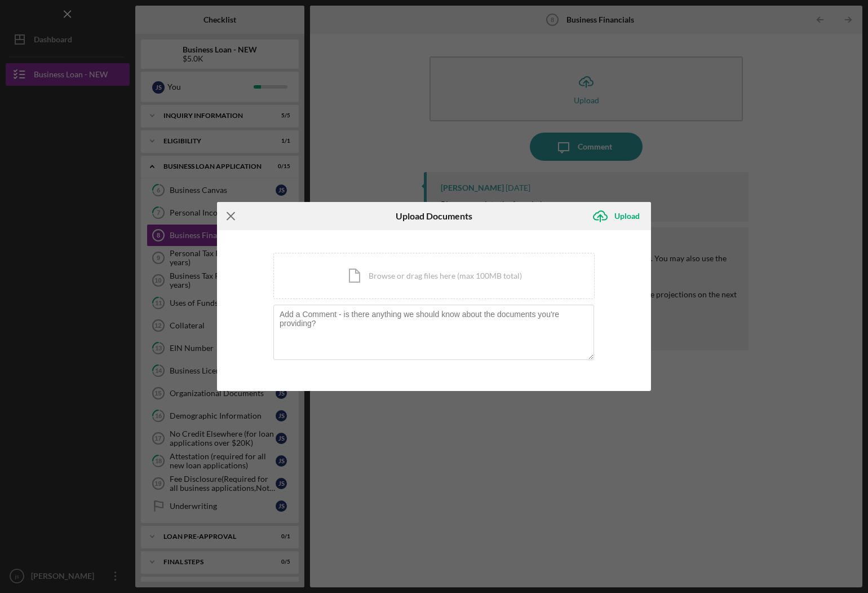
click at [228, 215] on icon "Icon/Menu Close" at bounding box center [231, 216] width 28 height 28
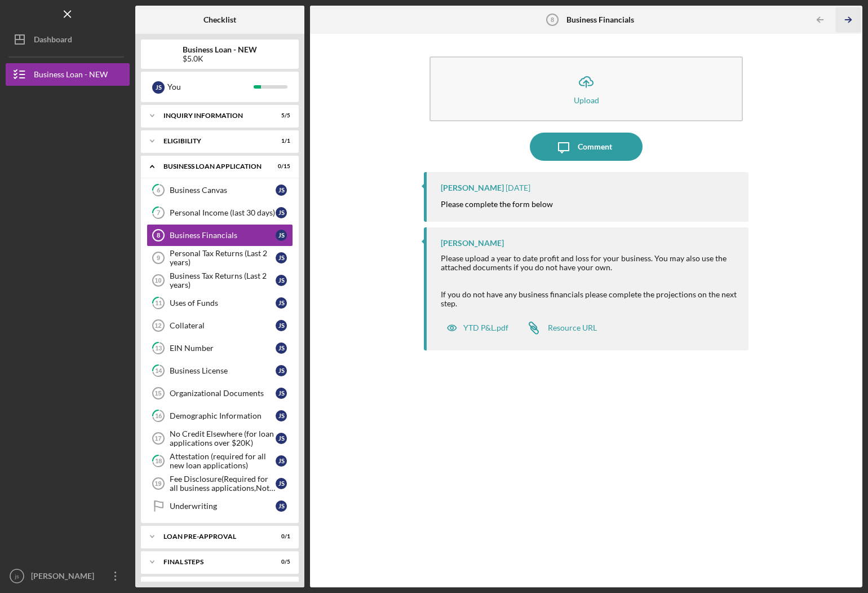
click at [845, 20] on icon "Icon/Table Pagination Arrow" at bounding box center [848, 19] width 25 height 25
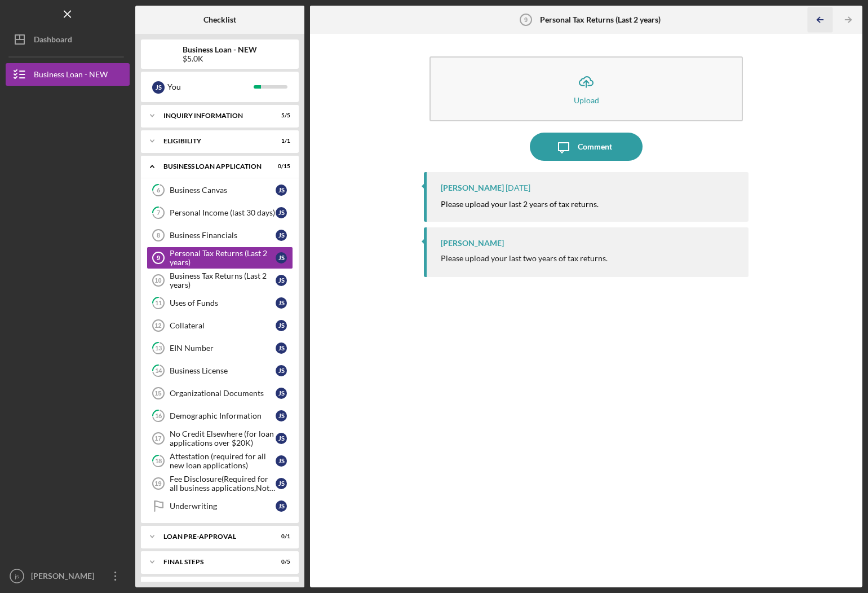
click at [820, 23] on icon "Icon/Table Pagination Arrow" at bounding box center [820, 19] width 25 height 25
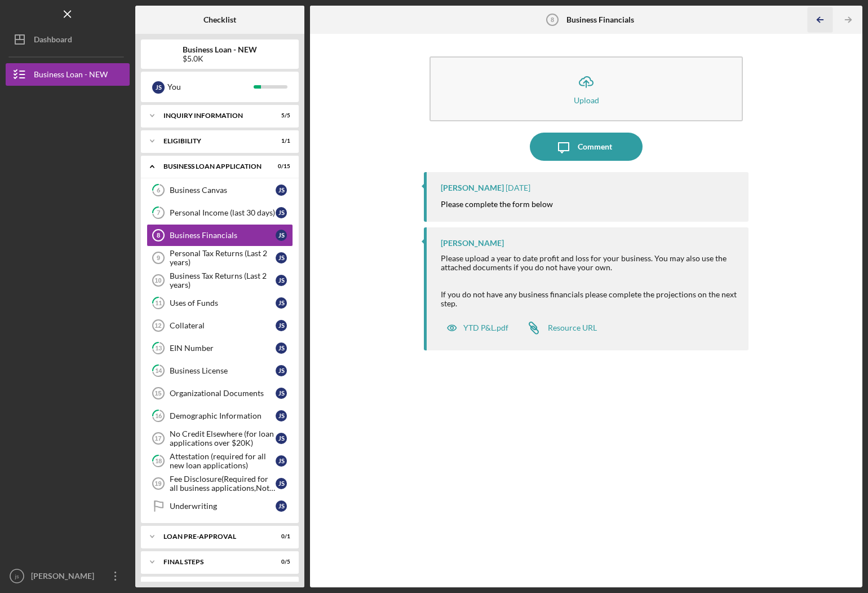
click at [820, 23] on icon "Icon/Table Pagination Arrow" at bounding box center [820, 19] width 25 height 25
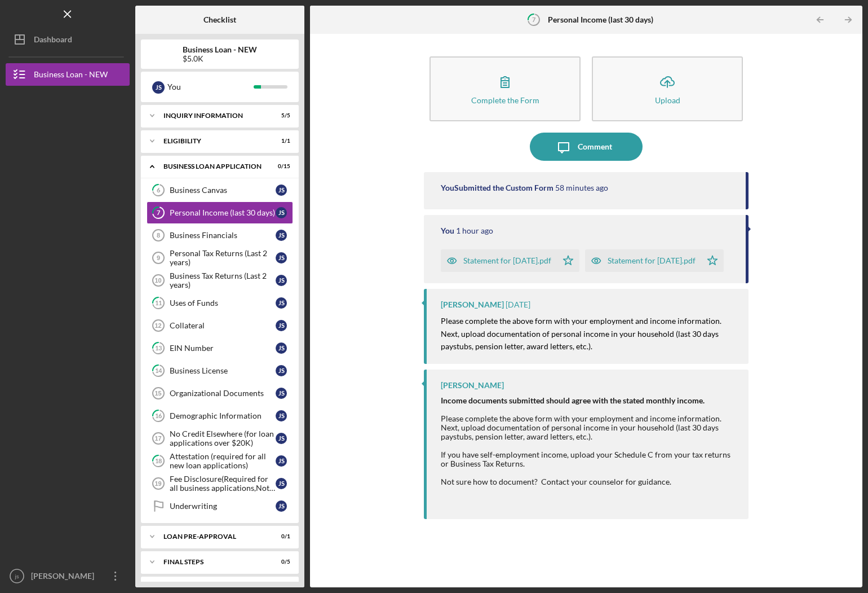
click at [830, 108] on div "Complete the Form Form Icon/Upload Upload Icon/Message Comment You Submitted th…" at bounding box center [586, 310] width 541 height 542
click at [236, 188] on div "Business Canvas" at bounding box center [223, 189] width 106 height 9
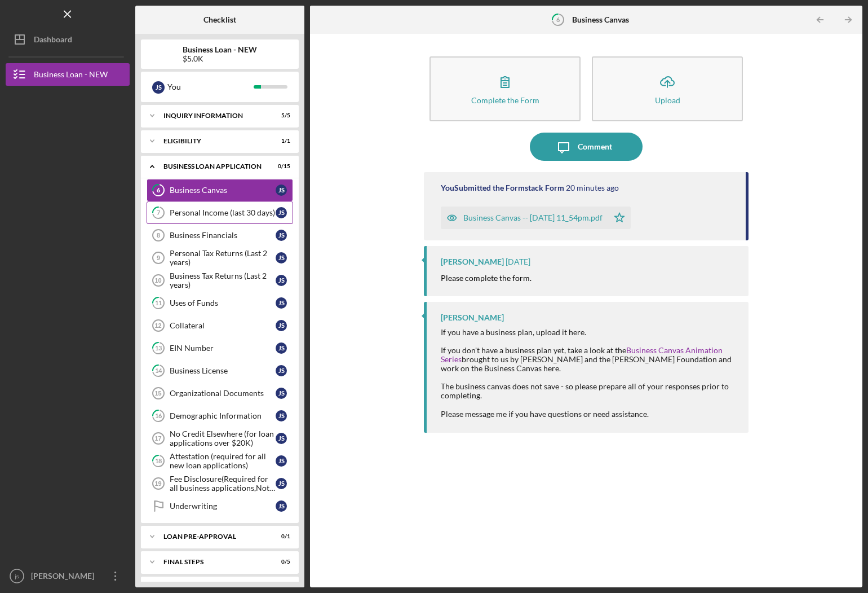
click at [230, 218] on link "7 Personal Income (last 30 days) j s" at bounding box center [220, 212] width 147 height 23
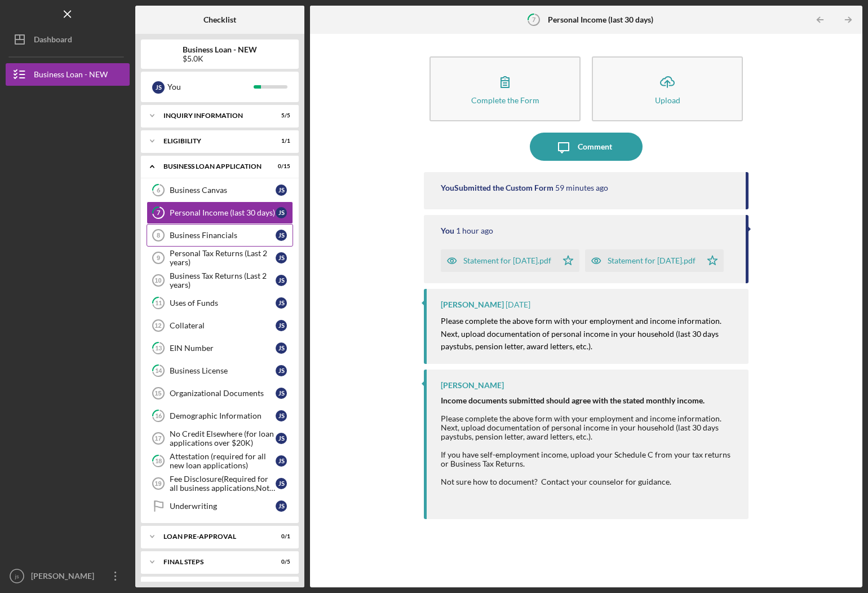
click at [228, 241] on link "Business Financials 8 Business Financials j s" at bounding box center [220, 235] width 147 height 23
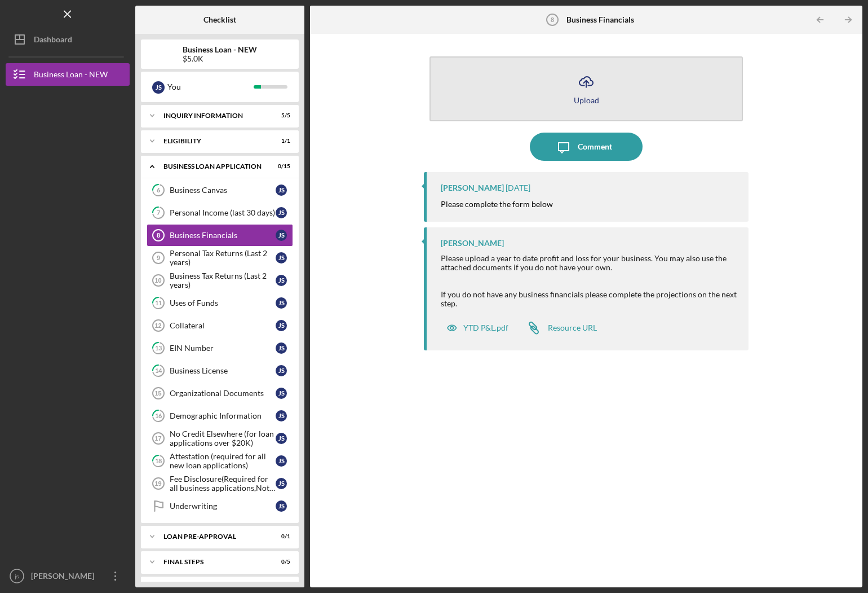
click at [587, 84] on icon "Icon/Upload" at bounding box center [586, 82] width 28 height 28
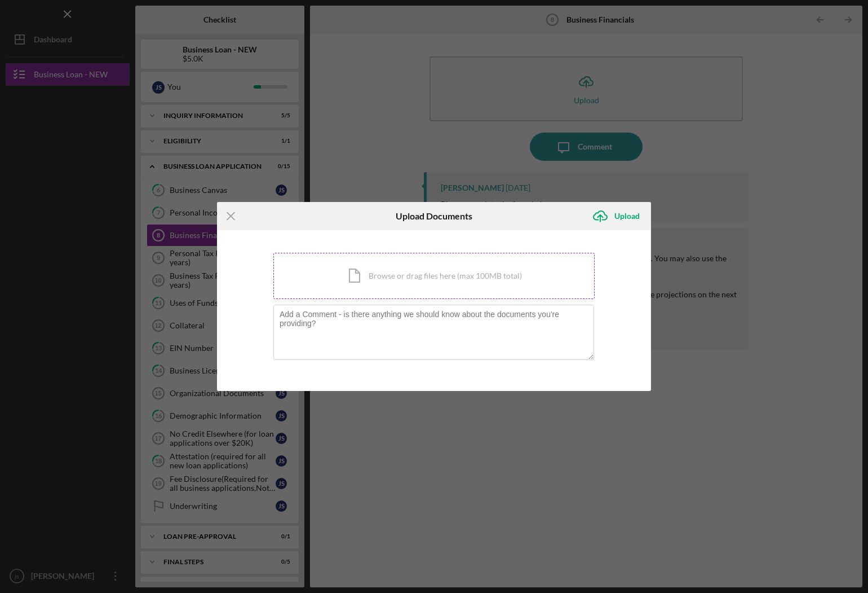
click at [401, 279] on div "Icon/Document Browse or drag files here (max 100MB total) Tap to choose files o…" at bounding box center [433, 276] width 321 height 46
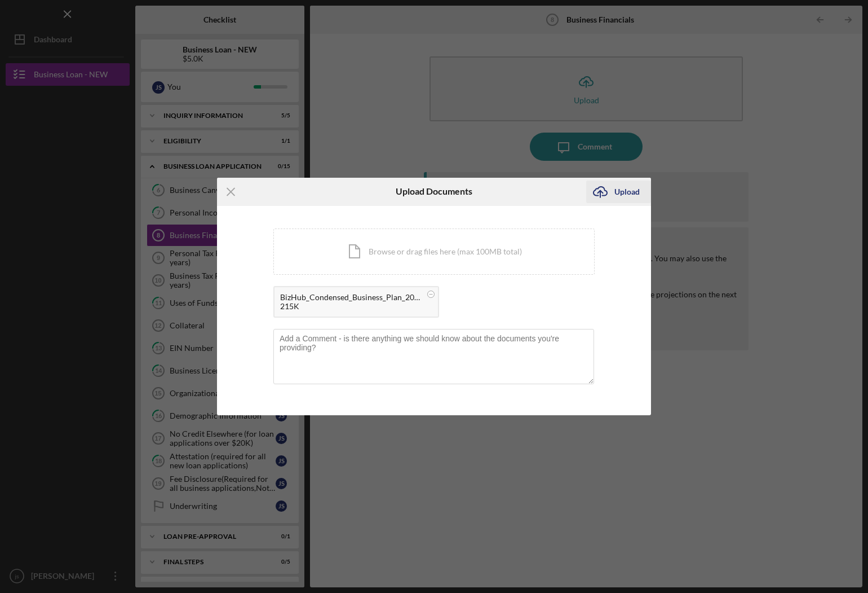
click at [625, 195] on div "Upload" at bounding box center [627, 191] width 25 height 23
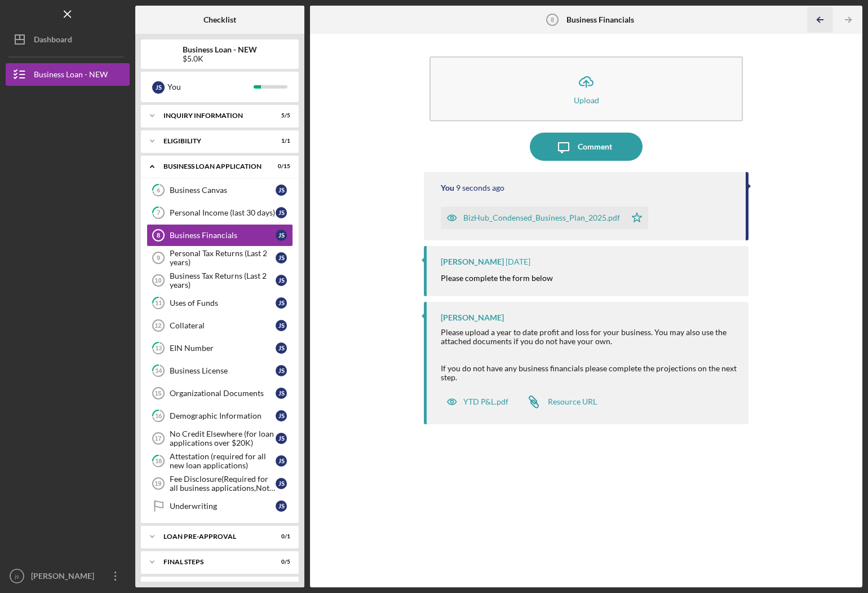
click at [825, 16] on icon "Icon/Table Pagination Arrow" at bounding box center [820, 19] width 25 height 25
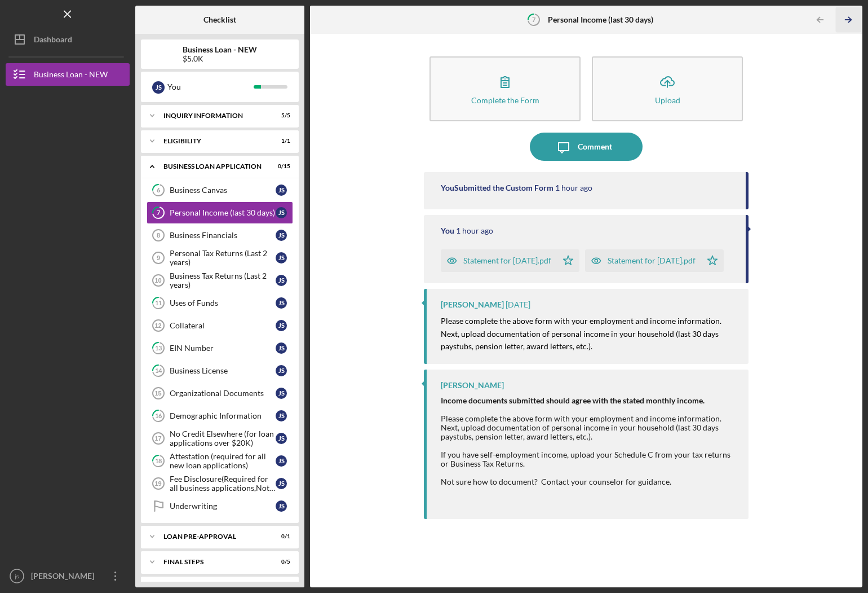
click at [860, 21] on icon "Icon/Table Pagination Arrow" at bounding box center [848, 19] width 25 height 25
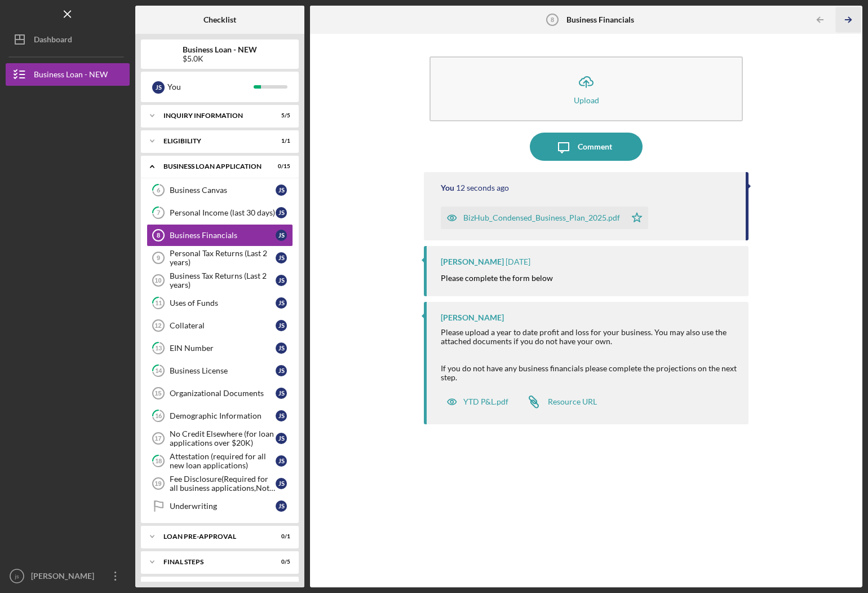
click at [860, 21] on icon "Icon/Table Pagination Arrow" at bounding box center [848, 19] width 25 height 25
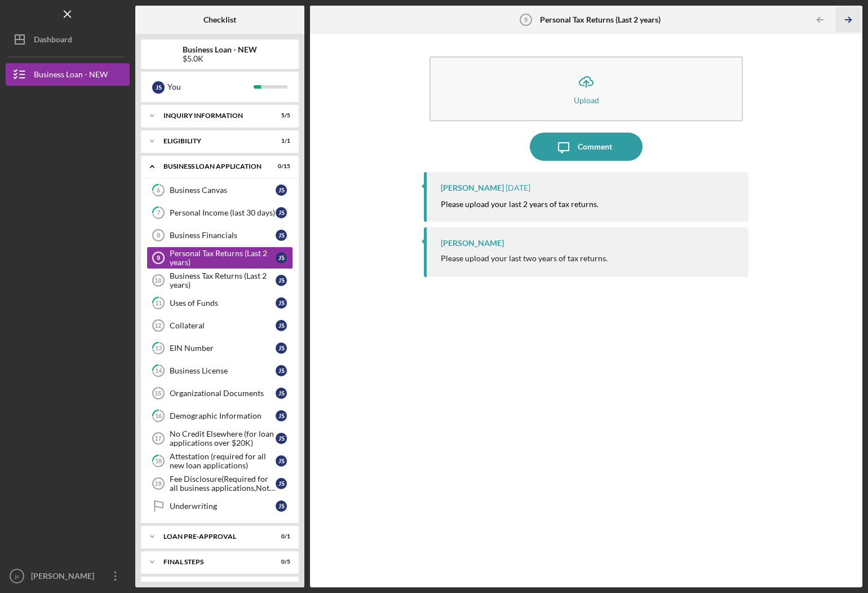
click at [860, 21] on icon "Icon/Table Pagination Arrow" at bounding box center [848, 19] width 25 height 25
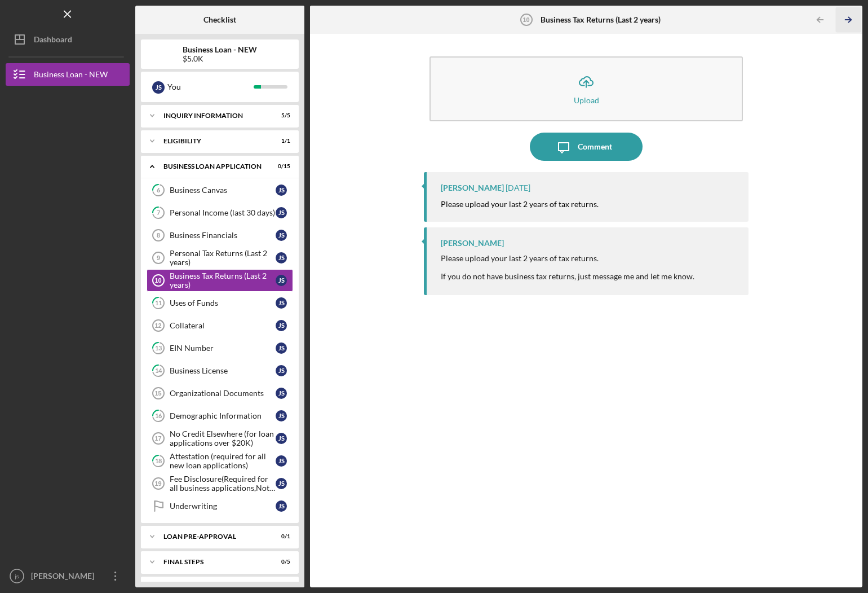
click at [860, 21] on icon "Icon/Table Pagination Arrow" at bounding box center [848, 19] width 25 height 25
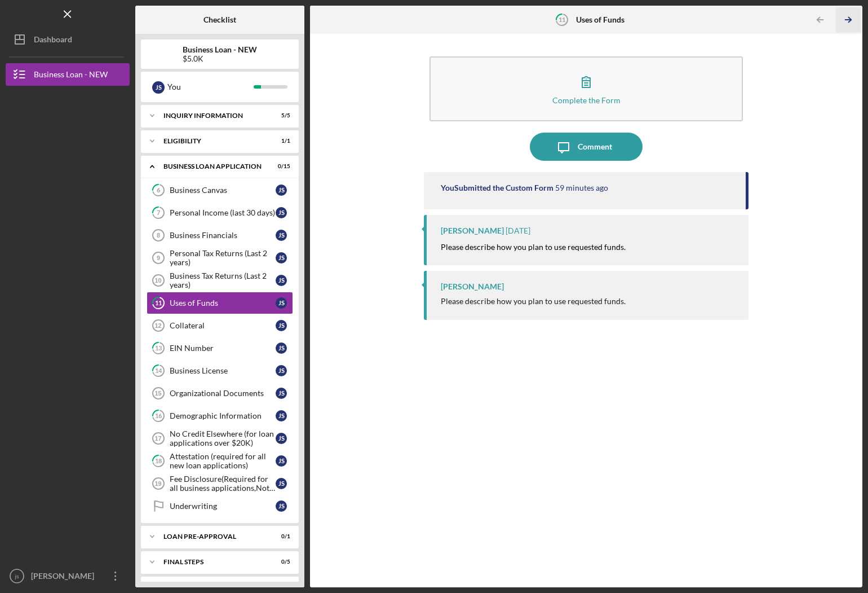
click at [860, 22] on icon "Icon/Table Pagination Arrow" at bounding box center [848, 19] width 25 height 25
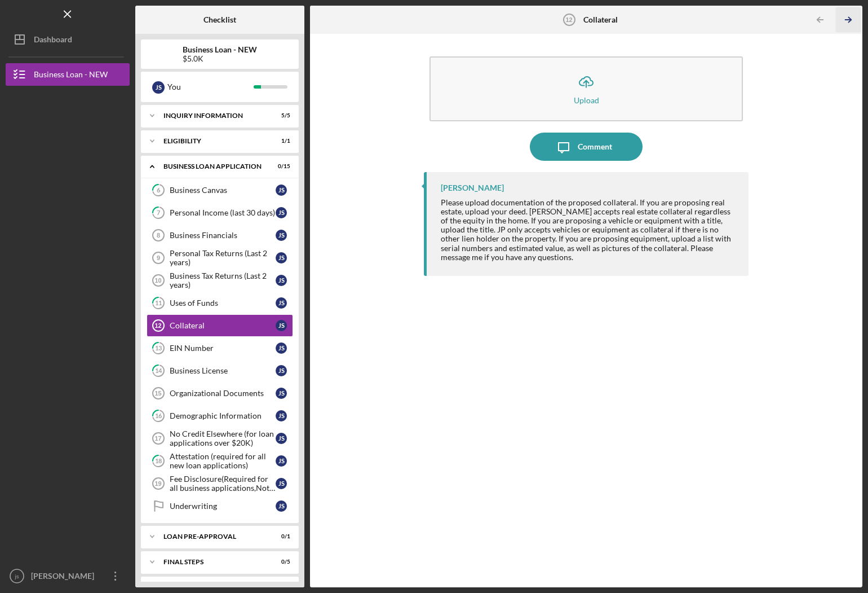
click at [860, 22] on icon "Icon/Table Pagination Arrow" at bounding box center [848, 19] width 25 height 25
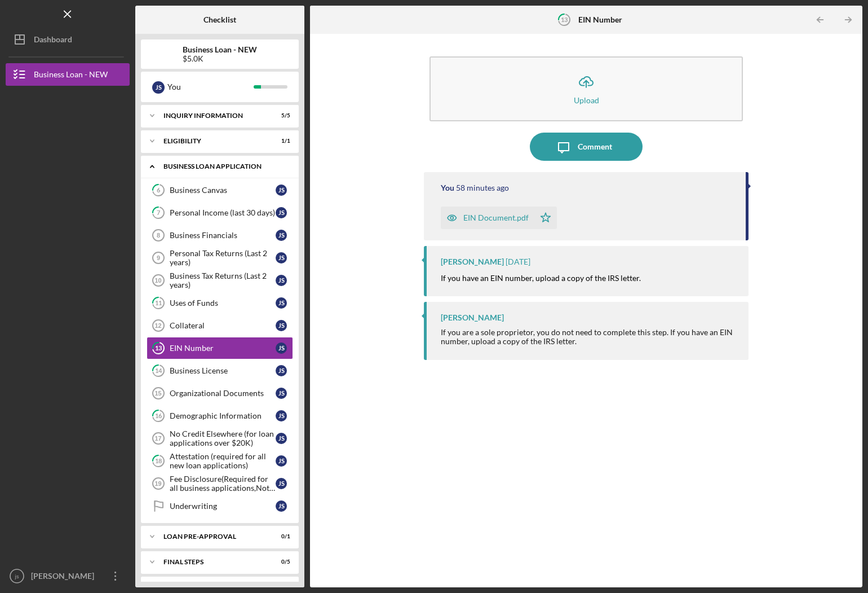
click at [201, 169] on div "BUSINESS LOAN APPLICATION" at bounding box center [224, 166] width 121 height 7
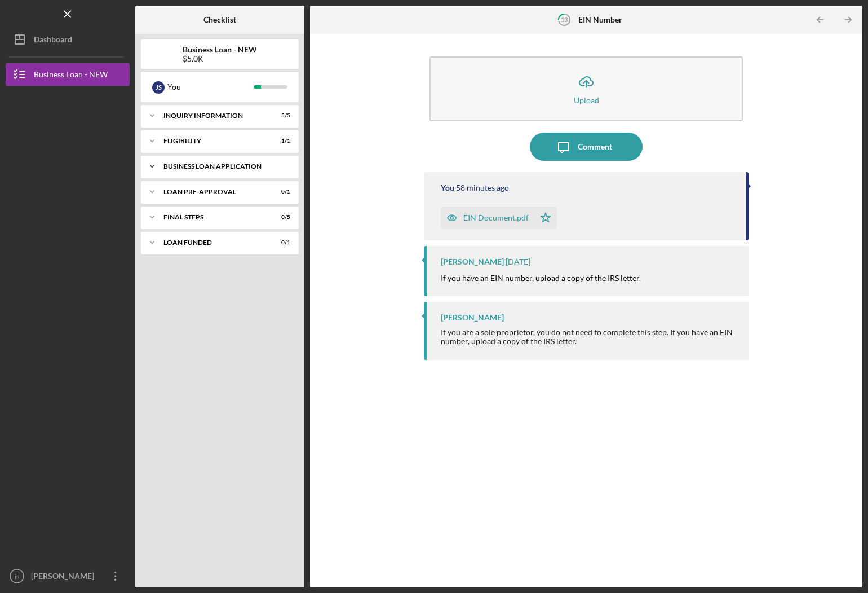
click at [201, 169] on div "BUSINESS LOAN APPLICATION" at bounding box center [224, 166] width 121 height 7
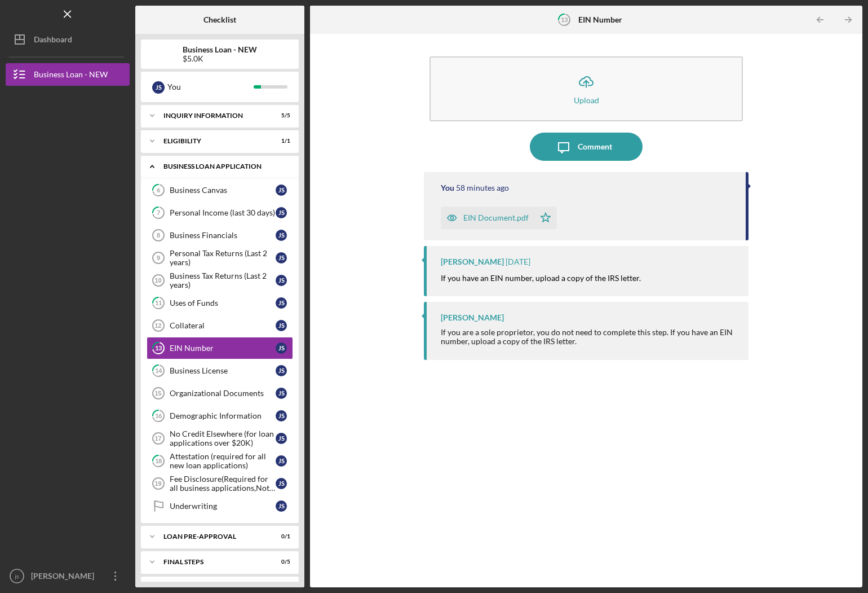
scroll to position [2, 0]
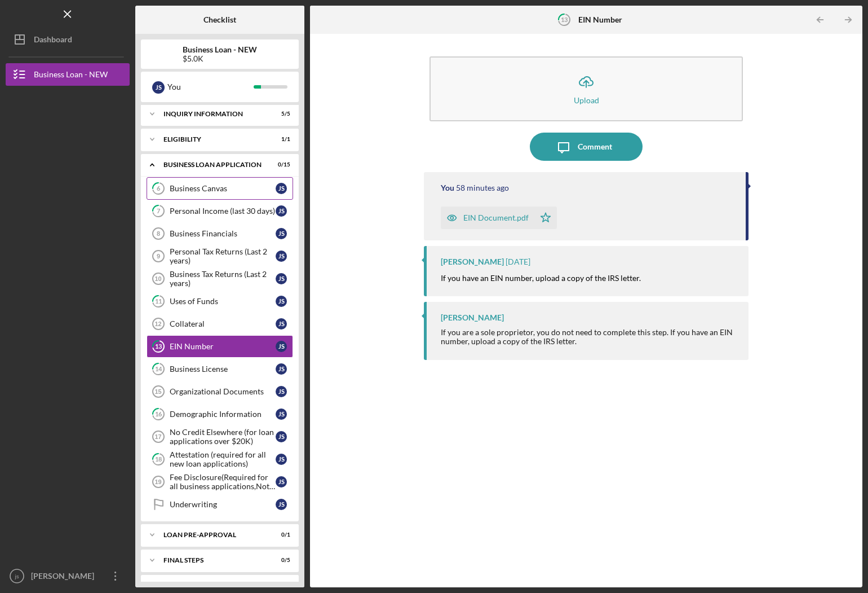
click at [203, 193] on link "6 Business Canvas j s" at bounding box center [220, 188] width 147 height 23
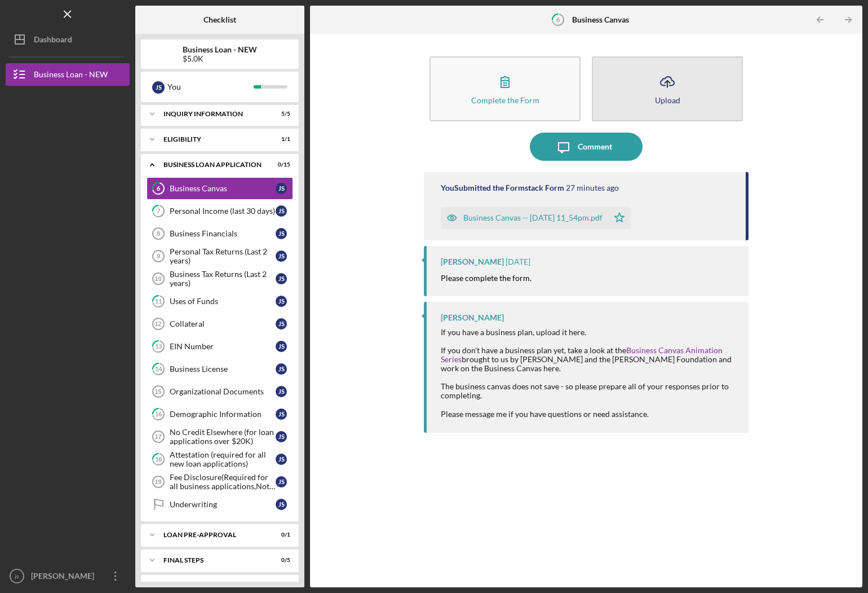
click at [691, 93] on button "Icon/Upload Upload" at bounding box center [667, 88] width 151 height 65
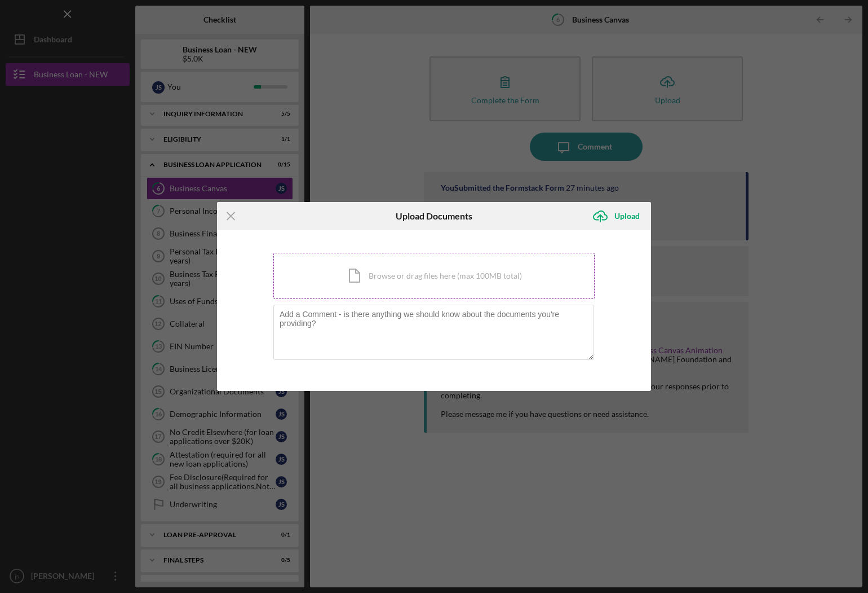
click at [435, 271] on div "Icon/Document Browse or drag files here (max 100MB total) Tap to choose files o…" at bounding box center [433, 276] width 321 height 46
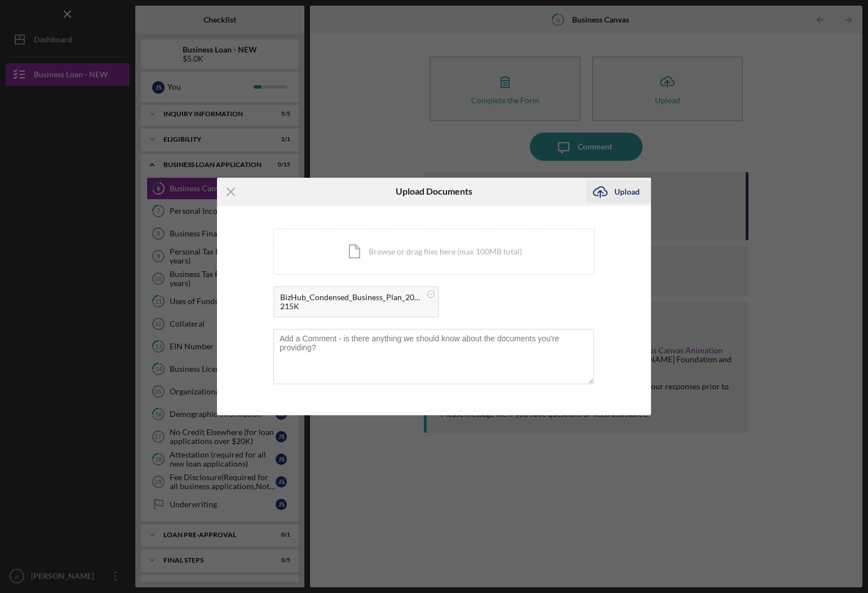
click at [615, 200] on div "Upload" at bounding box center [627, 191] width 25 height 23
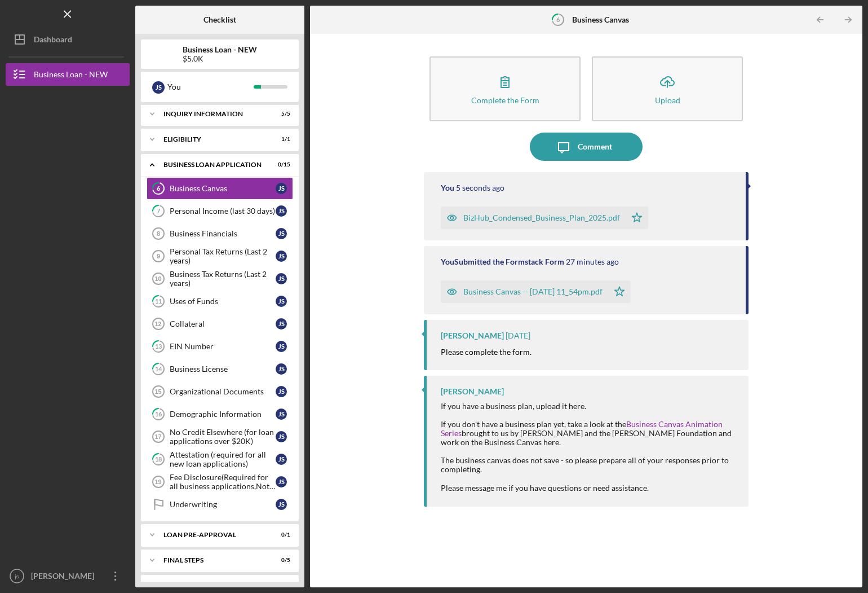
click at [834, 230] on div "Complete the Form Form Icon/Upload Upload Icon/Message Comment You 5 seconds ag…" at bounding box center [586, 310] width 541 height 542
click at [194, 213] on div "Personal Income (last 30 days)" at bounding box center [223, 210] width 106 height 9
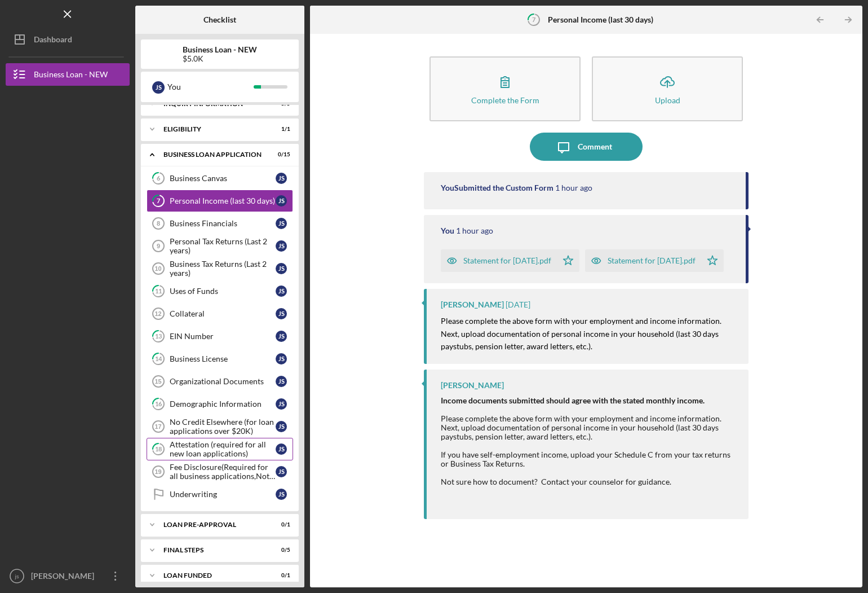
scroll to position [17, 0]
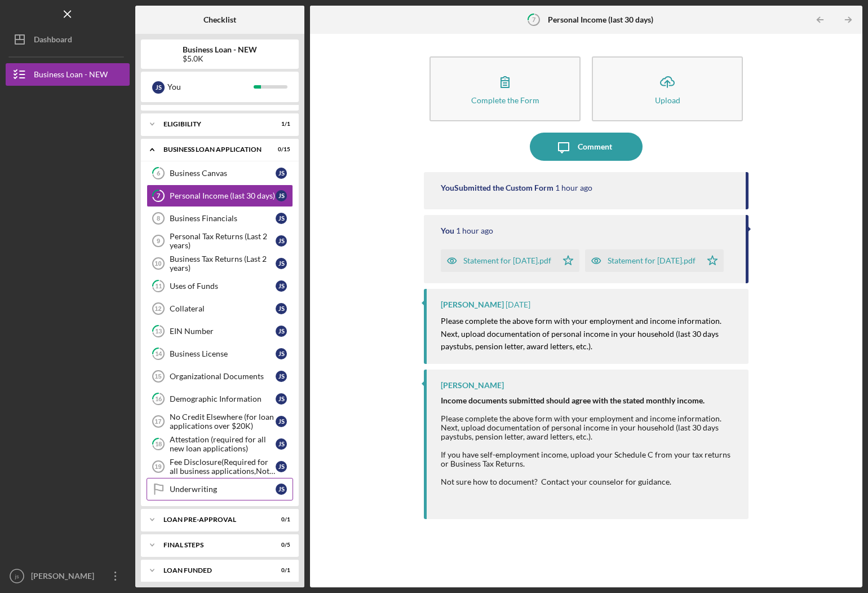
click at [194, 485] on div "Underwriting" at bounding box center [223, 488] width 106 height 9
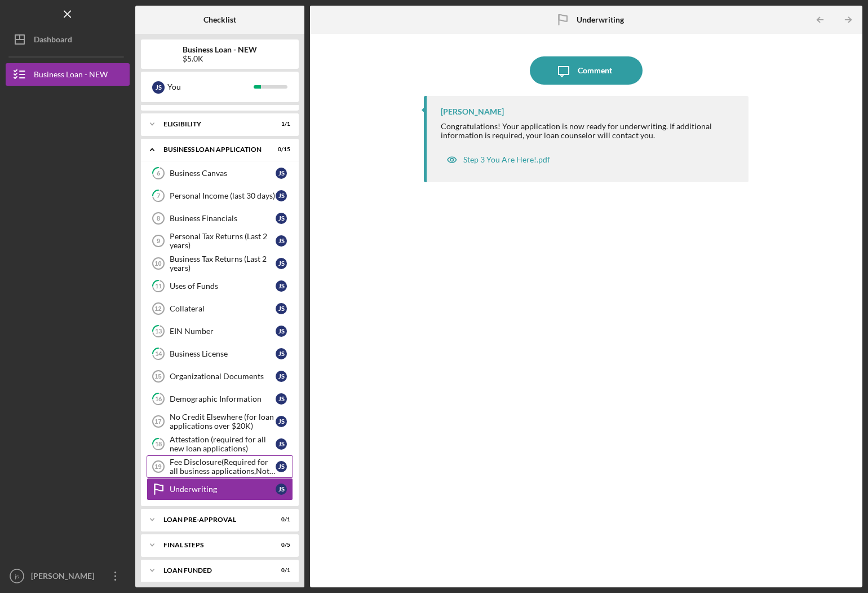
click at [214, 457] on div "Fee Disclosure(Required for all business applications,Not needed for Contractor…" at bounding box center [223, 466] width 106 height 18
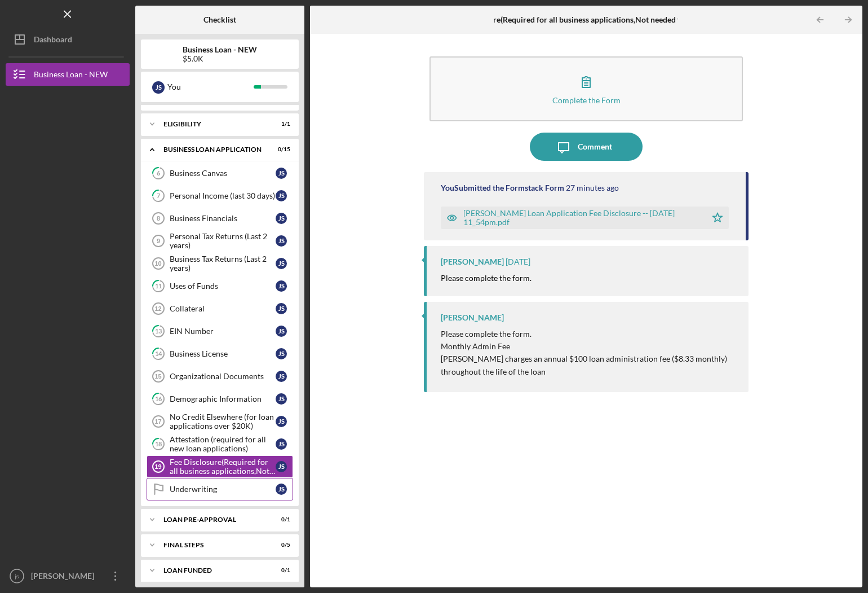
click at [209, 484] on div "Underwriting" at bounding box center [223, 488] width 106 height 9
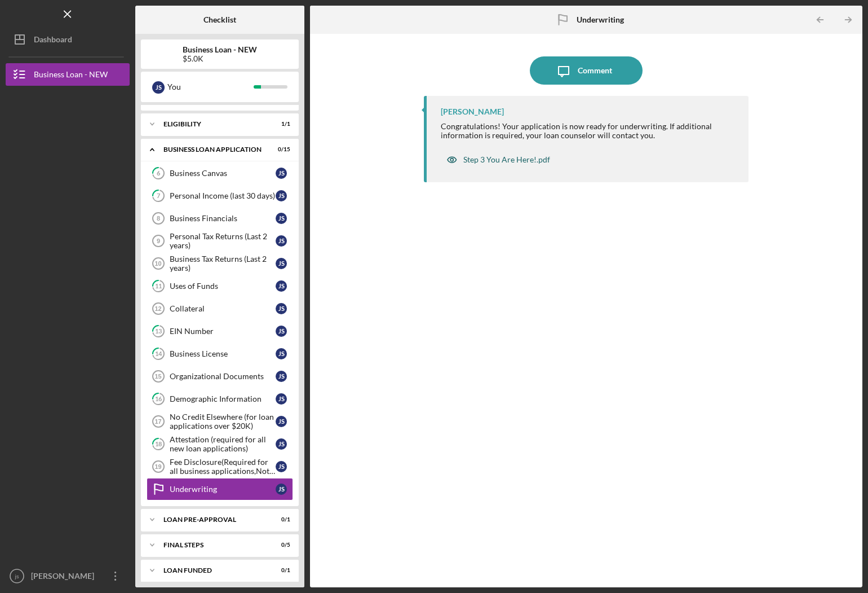
click at [524, 164] on div "Step 3 You Are Here!.pdf" at bounding box center [498, 159] width 115 height 23
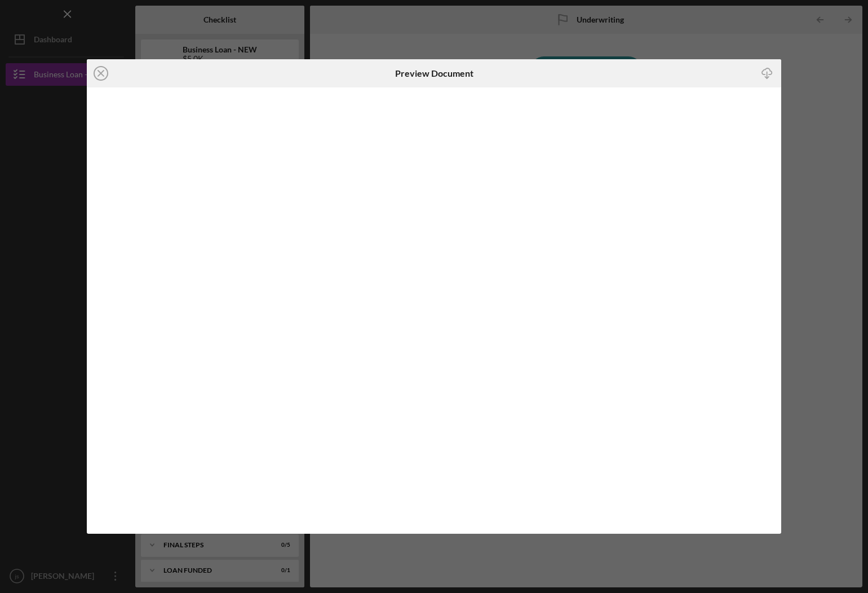
click at [833, 59] on div "Icon/Close Preview Document Icon/Download" at bounding box center [434, 296] width 868 height 593
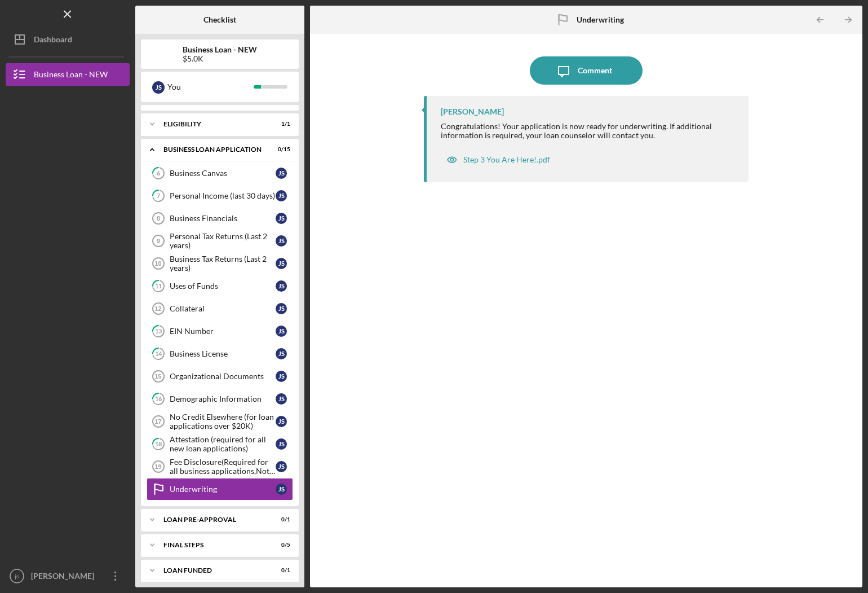
click at [852, 15] on icon "Icon/Table Pagination Arrow" at bounding box center [848, 19] width 25 height 25
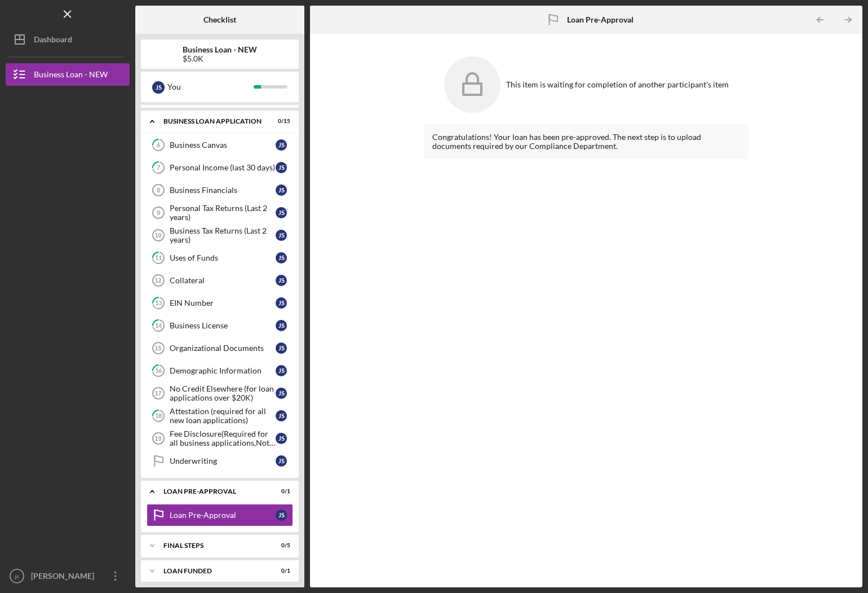
scroll to position [45, 0]
click at [855, 14] on icon "Icon/Table Pagination Arrow" at bounding box center [848, 19] width 25 height 25
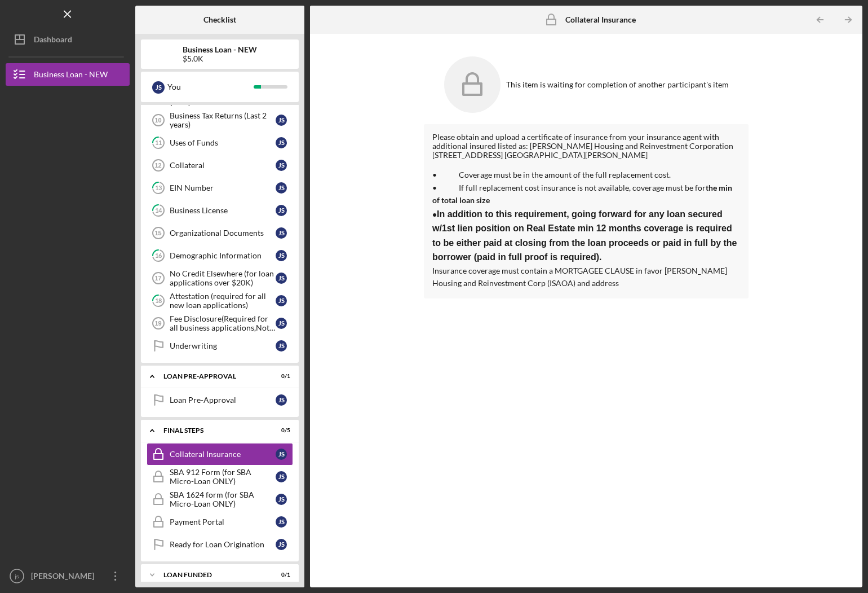
scroll to position [162, 0]
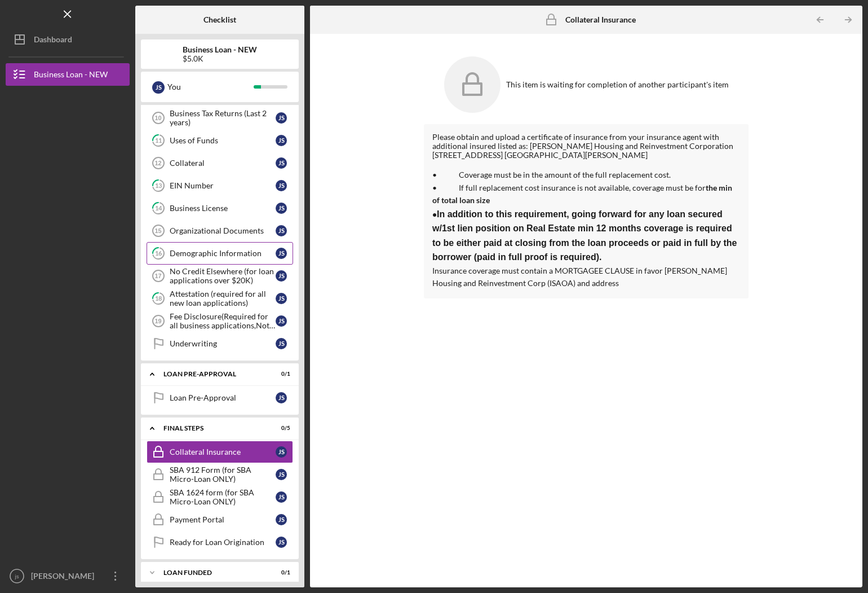
click at [266, 242] on link "16 Demographic Information j s" at bounding box center [220, 253] width 147 height 23
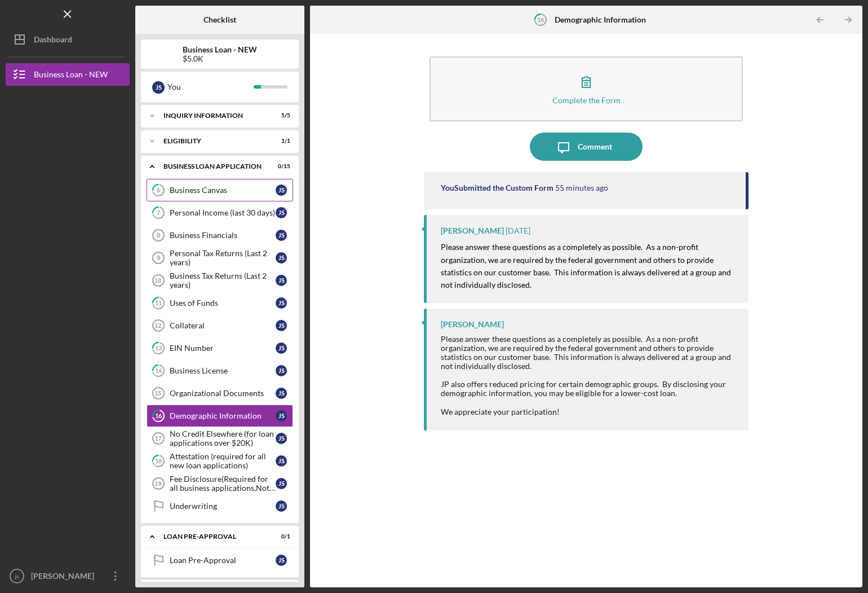
click at [223, 182] on link "6 Business Canvas j s" at bounding box center [220, 190] width 147 height 23
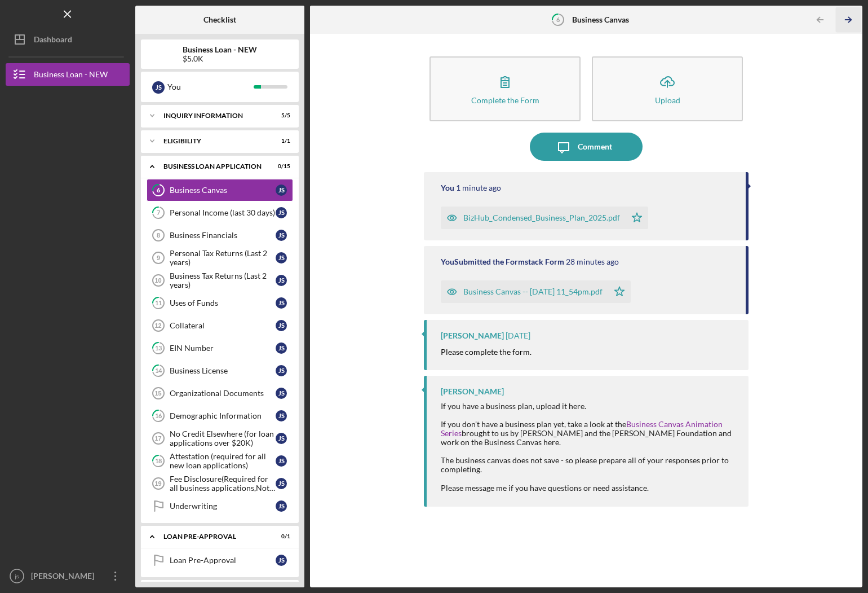
click at [847, 20] on line "button" at bounding box center [849, 20] width 6 height 0
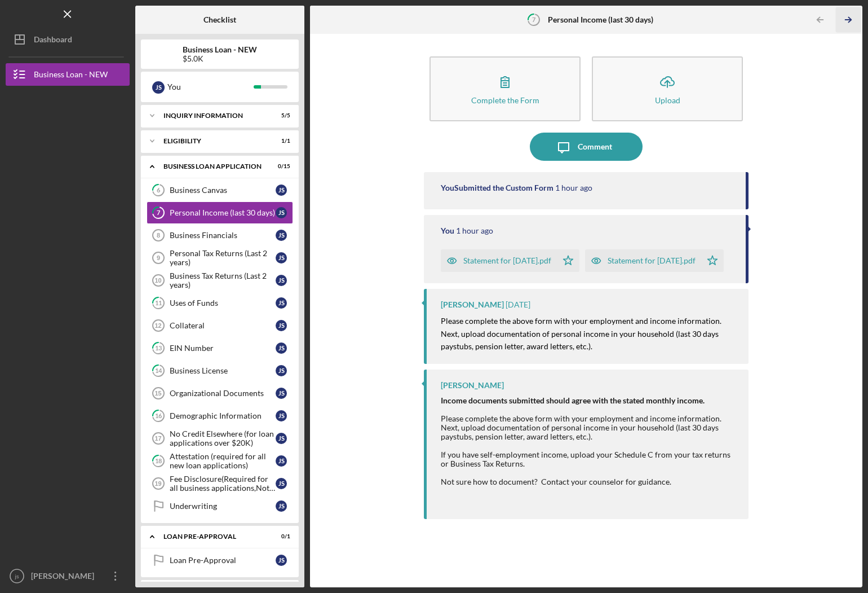
click at [847, 20] on line "button" at bounding box center [849, 20] width 6 height 0
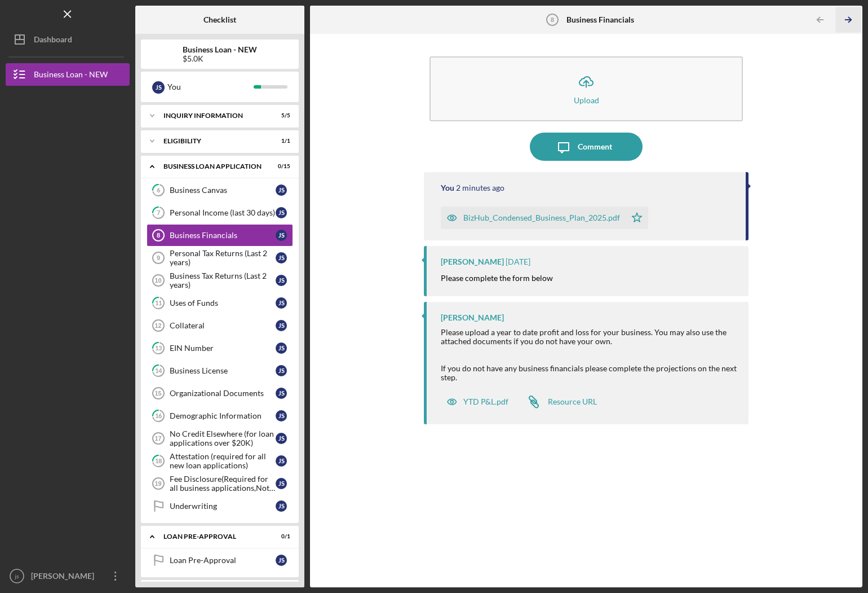
click at [847, 20] on line "button" at bounding box center [849, 20] width 6 height 0
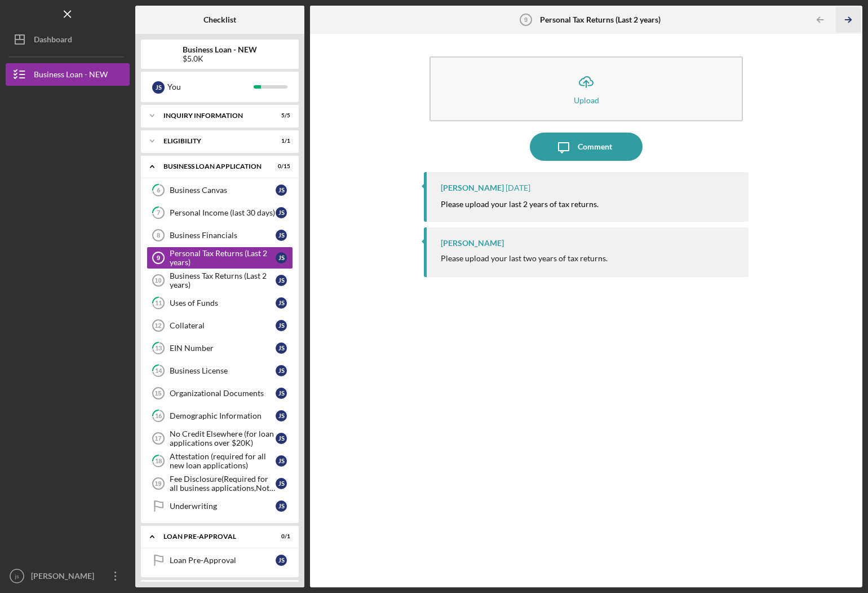
click at [847, 20] on line "button" at bounding box center [849, 20] width 6 height 0
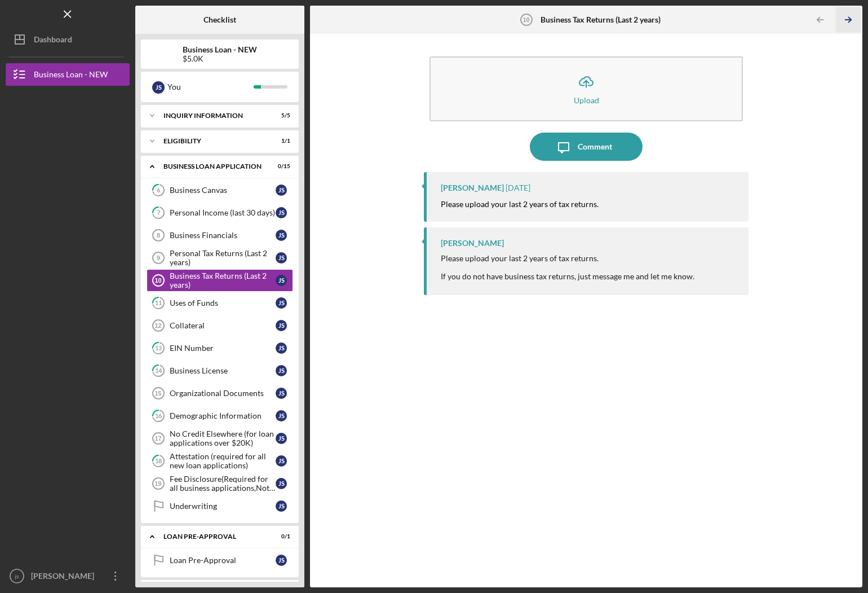
click at [847, 20] on line "button" at bounding box center [849, 20] width 6 height 0
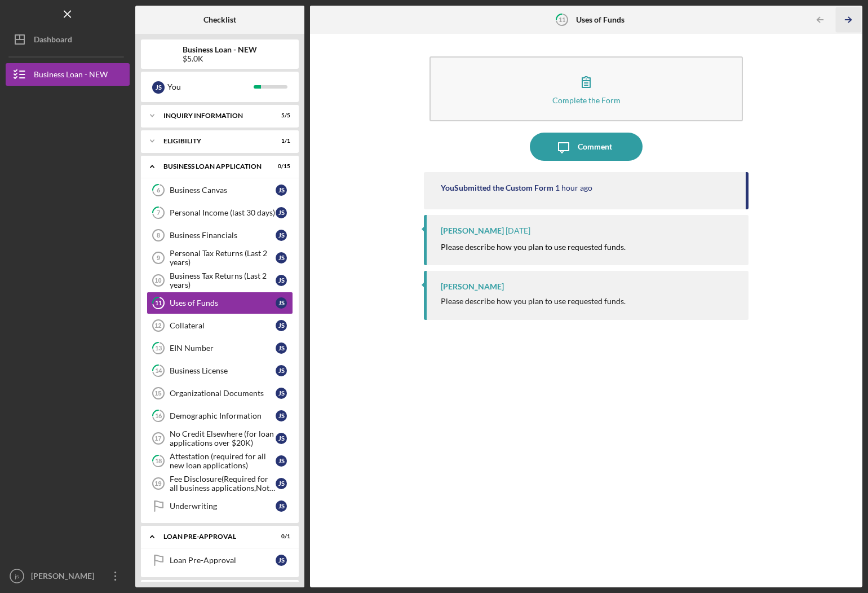
click at [847, 20] on line "button" at bounding box center [849, 20] width 6 height 0
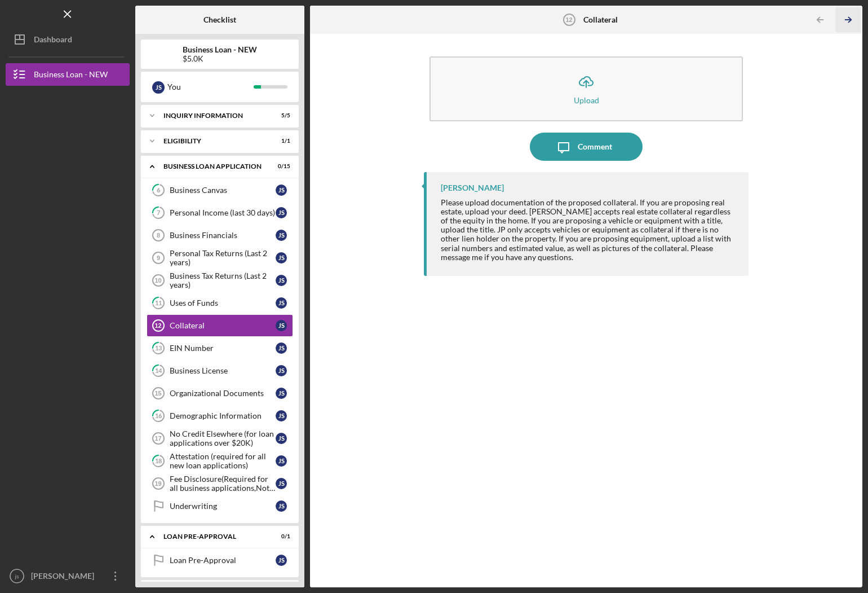
click at [847, 20] on line "button" at bounding box center [849, 20] width 6 height 0
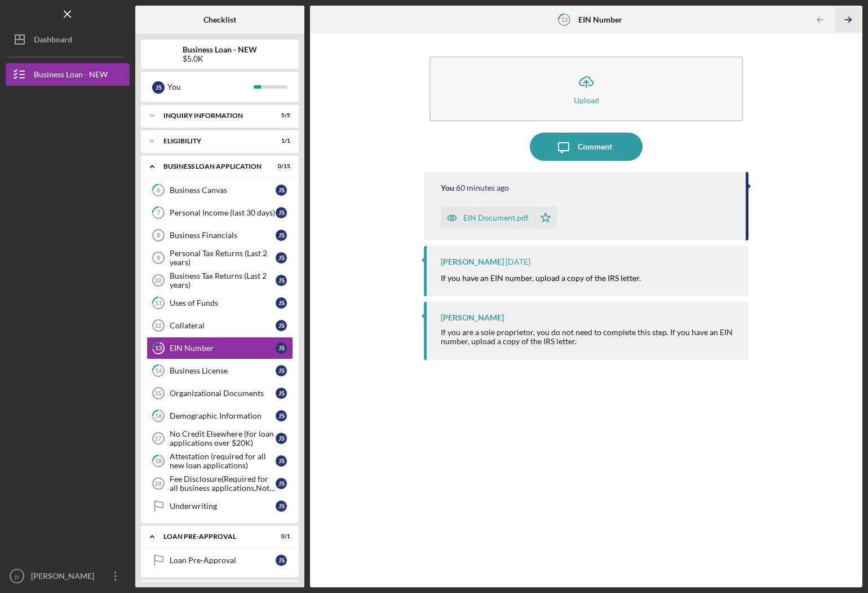
click at [847, 20] on line "button" at bounding box center [849, 20] width 6 height 0
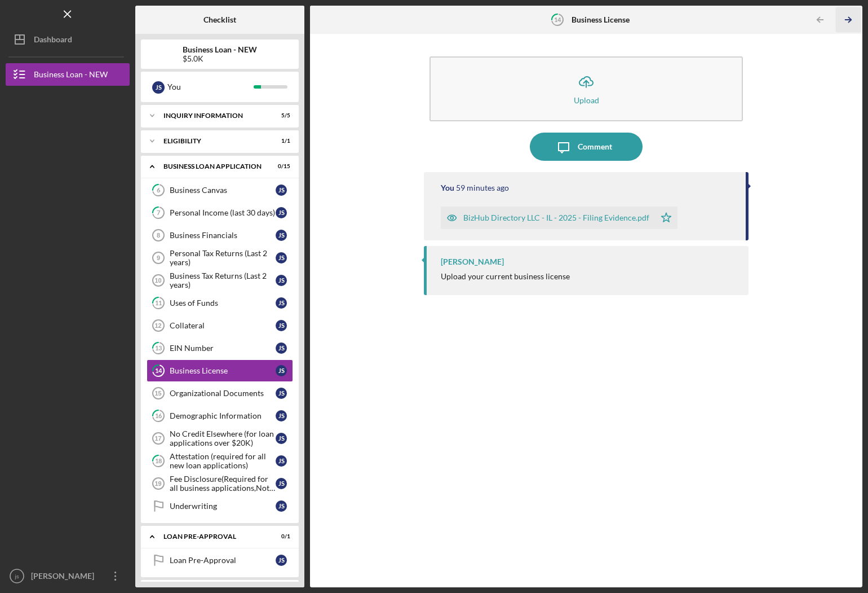
click at [847, 20] on line "button" at bounding box center [849, 20] width 6 height 0
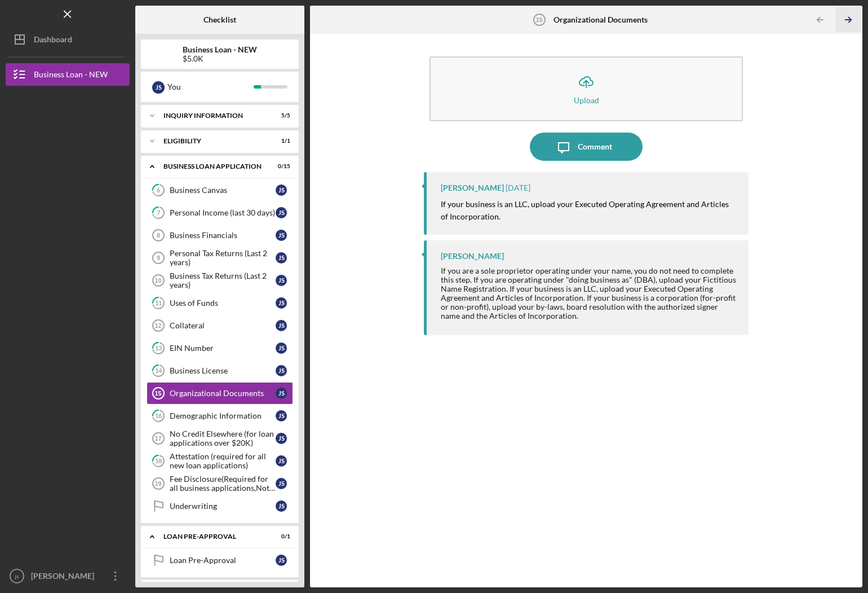
click at [847, 20] on line "button" at bounding box center [849, 20] width 6 height 0
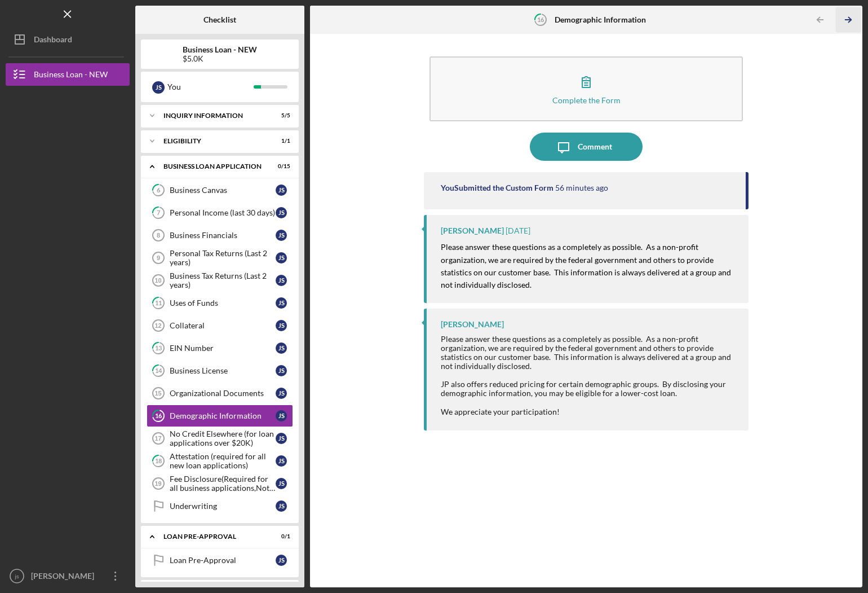
click at [847, 20] on line "button" at bounding box center [849, 20] width 6 height 0
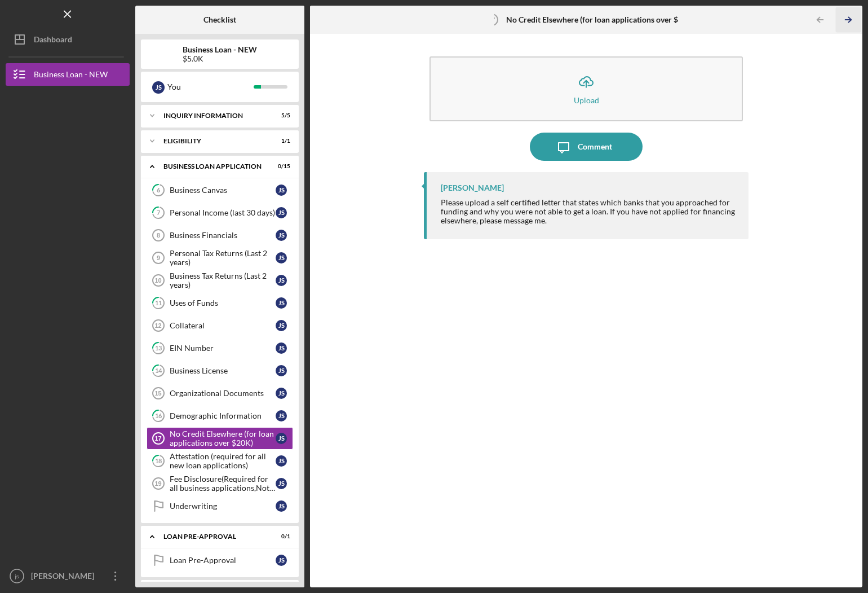
click at [847, 20] on line "button" at bounding box center [849, 20] width 6 height 0
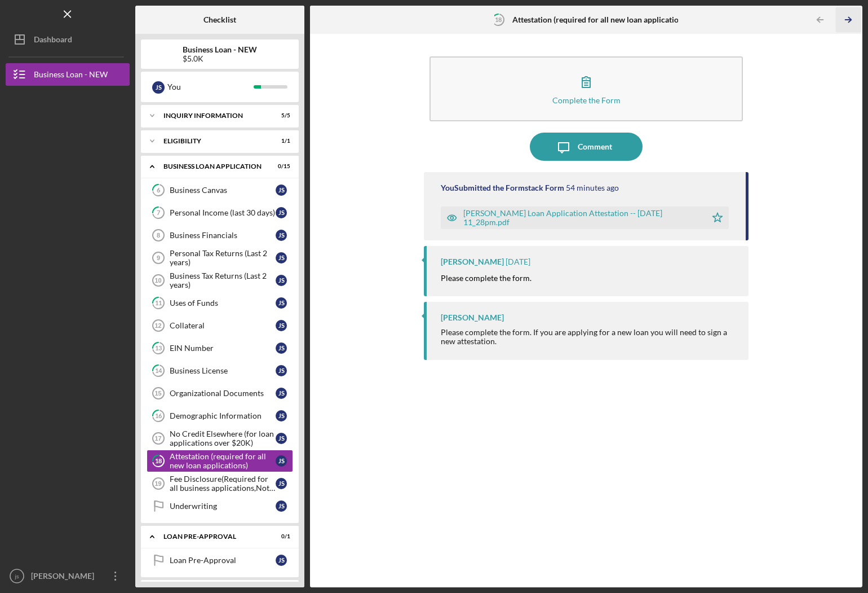
click at [847, 20] on line "button" at bounding box center [849, 20] width 6 height 0
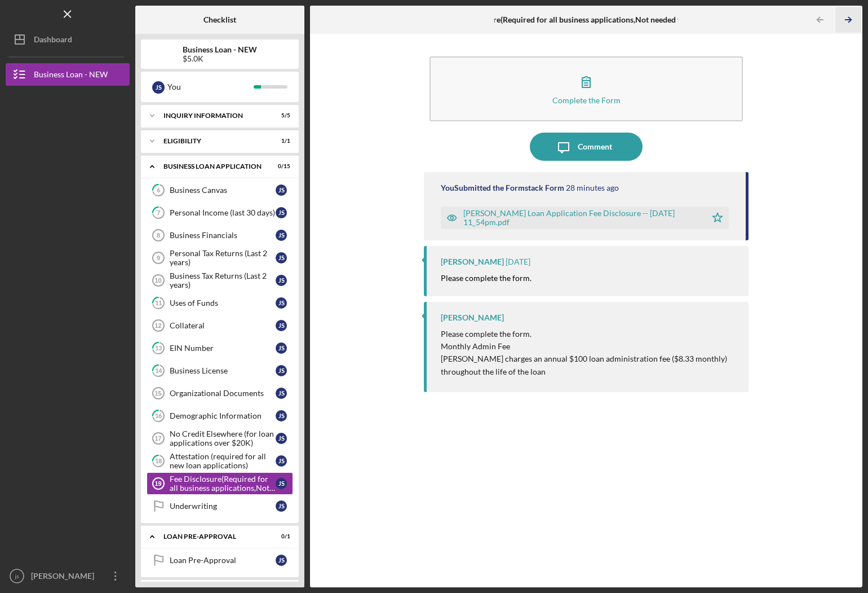
click at [847, 20] on line "button" at bounding box center [849, 20] width 6 height 0
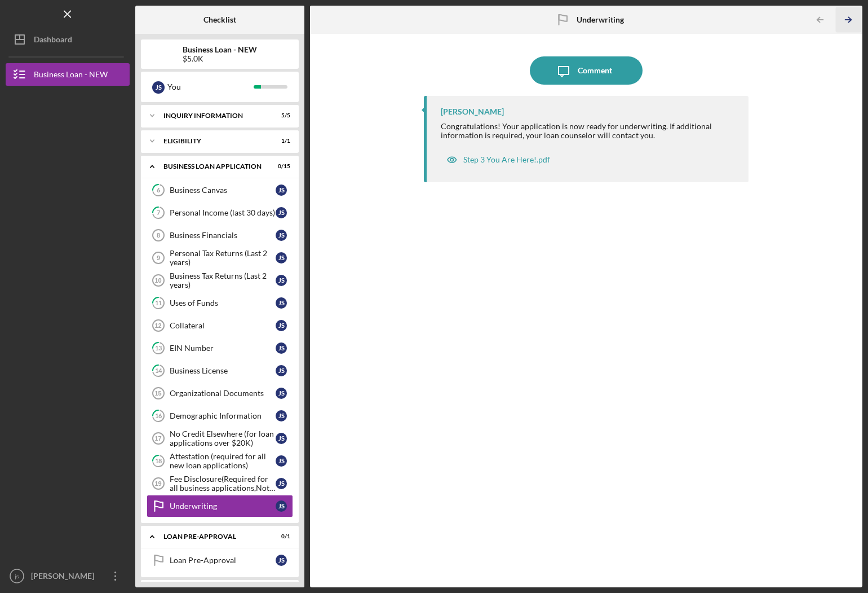
click at [847, 23] on icon "Icon/Table Pagination Arrow" at bounding box center [848, 19] width 25 height 25
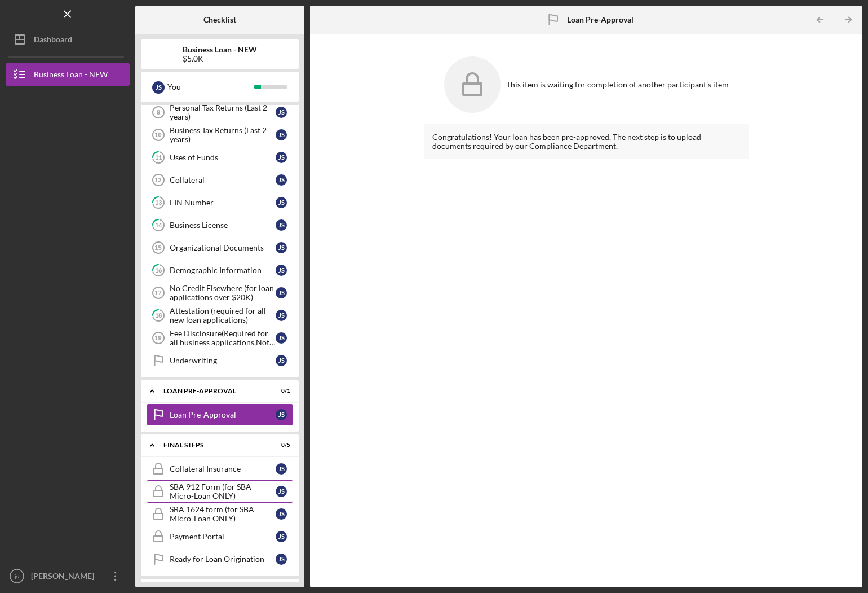
scroll to position [162, 0]
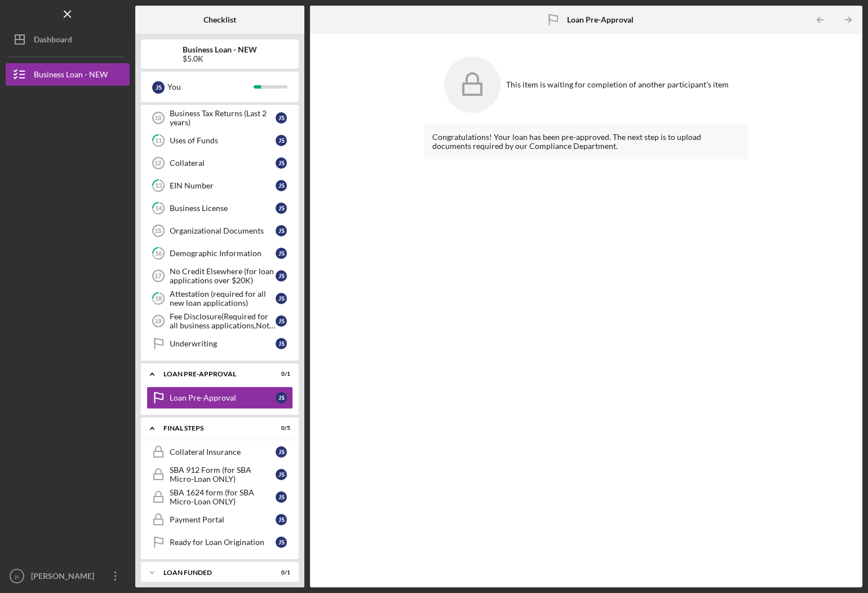
click at [251, 52] on b "Business Loan - NEW" at bounding box center [220, 49] width 74 height 9
click at [239, 569] on div "LOAN FUNDED" at bounding box center [224, 572] width 121 height 7
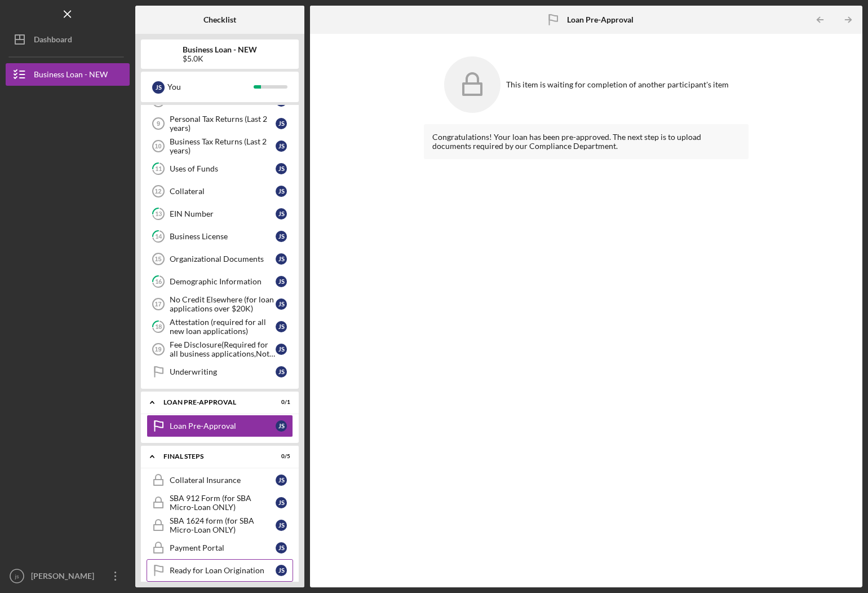
scroll to position [191, 0]
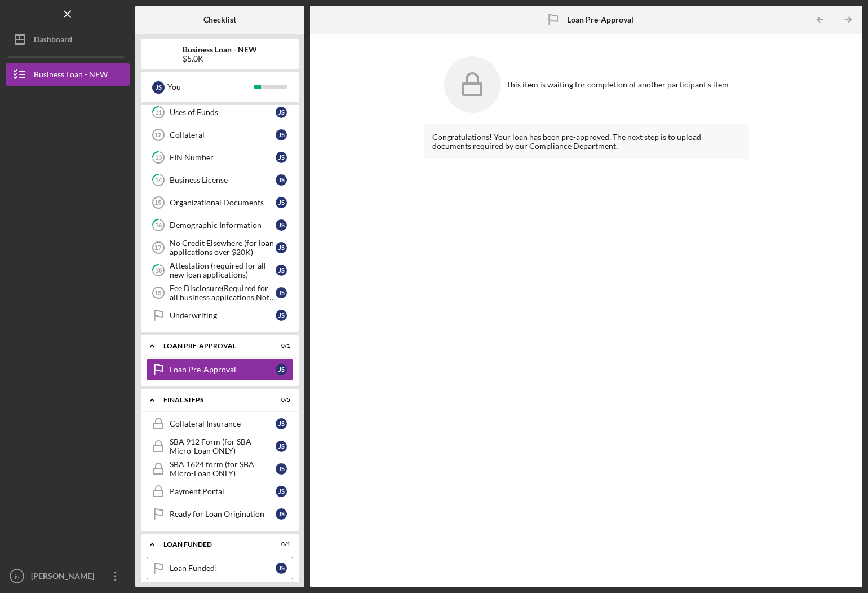
click at [227, 563] on div "Loan Funded!" at bounding box center [223, 567] width 106 height 9
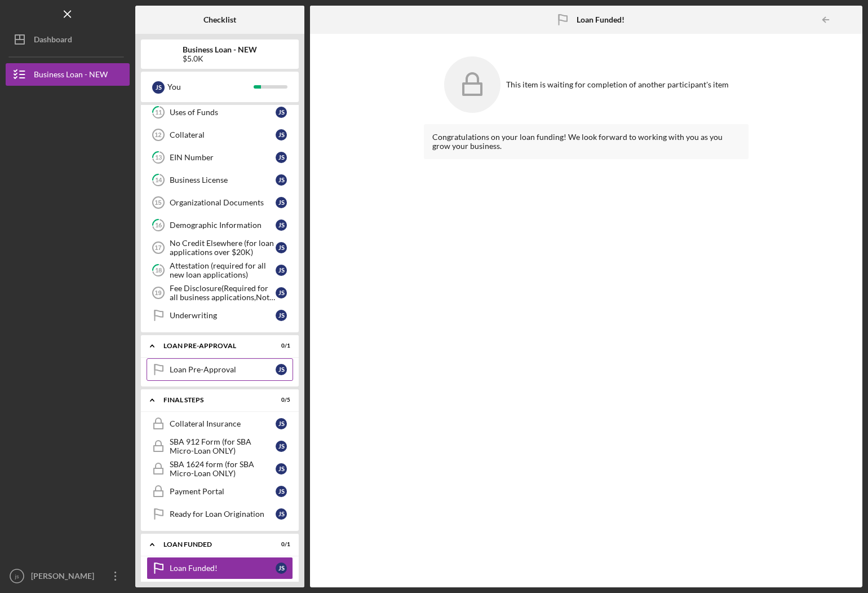
click at [195, 367] on div "Loan Pre-Approval" at bounding box center [223, 369] width 106 height 9
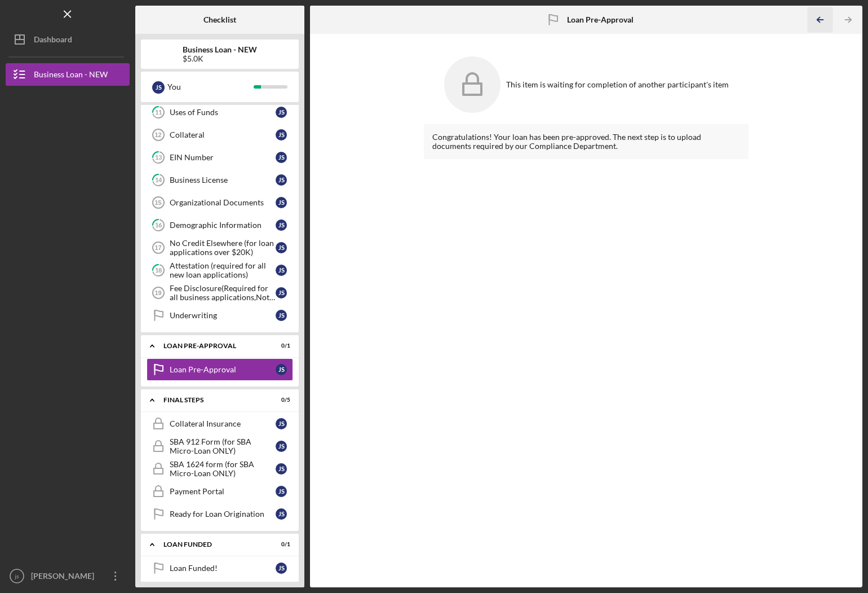
click at [830, 20] on icon "Icon/Table Pagination Arrow" at bounding box center [820, 19] width 25 height 25
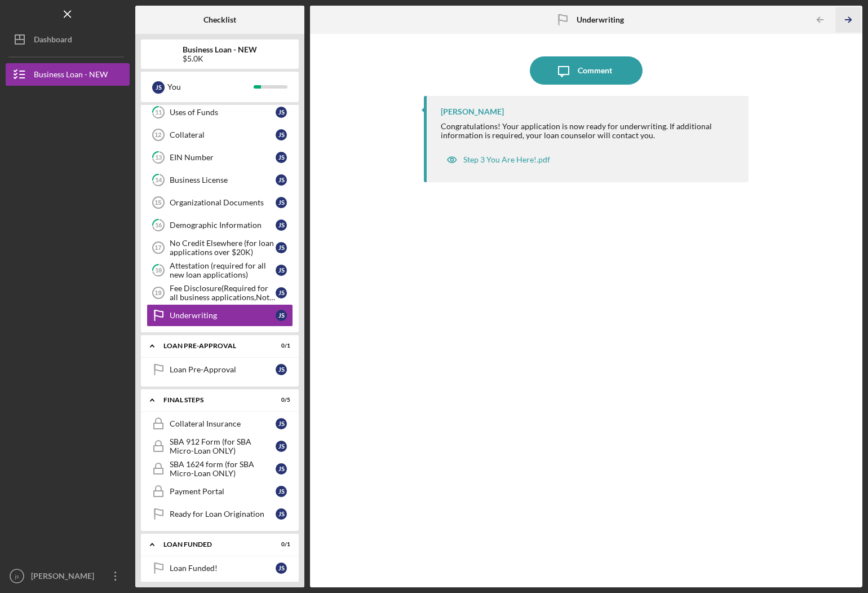
click at [856, 22] on icon "Icon/Table Pagination Arrow" at bounding box center [848, 19] width 25 height 25
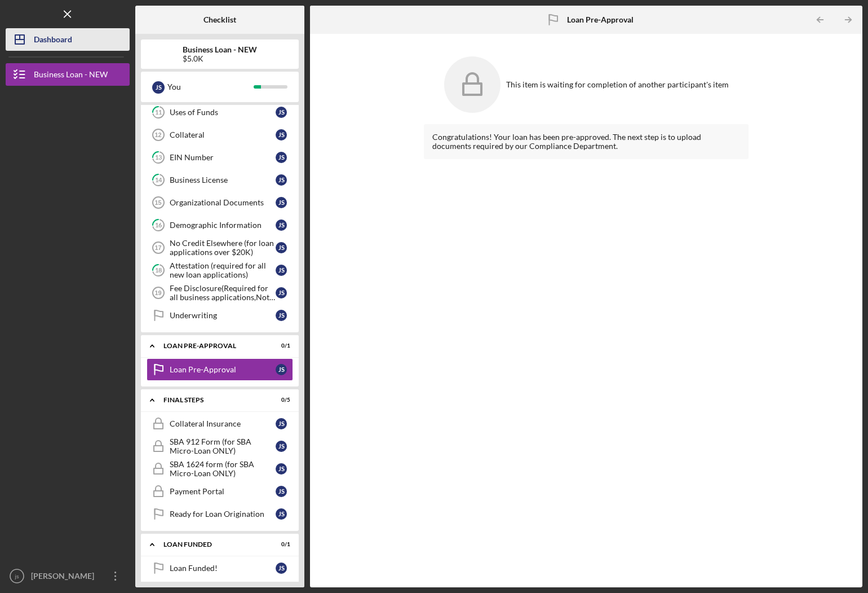
click at [70, 36] on div "Dashboard" at bounding box center [53, 40] width 38 height 25
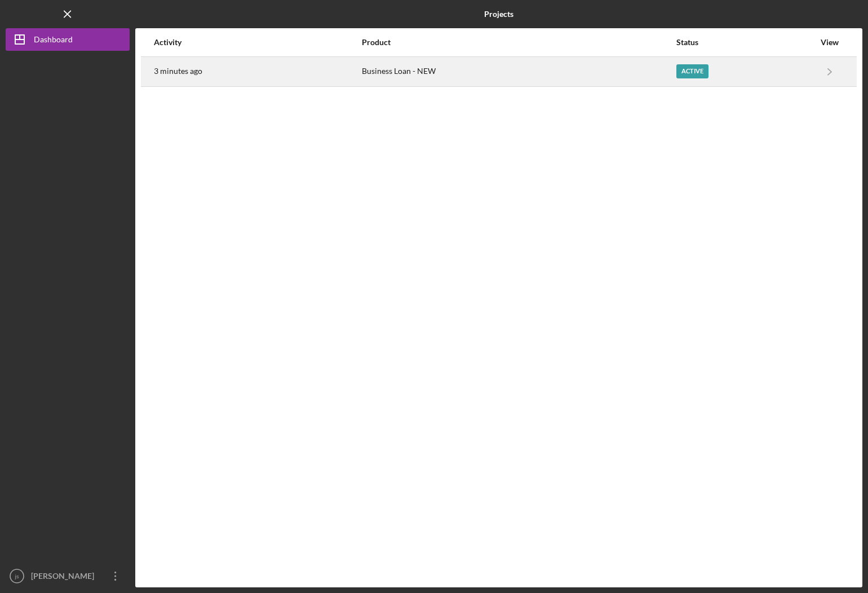
click at [422, 77] on div "Business Loan - NEW" at bounding box center [518, 72] width 313 height 28
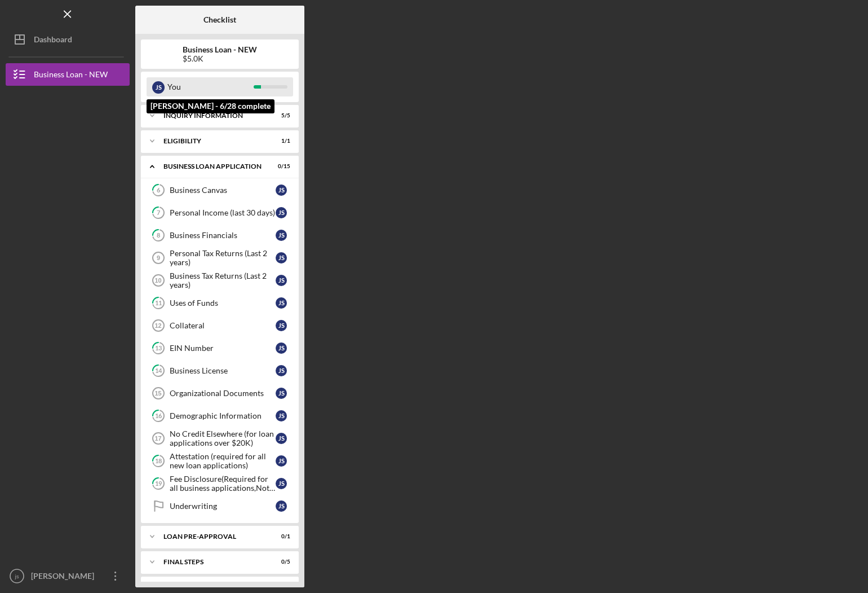
click at [264, 86] on div at bounding box center [271, 86] width 34 height 3
click at [229, 58] on div "$5.0K" at bounding box center [220, 58] width 74 height 9
click at [220, 82] on div "You" at bounding box center [210, 86] width 86 height 19
click at [171, 115] on div "INQUIRY INFORMATION" at bounding box center [224, 115] width 121 height 7
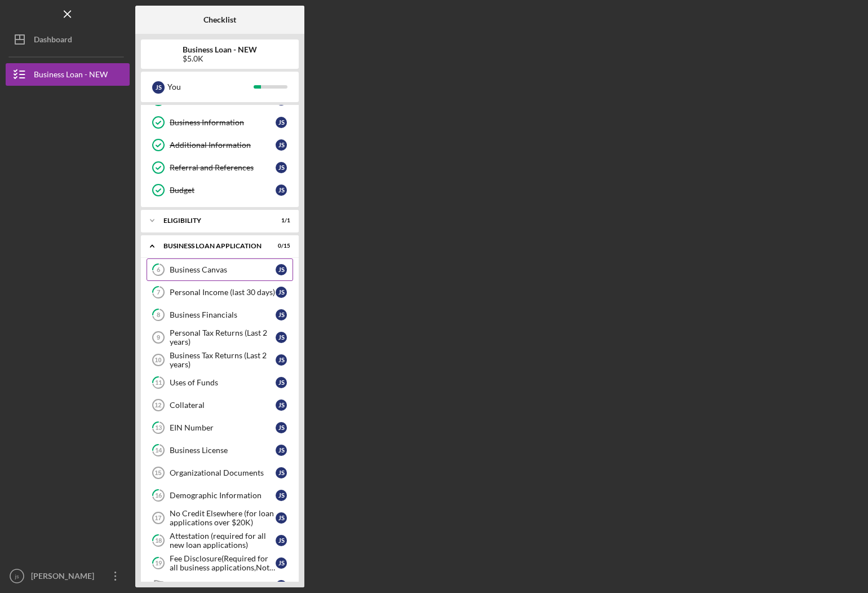
scroll to position [56, 0]
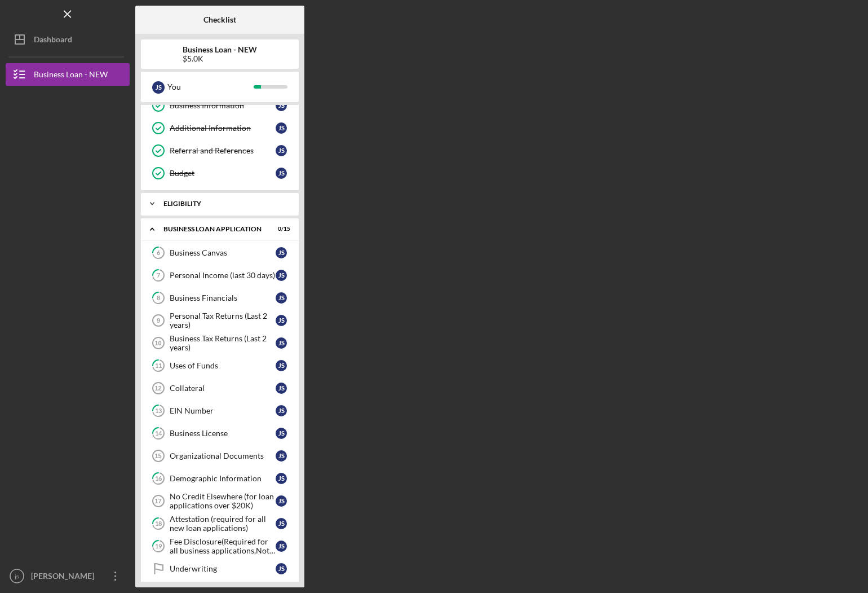
click at [187, 205] on div "ELIGIBILITY" at bounding box center [224, 203] width 121 height 7
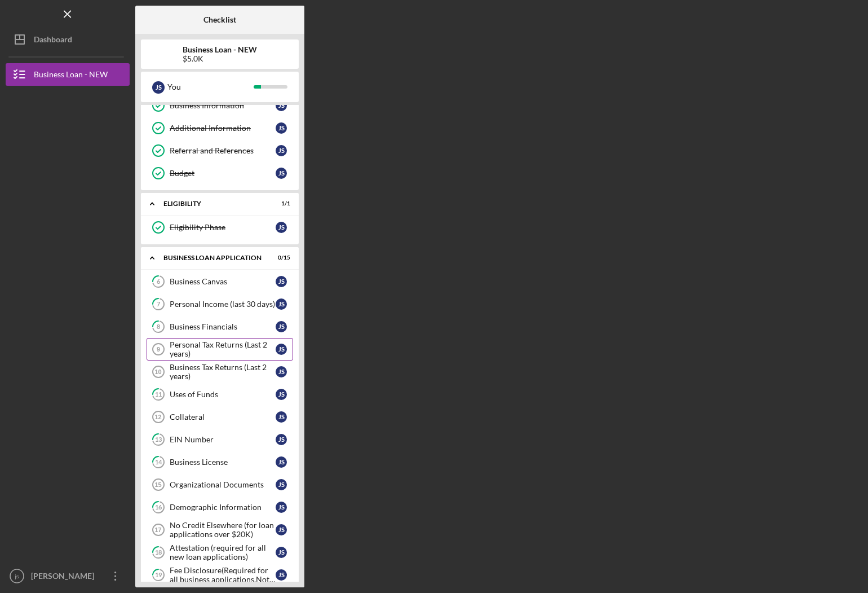
click at [204, 346] on div "Personal Tax Returns (Last 2 years)" at bounding box center [223, 349] width 106 height 18
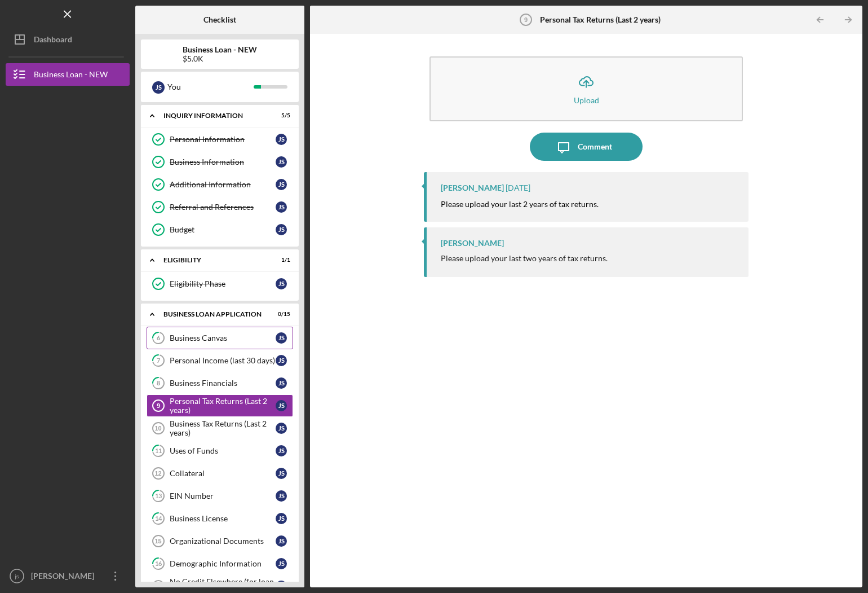
click at [205, 329] on link "6 Business Canvas j s" at bounding box center [220, 337] width 147 height 23
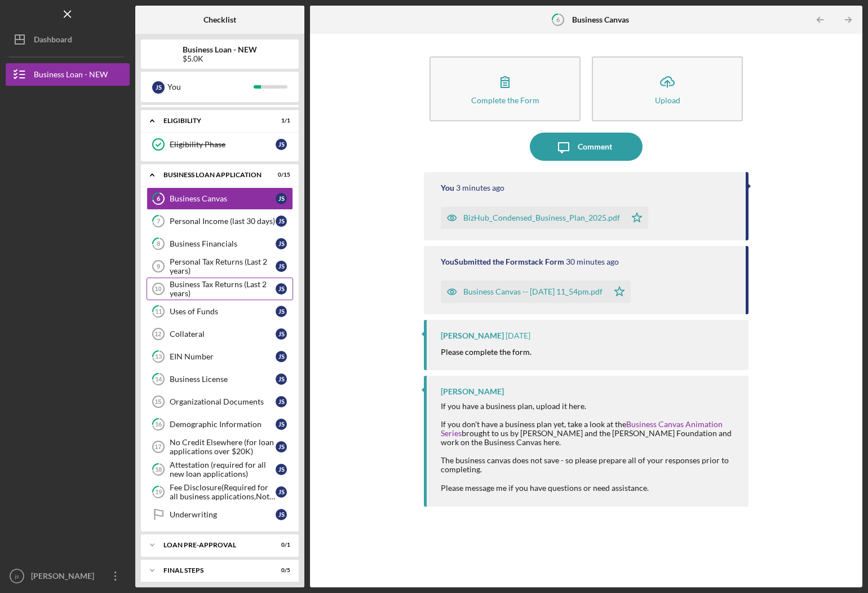
scroll to position [162, 0]
